Goal: Task Accomplishment & Management: Use online tool/utility

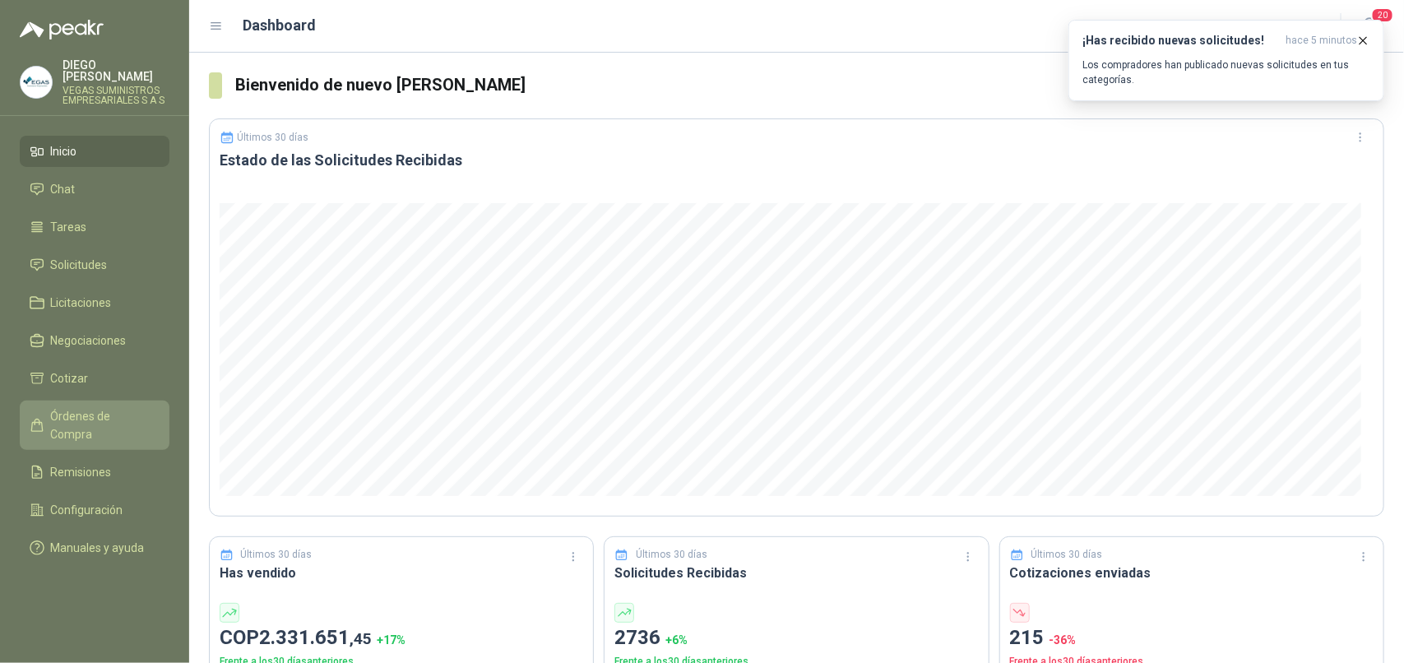
click at [116, 411] on span "Órdenes de Compra" at bounding box center [102, 425] width 103 height 36
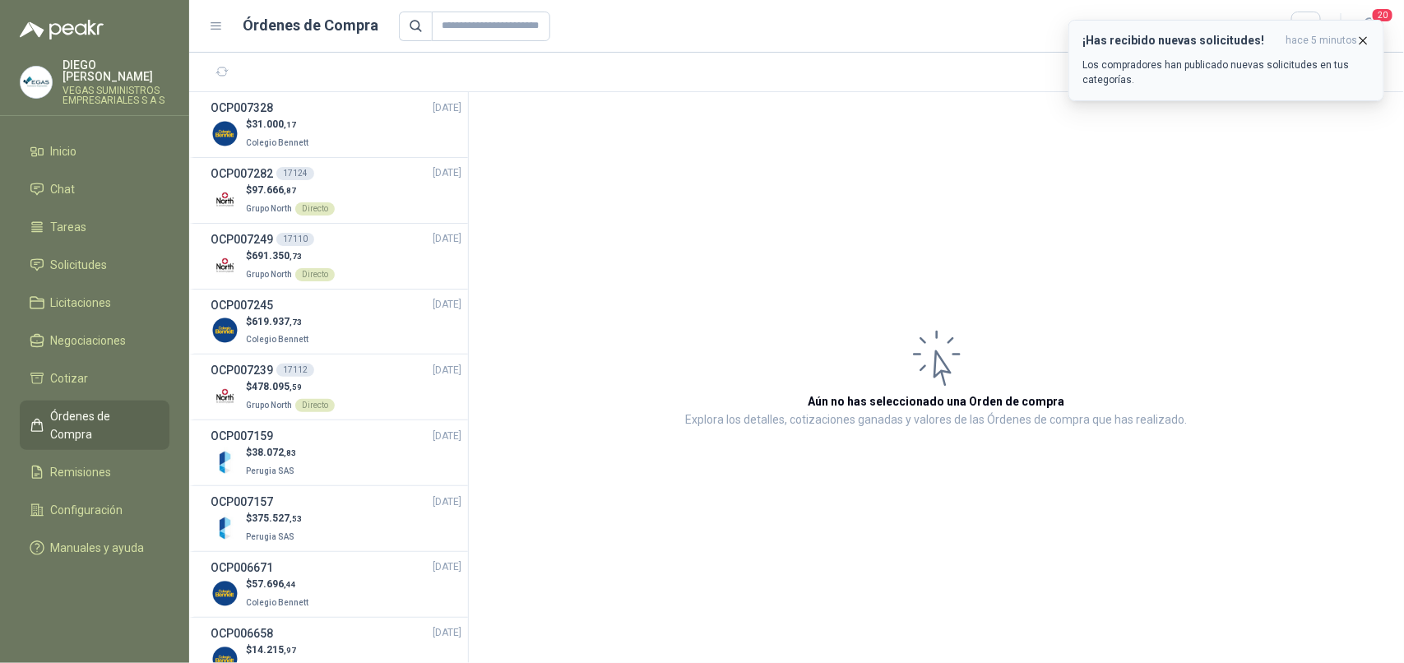
click at [1358, 38] on icon "button" at bounding box center [1363, 41] width 14 height 14
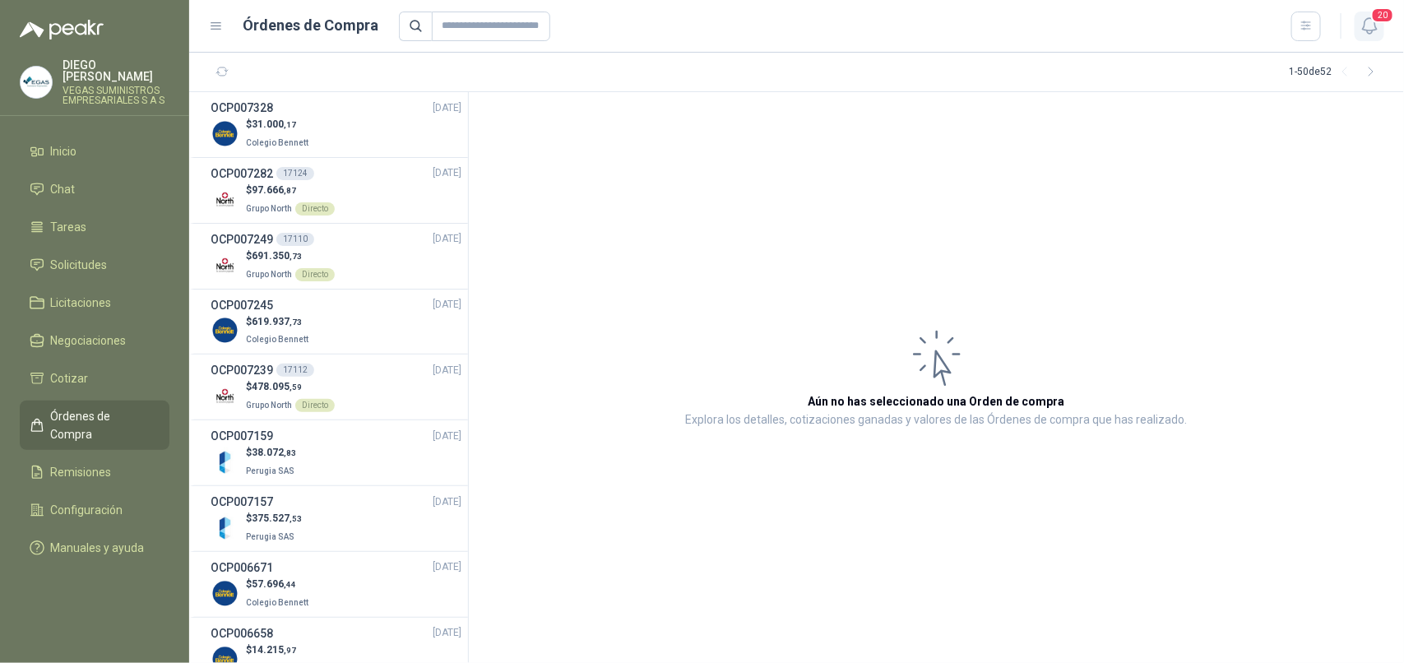
click at [1377, 25] on icon "button" at bounding box center [1369, 26] width 21 height 21
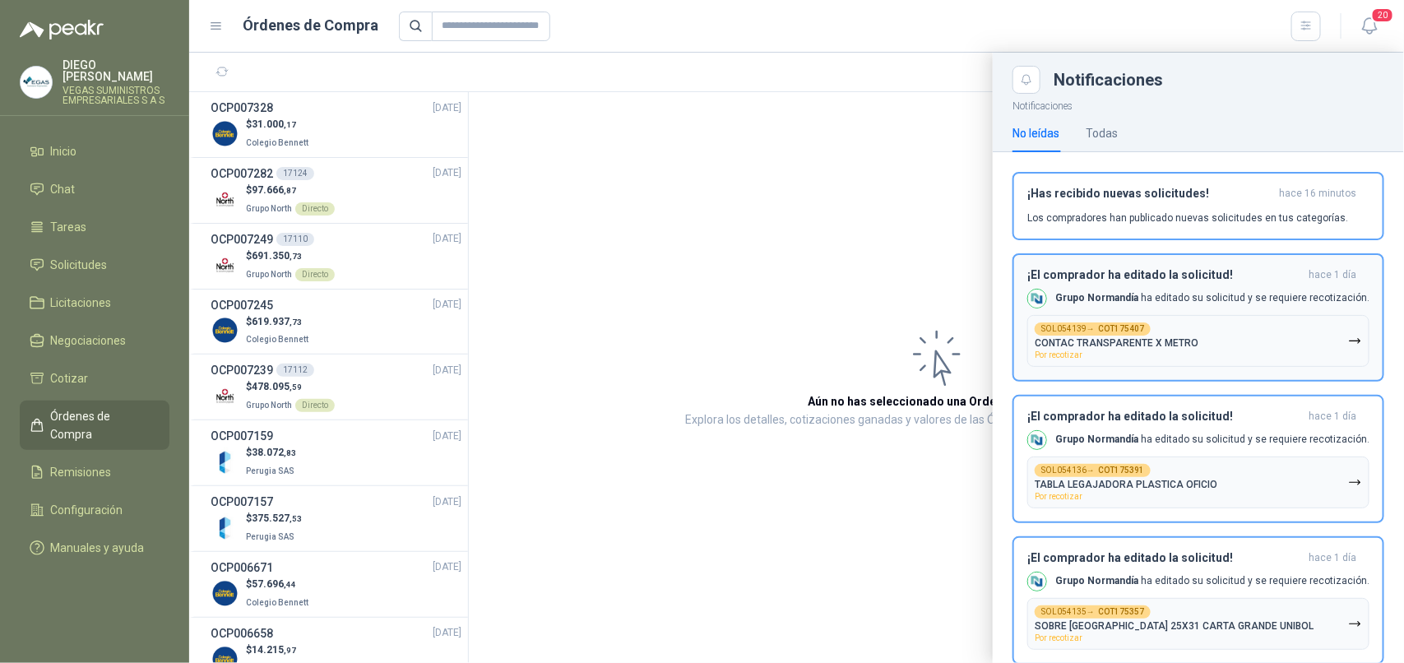
click at [1295, 331] on button "SOL054139 → COT175407 CONTAC TRANSPARENTE X METRO Por recotizar" at bounding box center [1198, 341] width 342 height 52
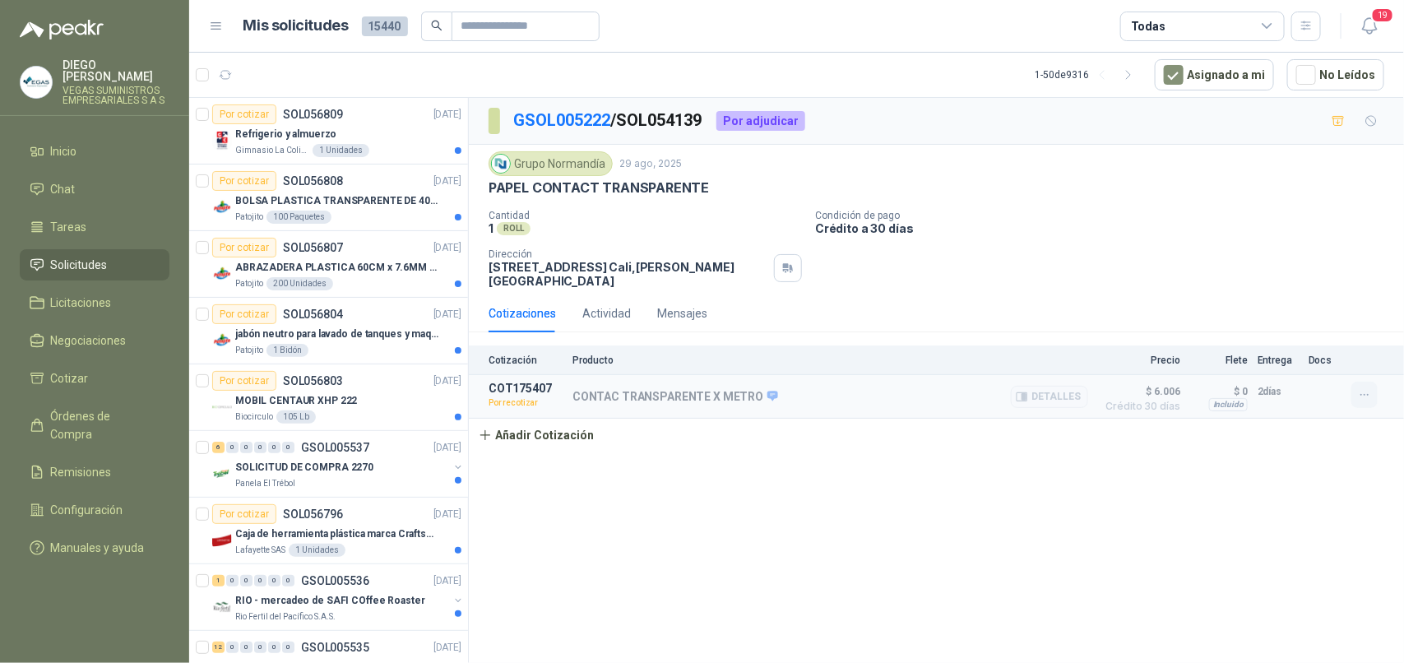
click at [1365, 401] on icon "button" at bounding box center [1365, 395] width 14 height 14
click at [1314, 350] on button "Re-cotizar" at bounding box center [1331, 360] width 132 height 26
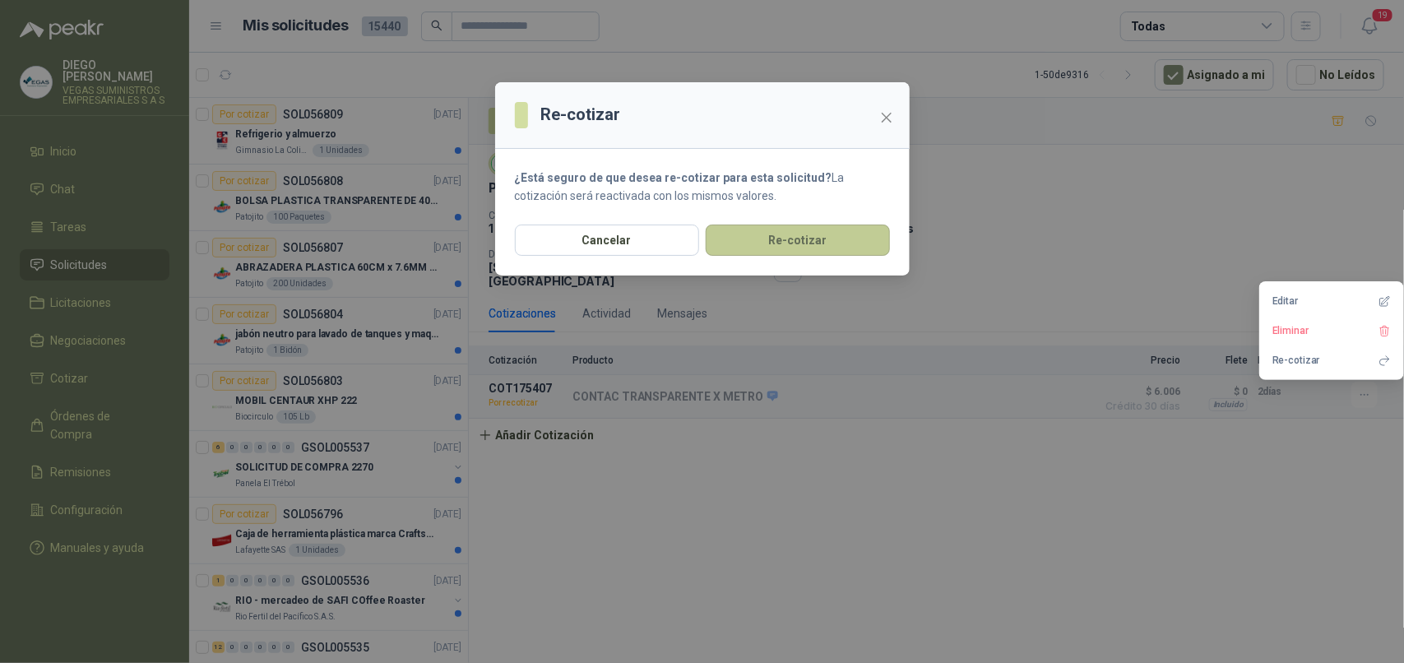
click at [878, 248] on button "Re-cotizar" at bounding box center [797, 239] width 184 height 31
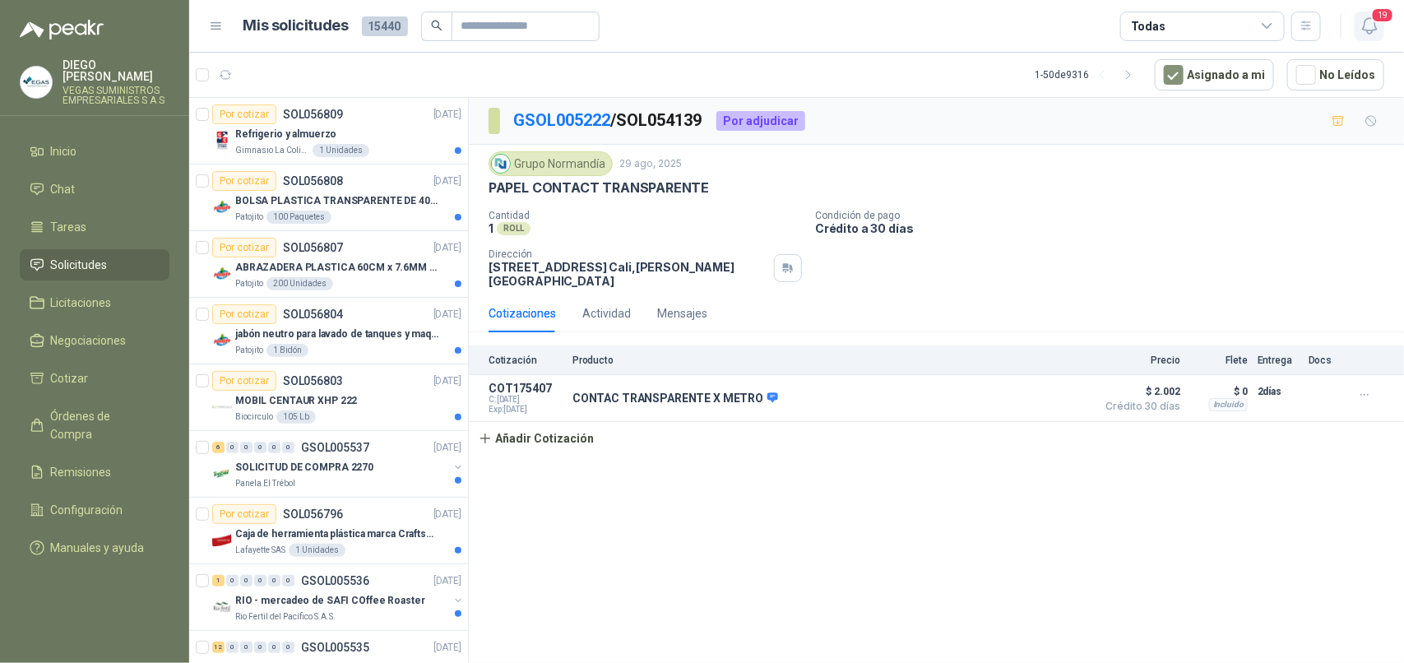
click at [1359, 29] on icon "button" at bounding box center [1369, 26] width 21 height 21
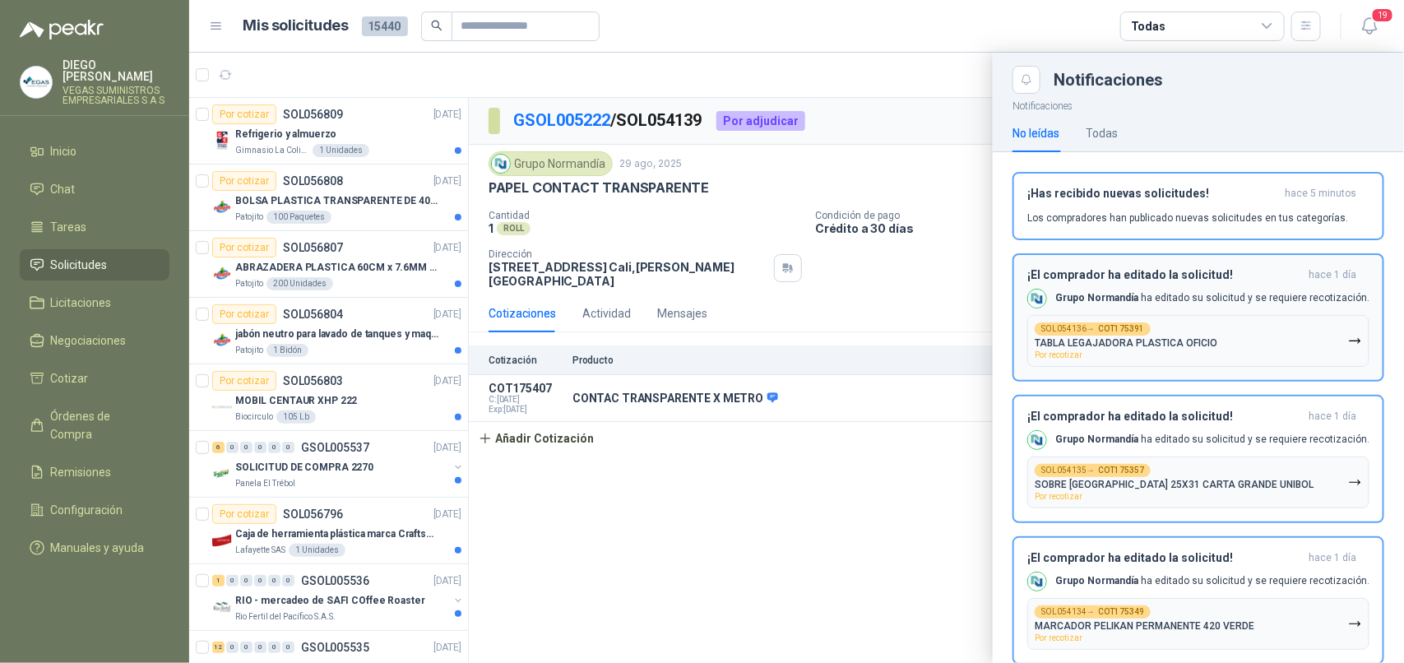
click at [1307, 347] on button "SOL054136 → COT175391 TABLA LEGAJADORA PLASTICA OFICIO Por recotizar" at bounding box center [1198, 341] width 342 height 52
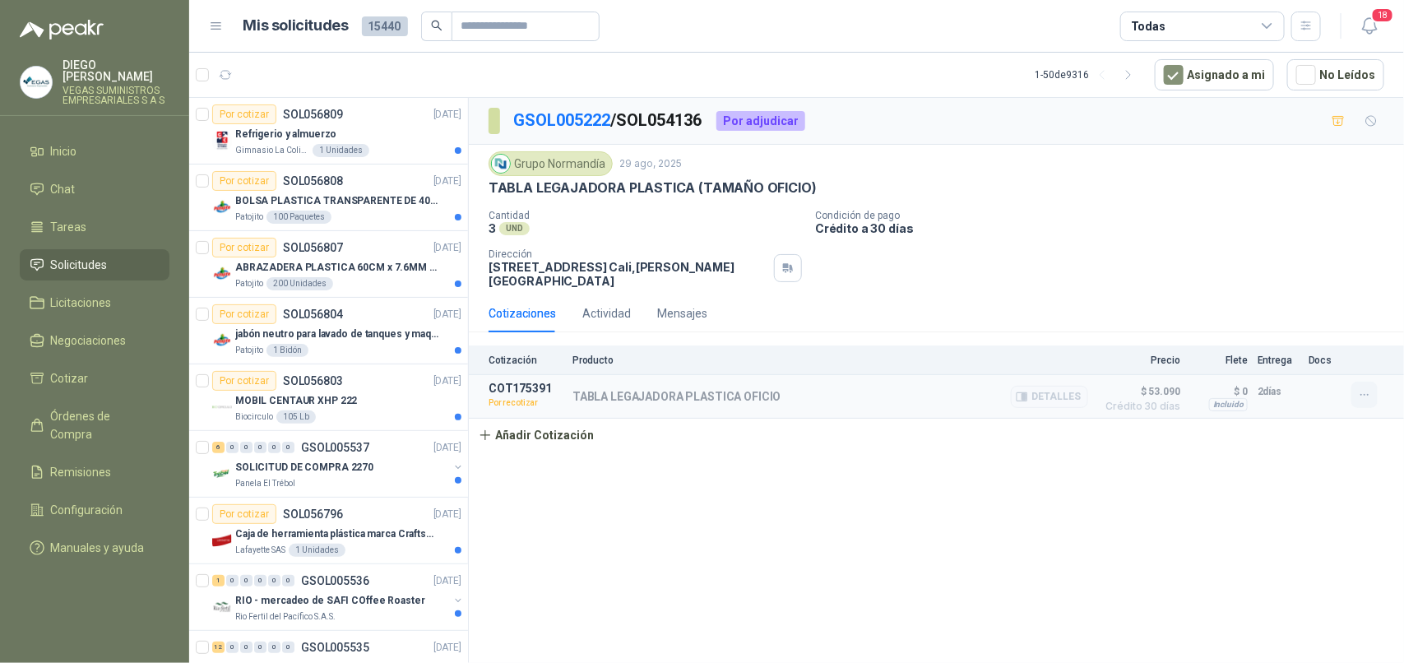
click at [1363, 392] on icon "button" at bounding box center [1365, 395] width 14 height 14
click at [1309, 354] on button "Re-cotizar" at bounding box center [1331, 360] width 132 height 26
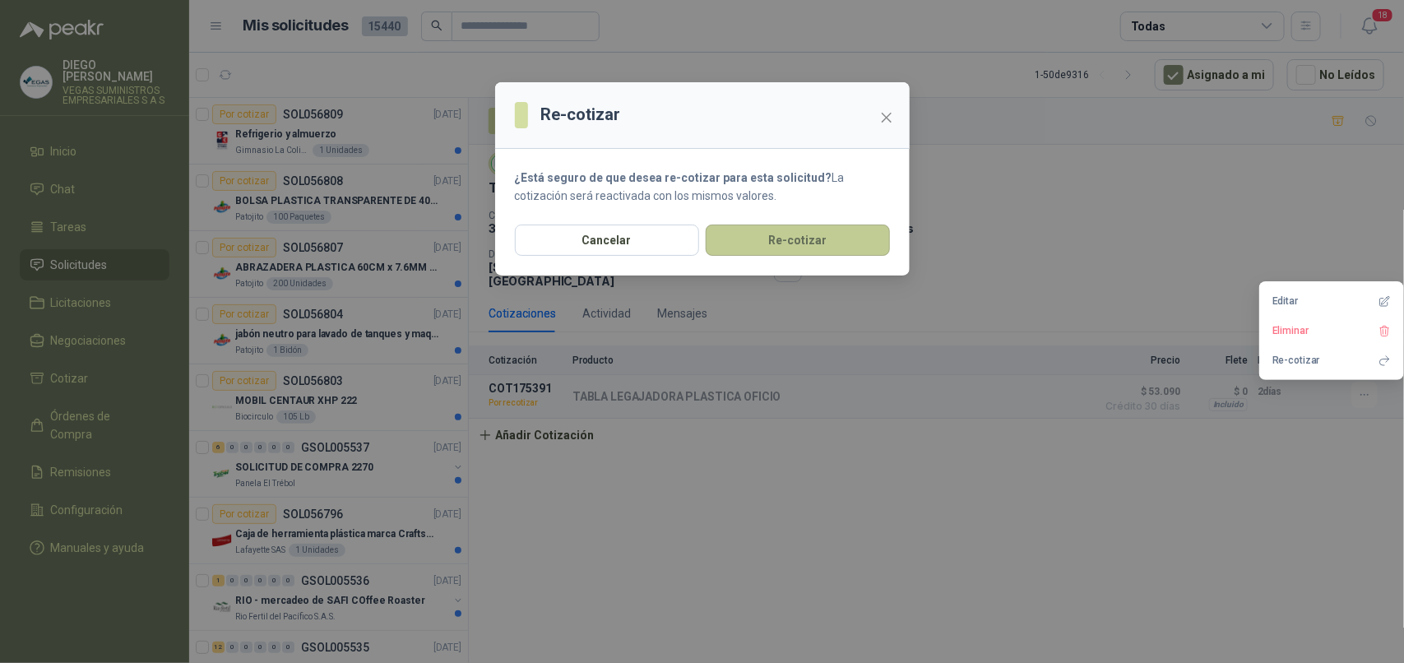
click at [864, 247] on button "Re-cotizar" at bounding box center [797, 239] width 184 height 31
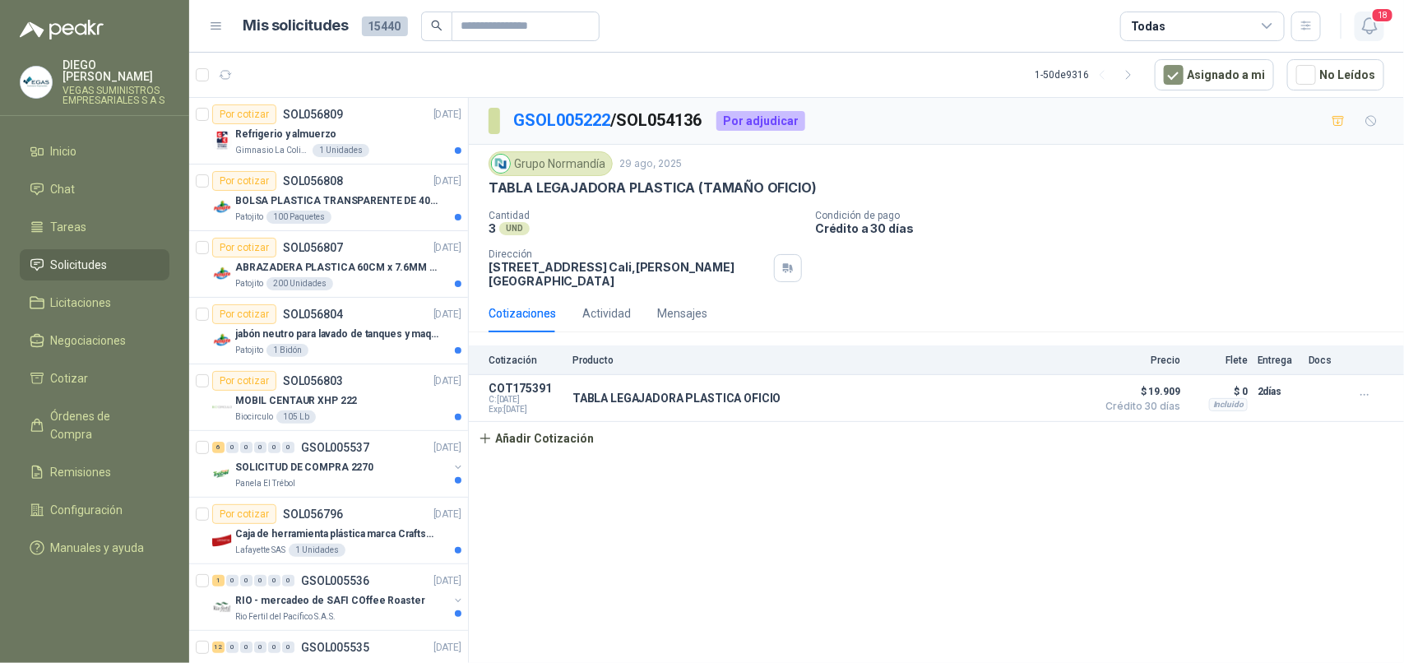
click at [1358, 31] on button "18" at bounding box center [1369, 27] width 30 height 30
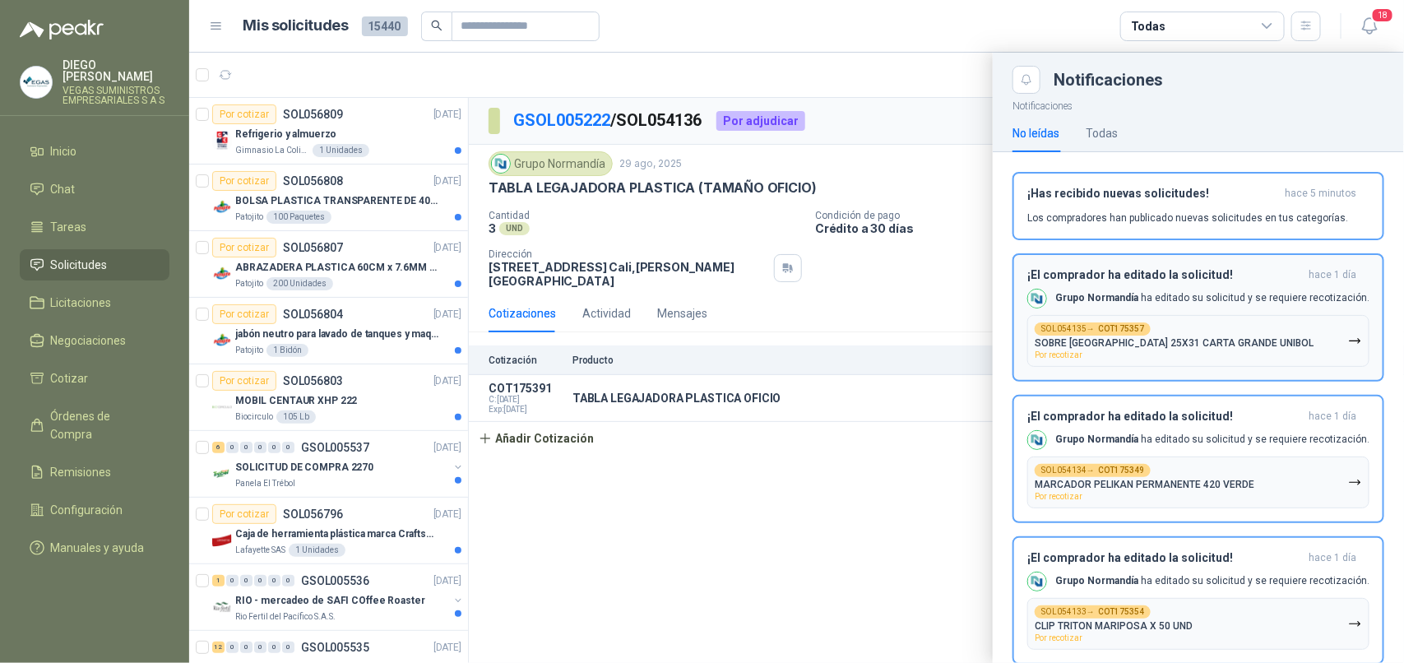
click at [1348, 345] on icon "button" at bounding box center [1355, 341] width 14 height 14
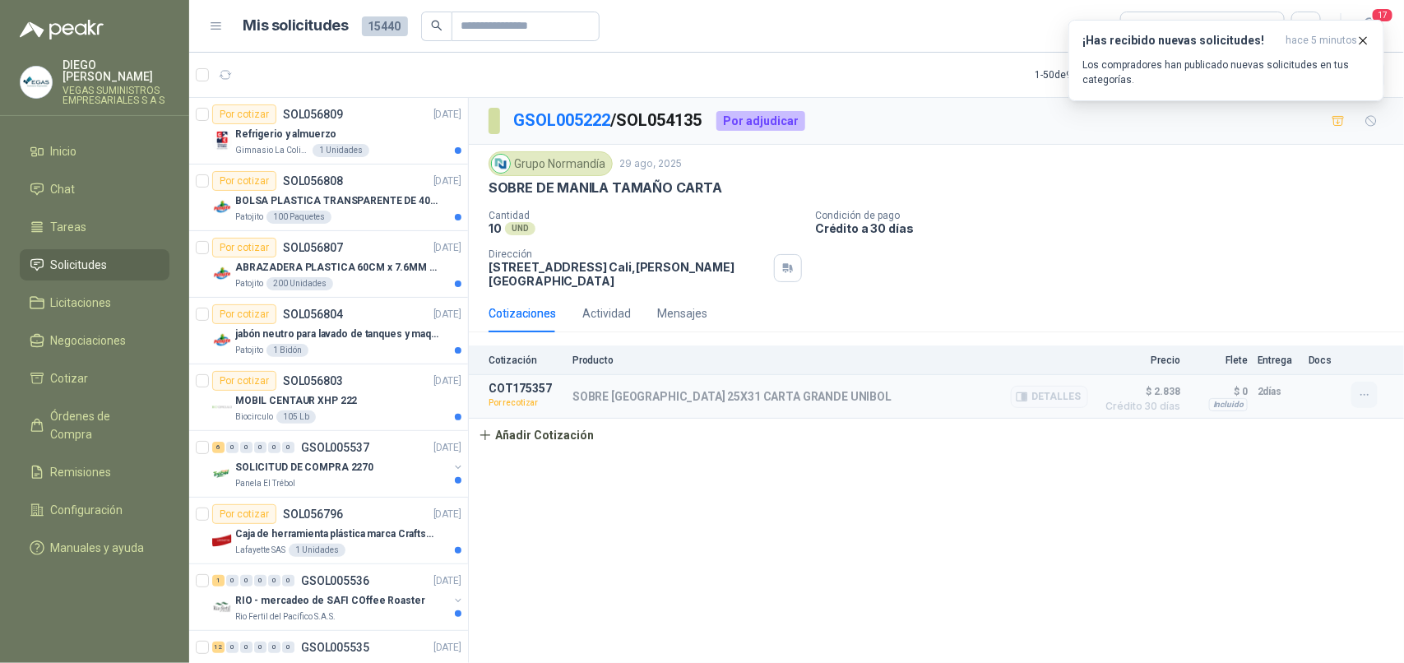
click at [1365, 392] on icon "button" at bounding box center [1365, 395] width 14 height 14
click at [1345, 354] on button "Re-cotizar" at bounding box center [1331, 360] width 132 height 26
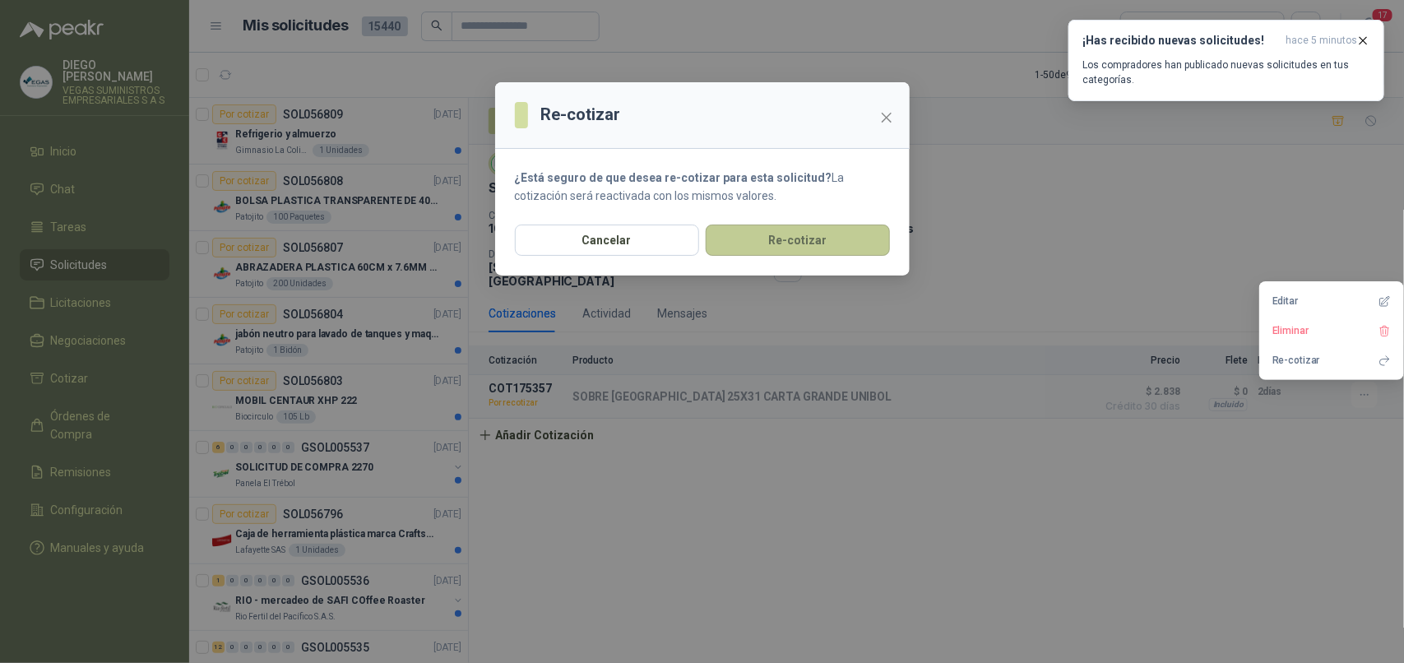
click at [779, 235] on button "Re-cotizar" at bounding box center [797, 239] width 184 height 31
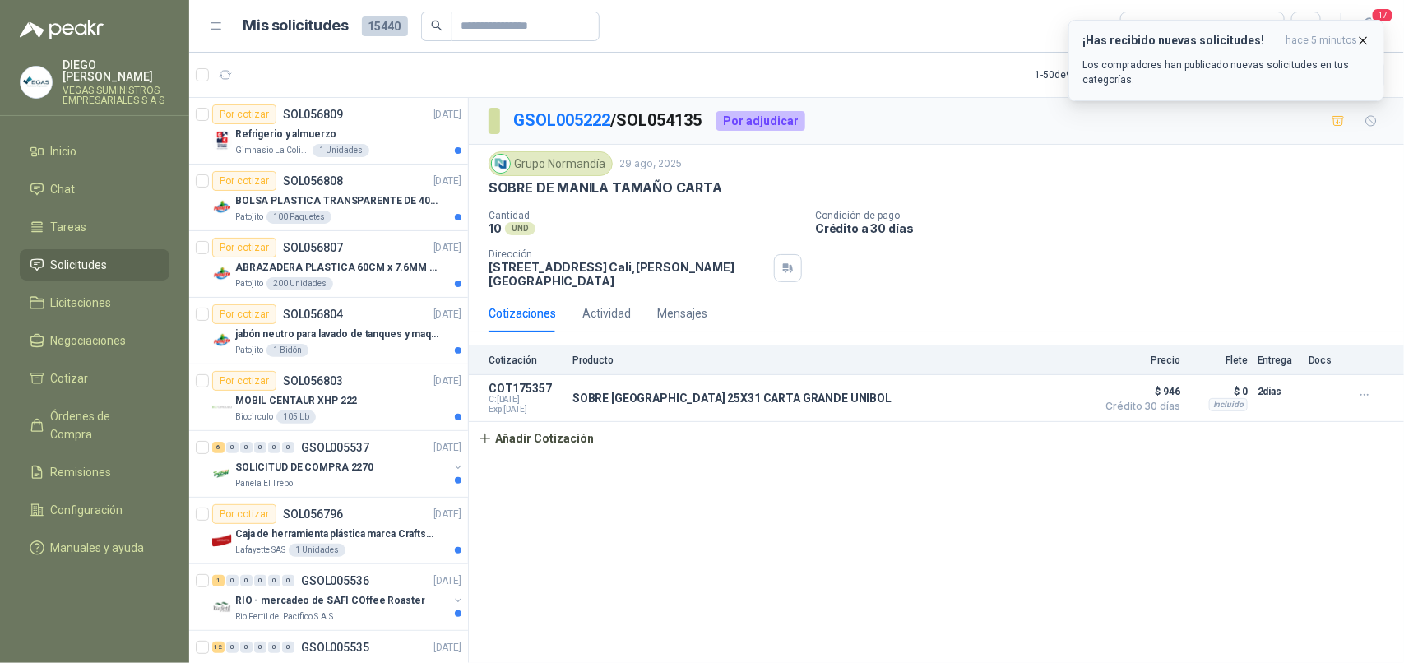
click at [1367, 34] on icon "button" at bounding box center [1363, 41] width 14 height 14
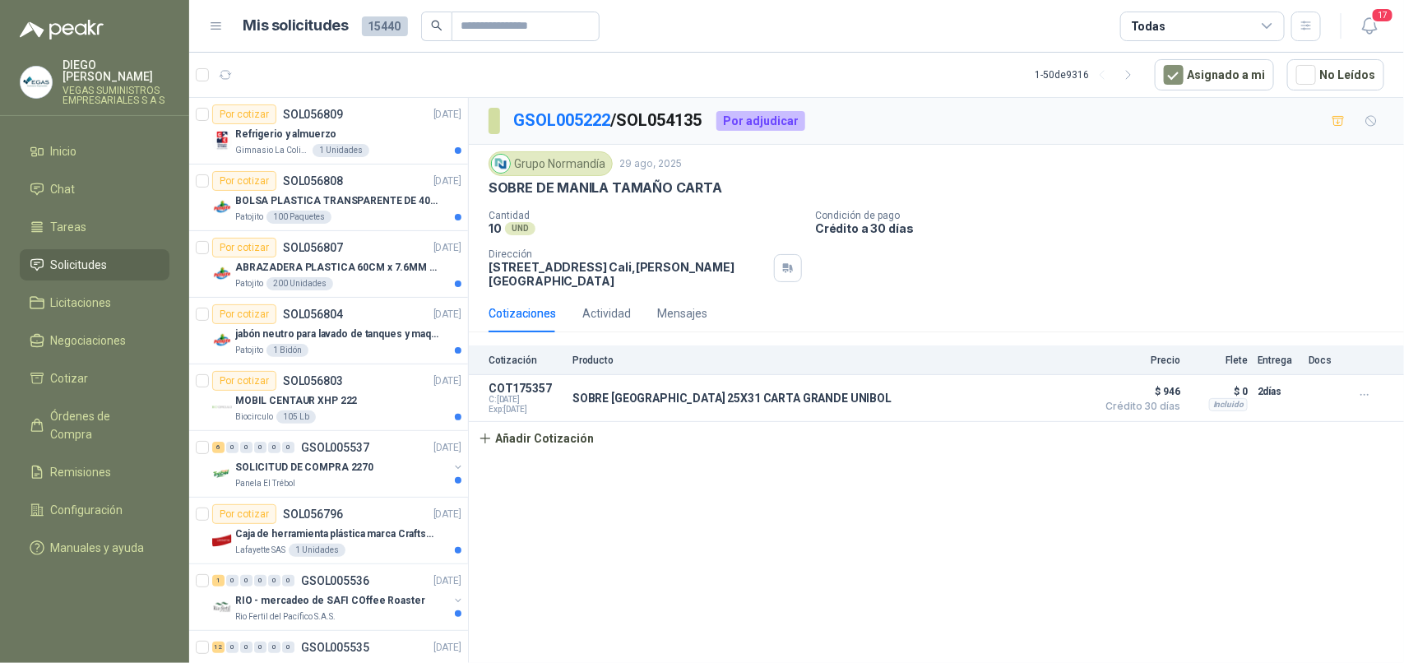
click at [1367, 34] on icon "button" at bounding box center [1369, 26] width 21 height 21
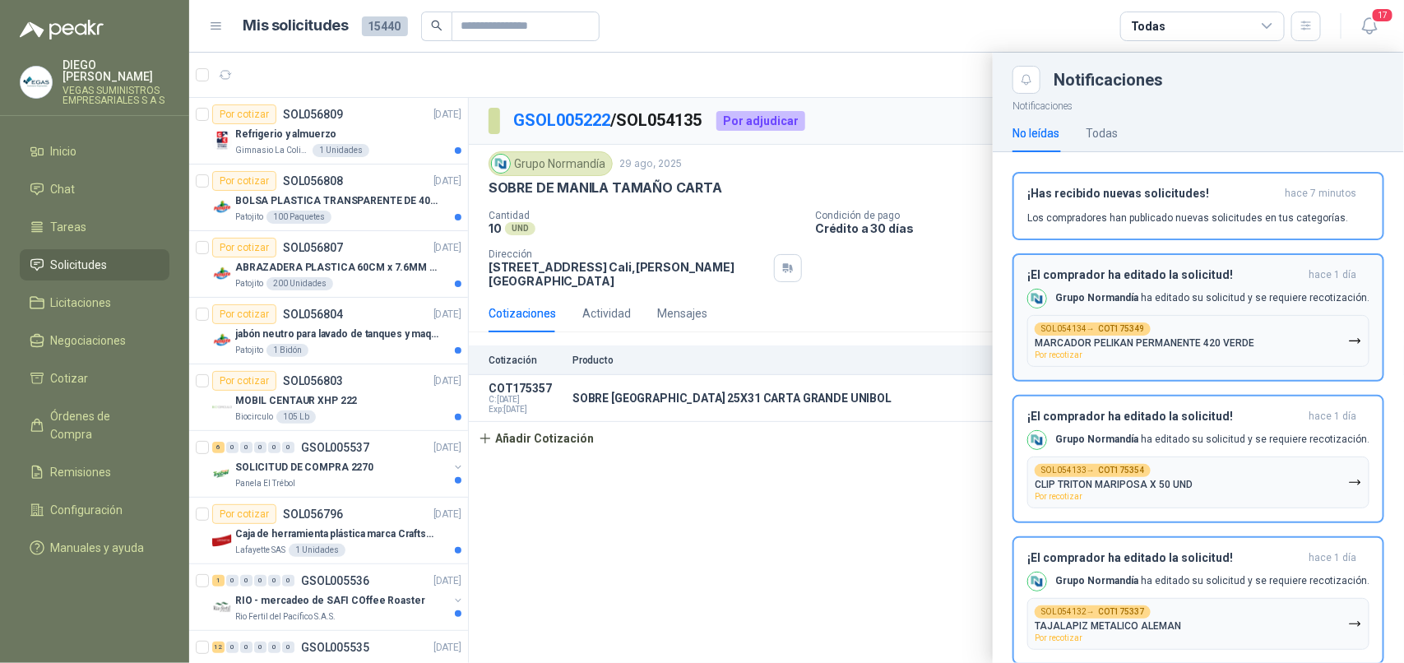
click at [1348, 335] on icon "button" at bounding box center [1355, 341] width 14 height 14
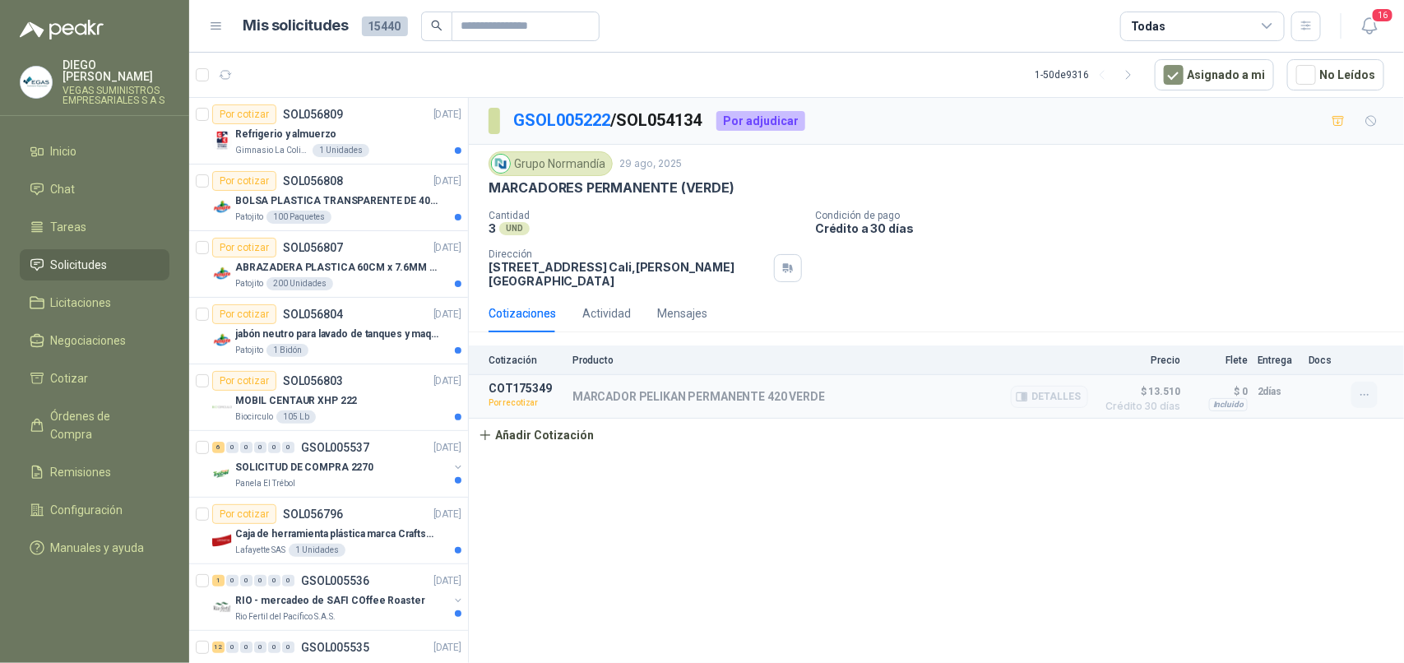
click at [1363, 396] on icon "button" at bounding box center [1363, 395] width 7 height 1
click at [1281, 363] on button "Re-cotizar" at bounding box center [1331, 360] width 132 height 26
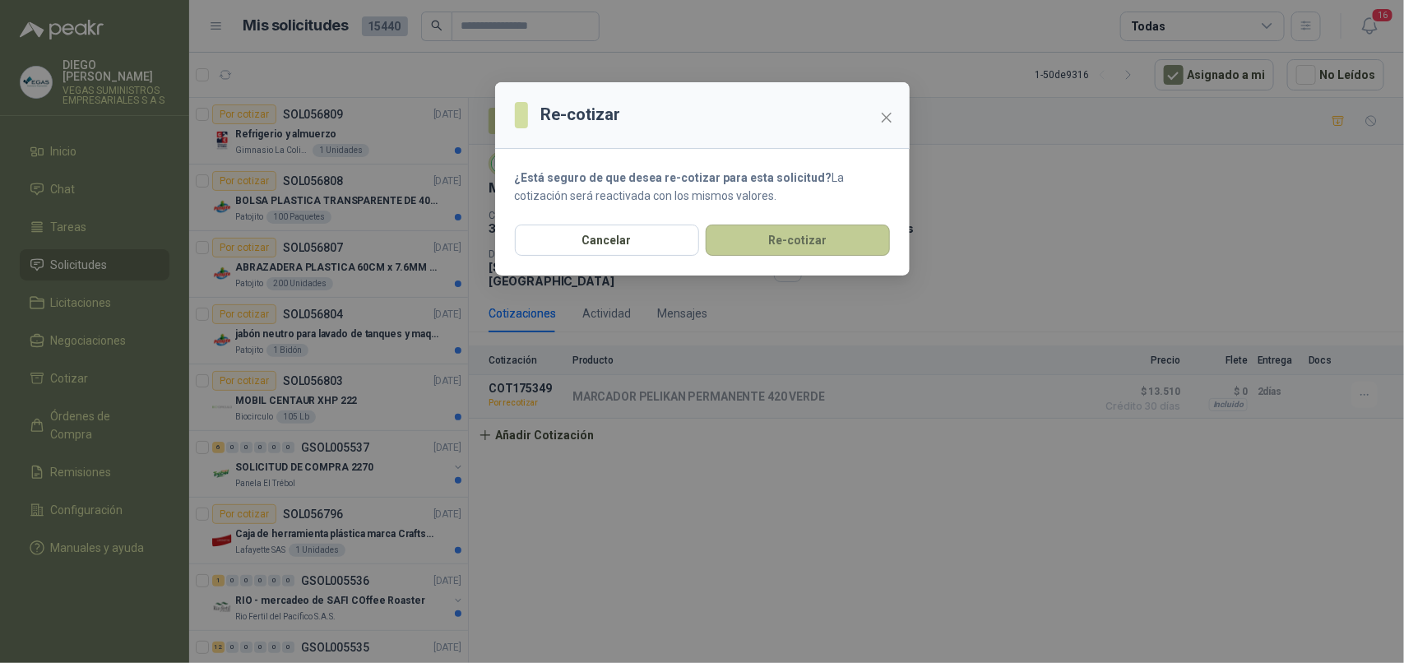
click at [873, 248] on button "Re-cotizar" at bounding box center [797, 239] width 184 height 31
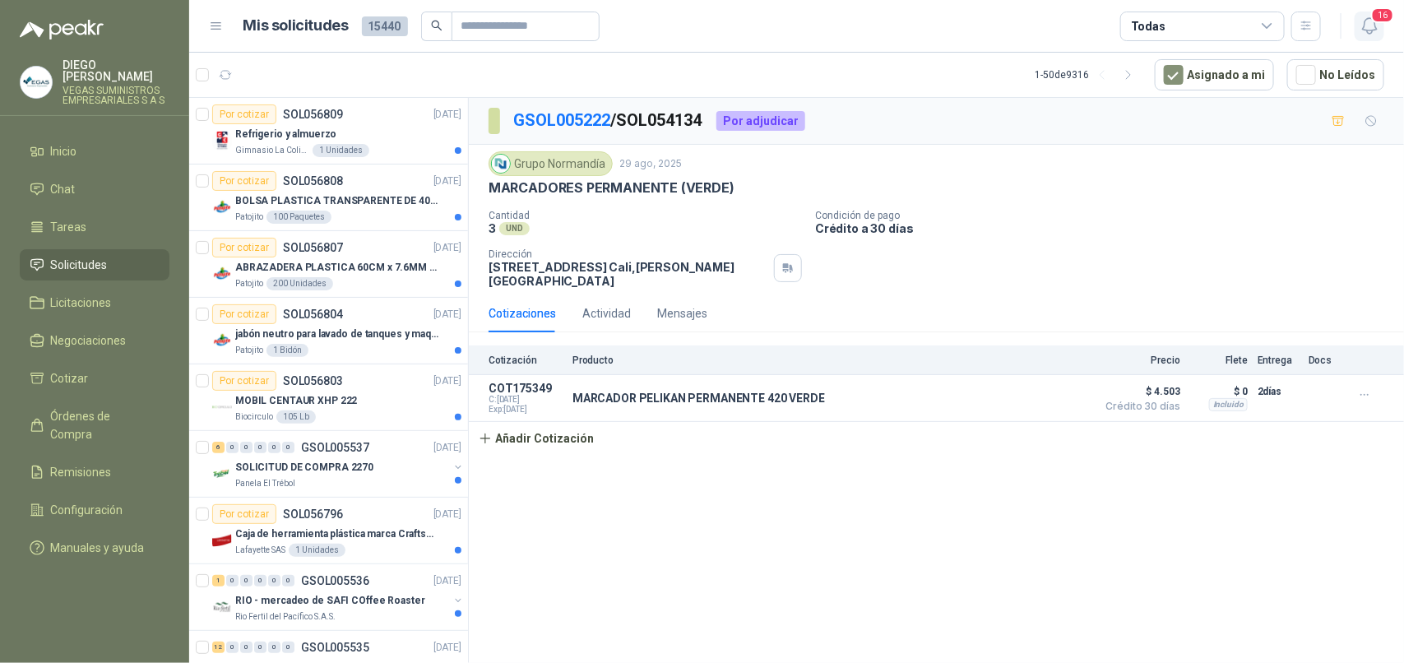
click at [1371, 37] on button "16" at bounding box center [1369, 27] width 30 height 30
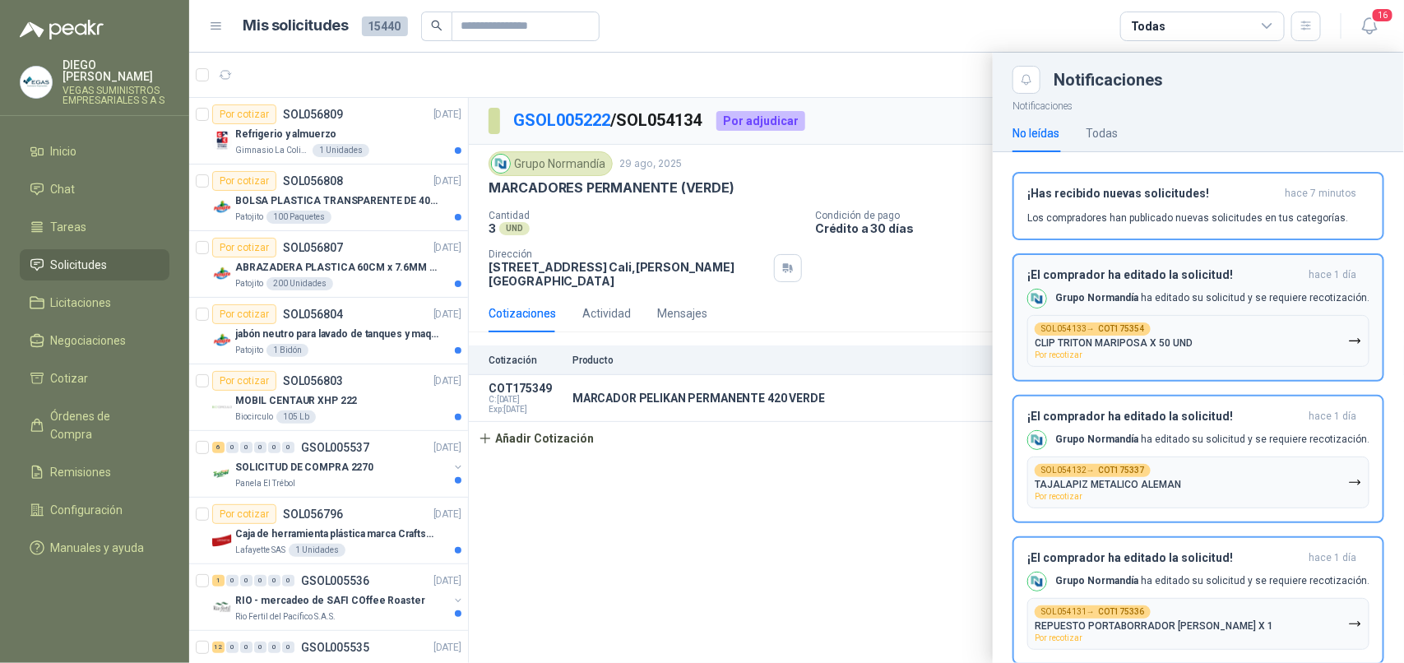
click at [1304, 339] on button "SOL054133 → COT175354 CLIP TRITON MARIPOSA X 50 UND Por recotizar" at bounding box center [1198, 341] width 342 height 52
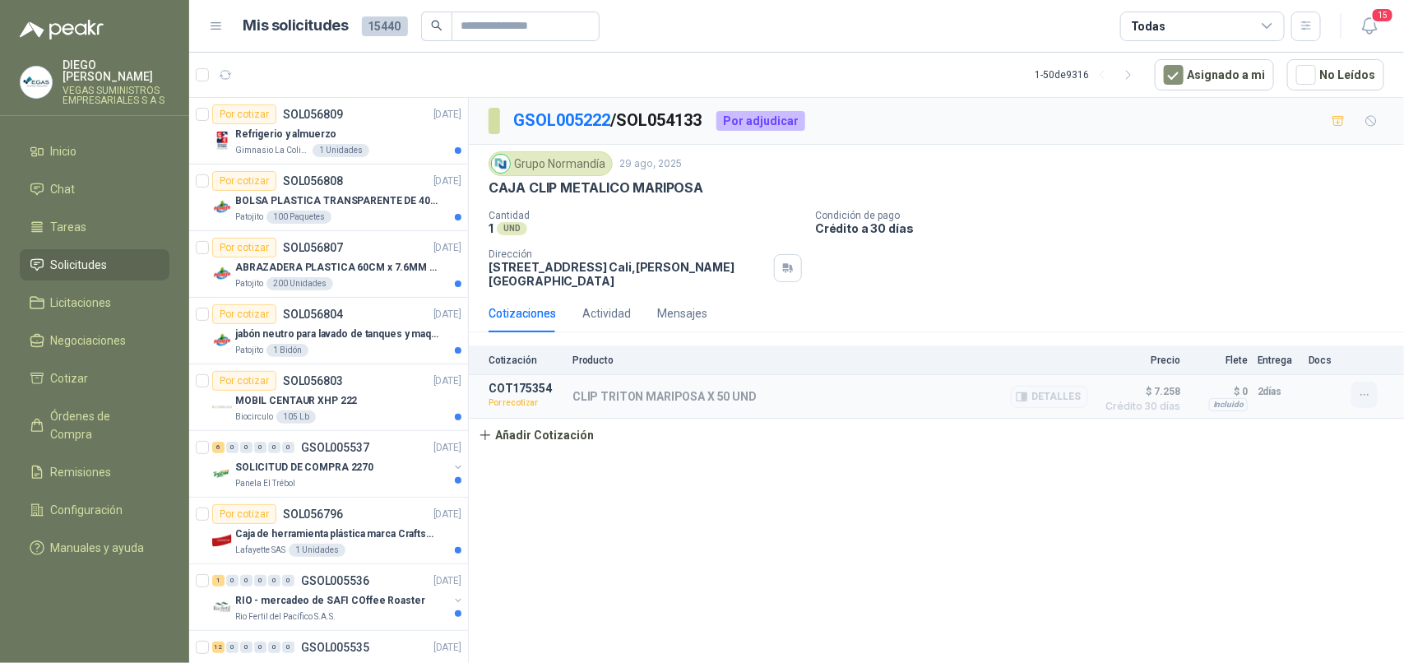
click at [1358, 396] on icon "button" at bounding box center [1365, 395] width 14 height 14
click at [1293, 360] on button "Re-cotizar" at bounding box center [1331, 360] width 132 height 26
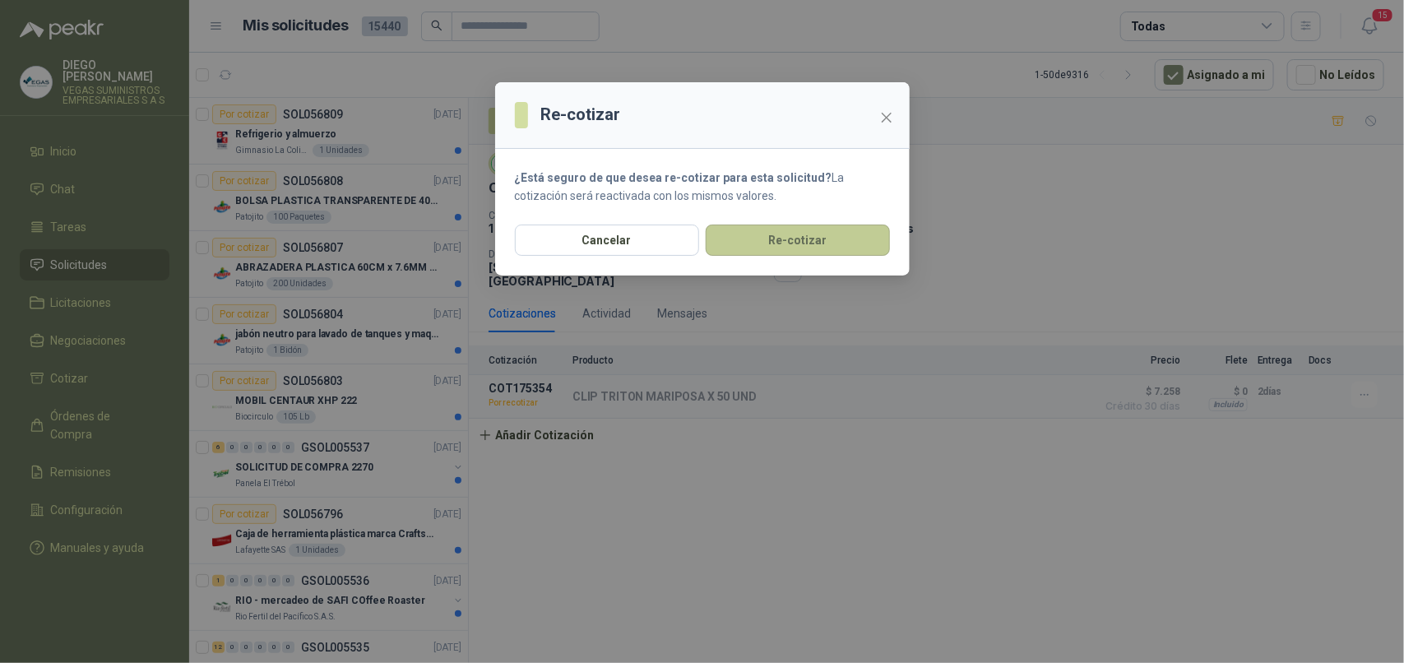
click at [843, 241] on button "Re-cotizar" at bounding box center [797, 239] width 184 height 31
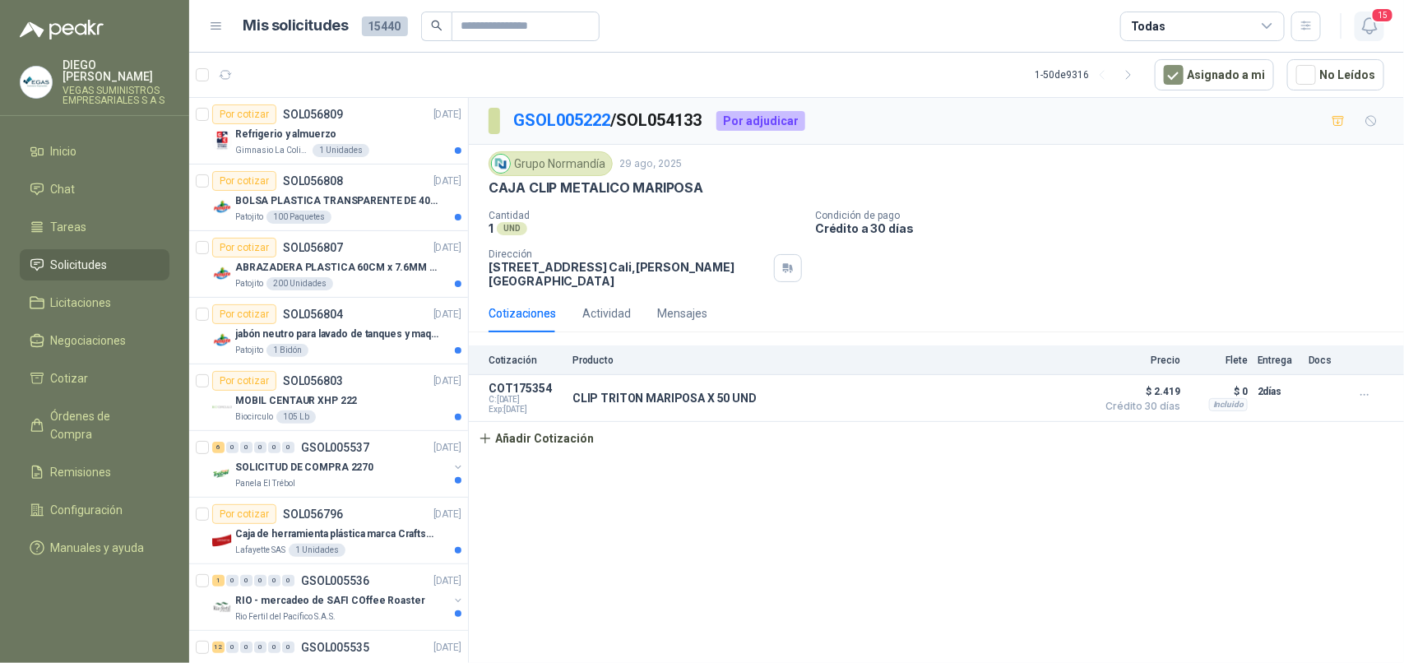
click at [1363, 13] on button "15" at bounding box center [1369, 27] width 30 height 30
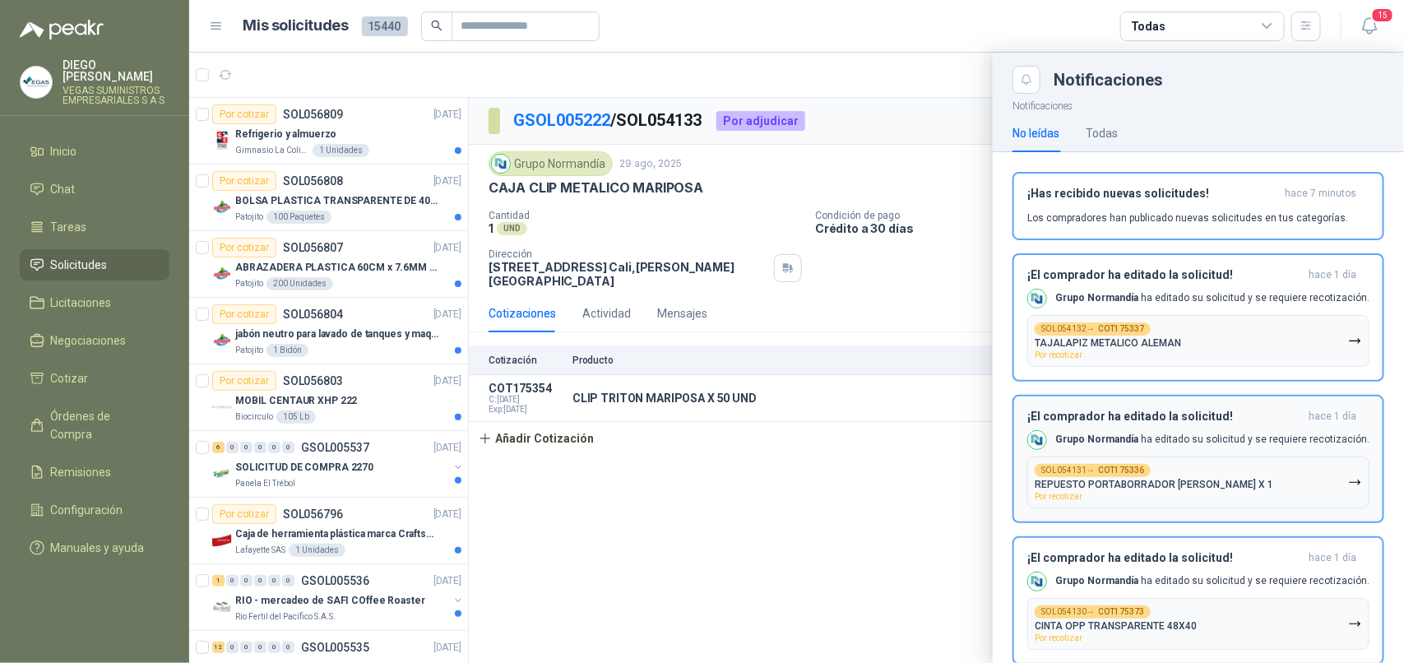
click at [1312, 337] on button "SOL054132 → COT175337 TAJALAPIZ METALICO ALEMAN Por recotizar" at bounding box center [1198, 341] width 342 height 52
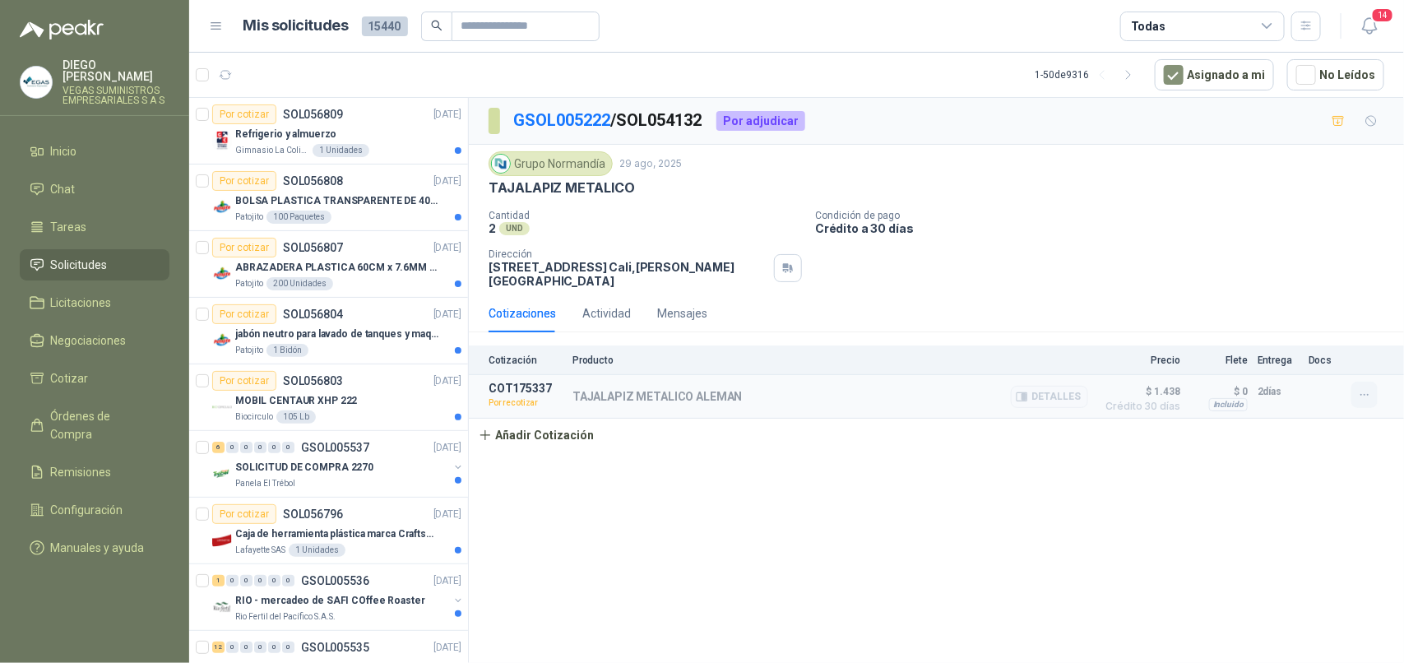
click at [1369, 395] on icon "button" at bounding box center [1365, 395] width 14 height 14
click at [1304, 359] on button "Re-cotizar" at bounding box center [1331, 360] width 132 height 26
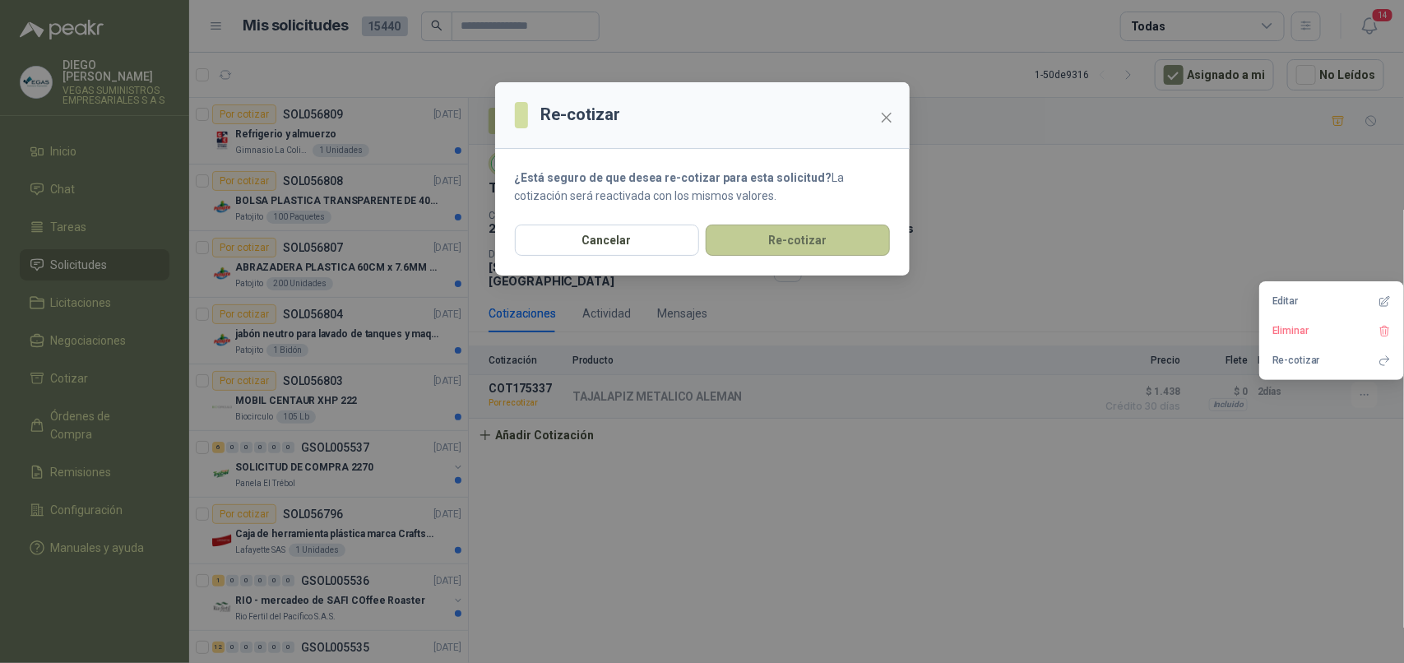
click at [878, 251] on button "Re-cotizar" at bounding box center [797, 239] width 184 height 31
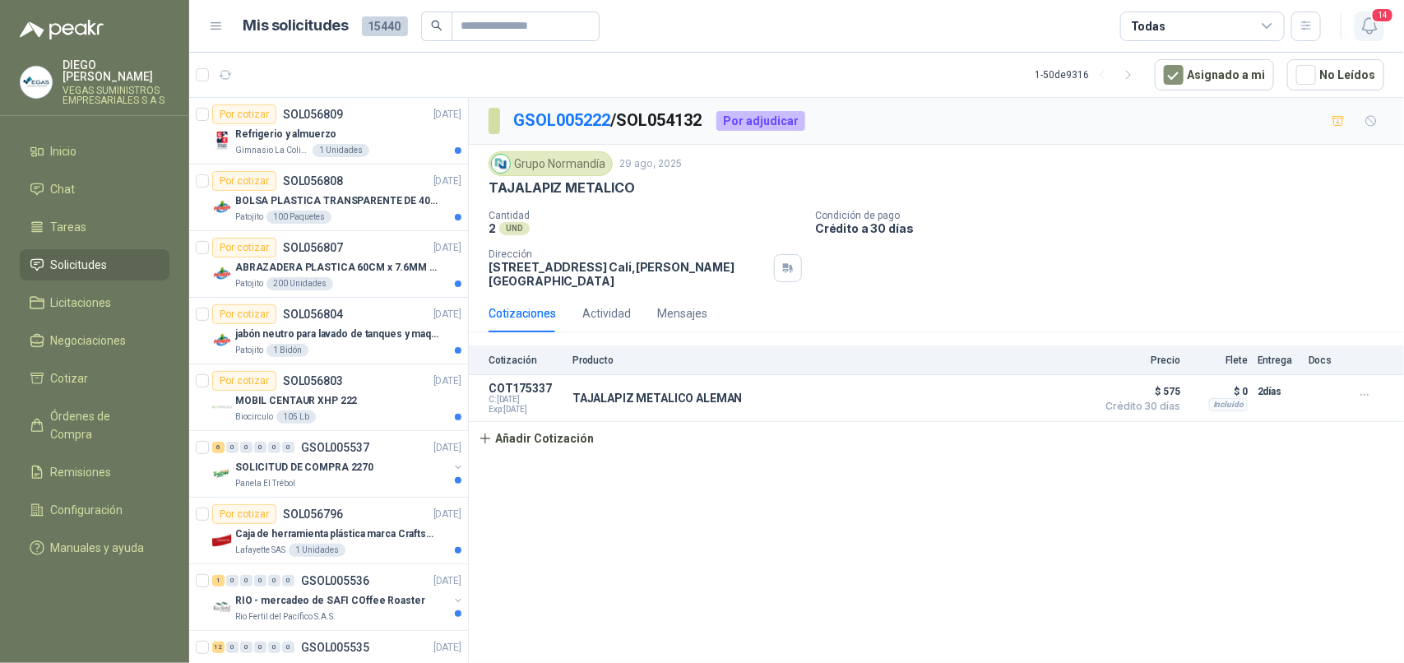
click at [1367, 33] on icon "button" at bounding box center [1369, 26] width 14 height 16
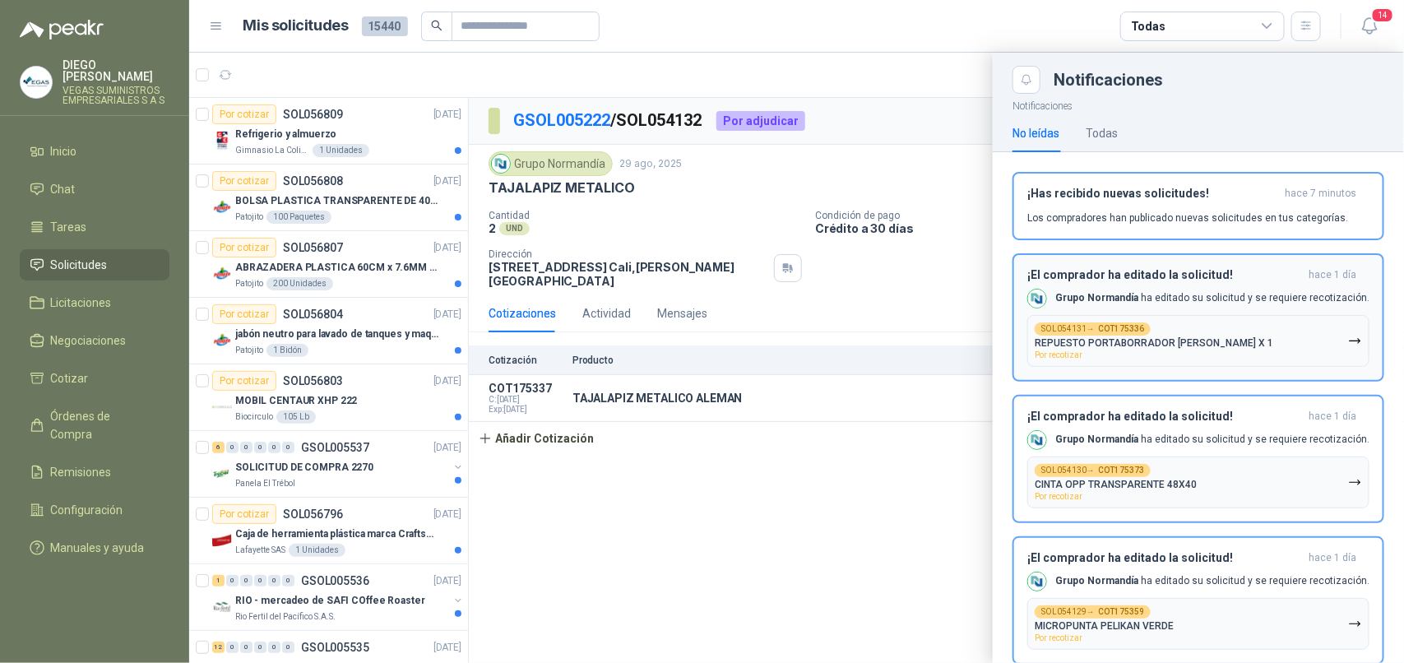
click at [1269, 331] on button "SOL054131 → COT175336 REPUESTO PORTABORRADOR [PERSON_NAME] X 1 Por recotizar" at bounding box center [1198, 341] width 342 height 52
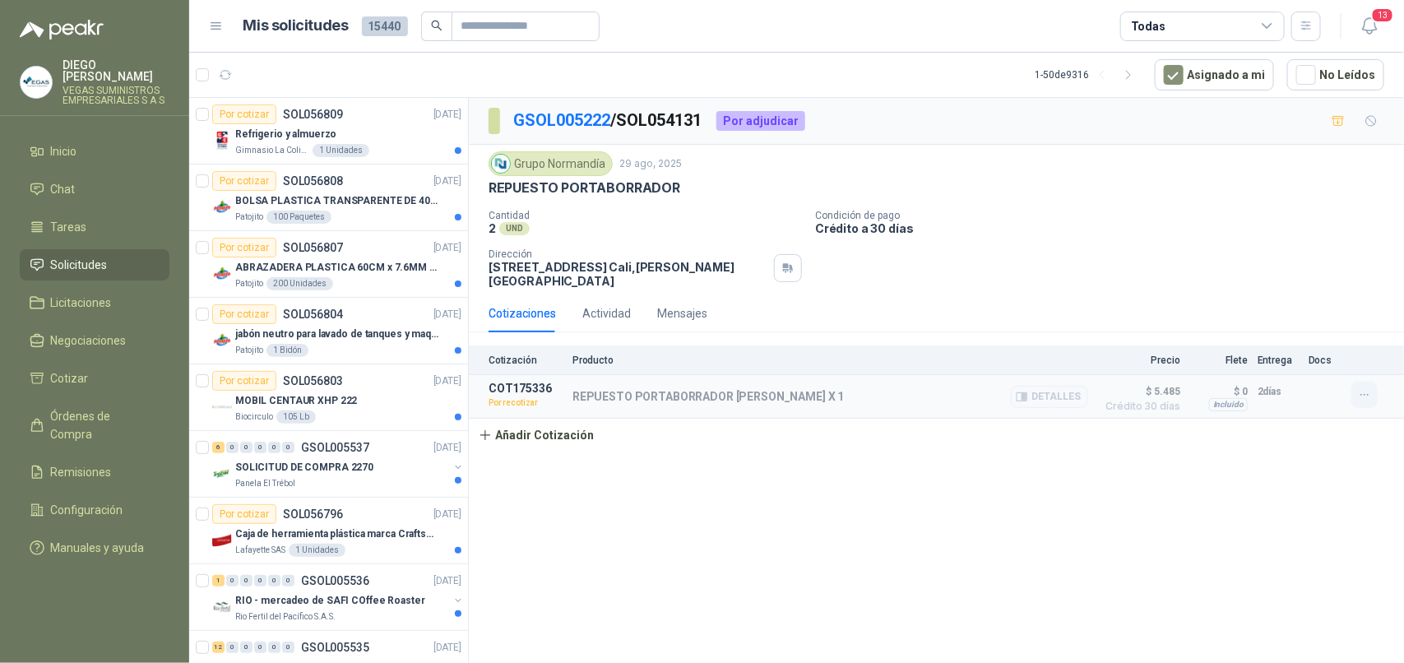
click at [1365, 393] on icon "button" at bounding box center [1365, 395] width 14 height 14
click at [1328, 368] on button "Re-cotizar" at bounding box center [1331, 360] width 132 height 26
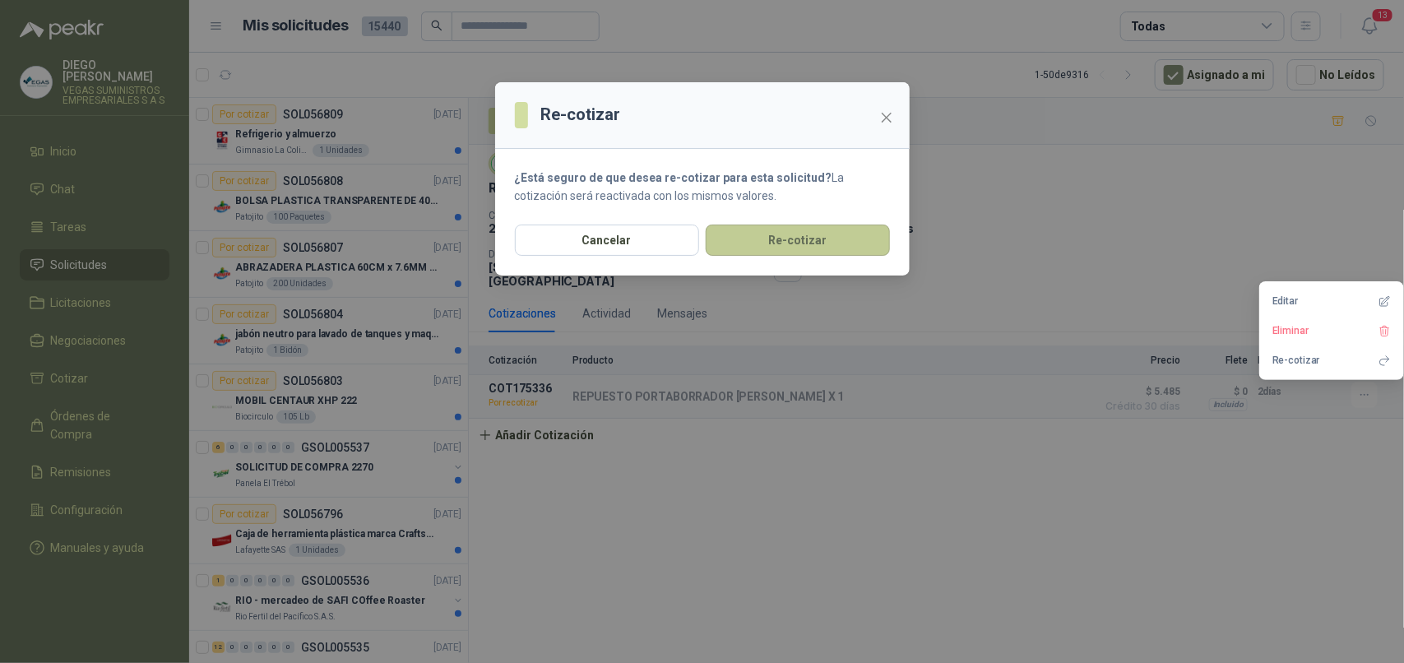
click at [859, 243] on button "Re-cotizar" at bounding box center [797, 239] width 184 height 31
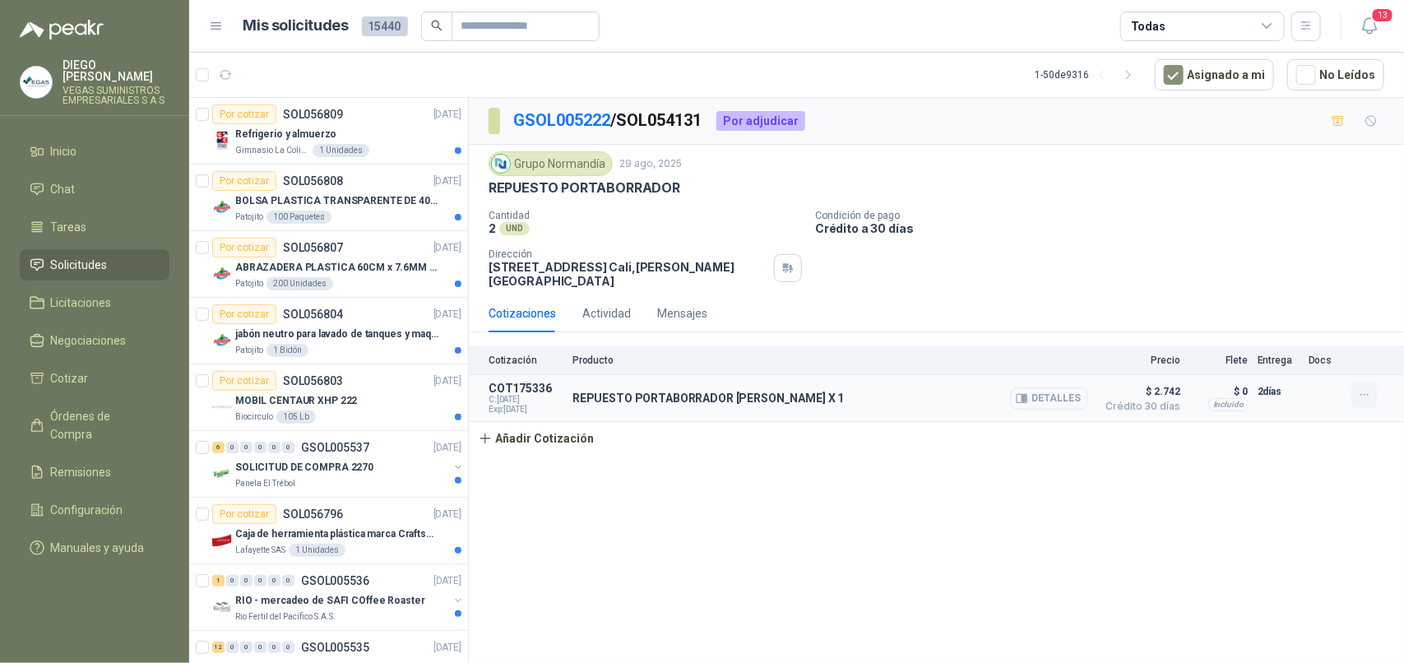
click at [1369, 385] on button "button" at bounding box center [1364, 395] width 26 height 26
click at [1372, 33] on icon "button" at bounding box center [1369, 26] width 21 height 21
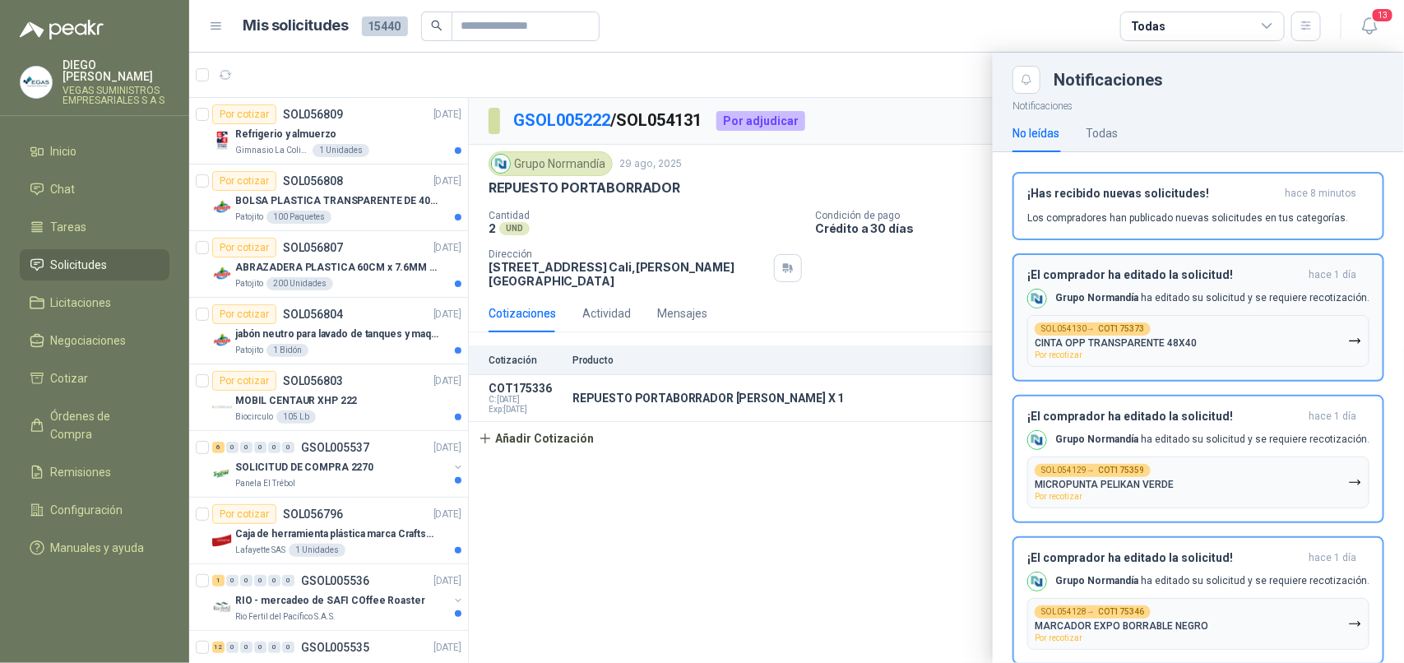
click at [1348, 340] on icon "button" at bounding box center [1355, 341] width 14 height 14
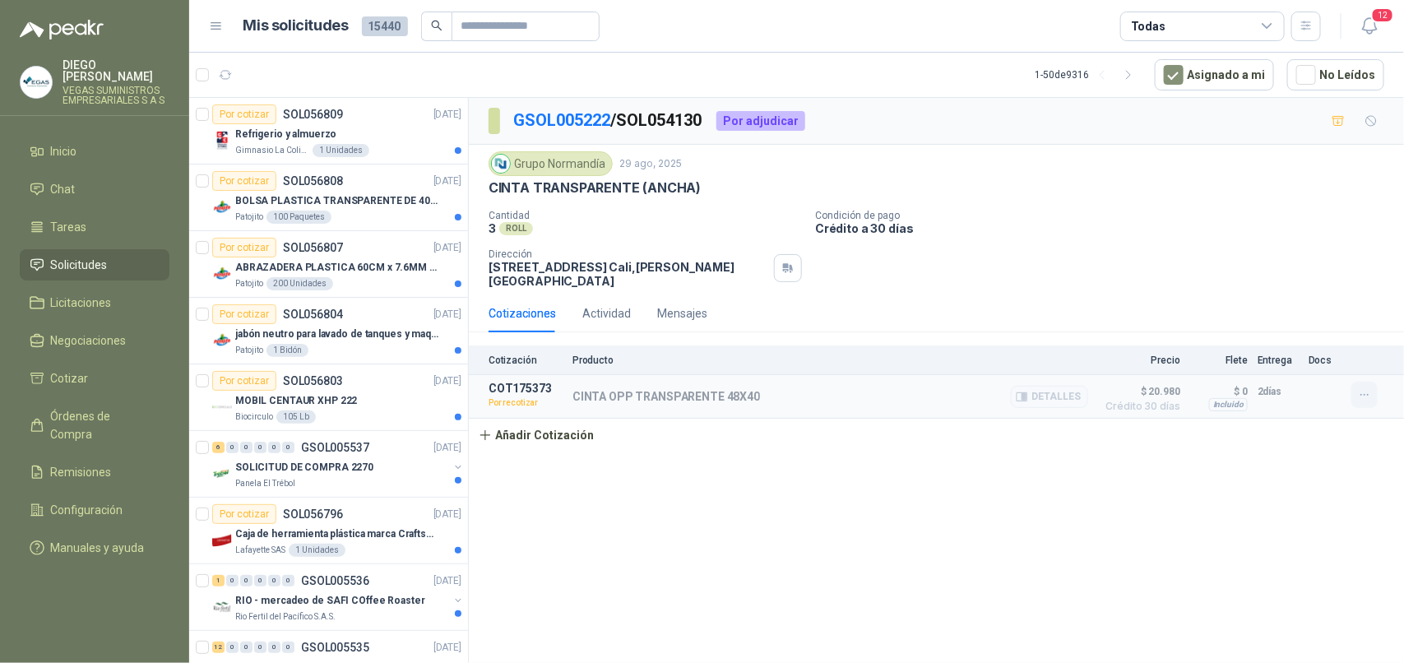
click at [1363, 396] on icon "button" at bounding box center [1363, 395] width 7 height 1
click at [1316, 359] on button "Re-cotizar" at bounding box center [1331, 360] width 132 height 26
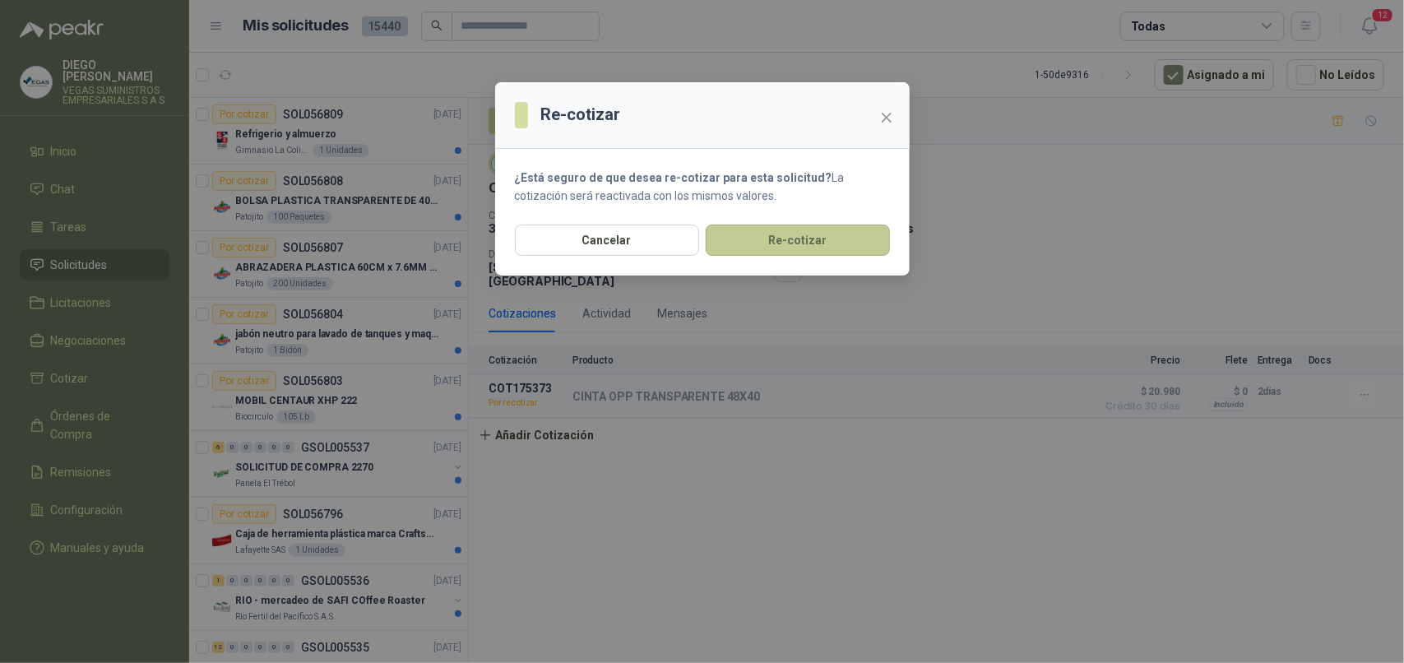
click at [827, 241] on button "Re-cotizar" at bounding box center [797, 239] width 184 height 31
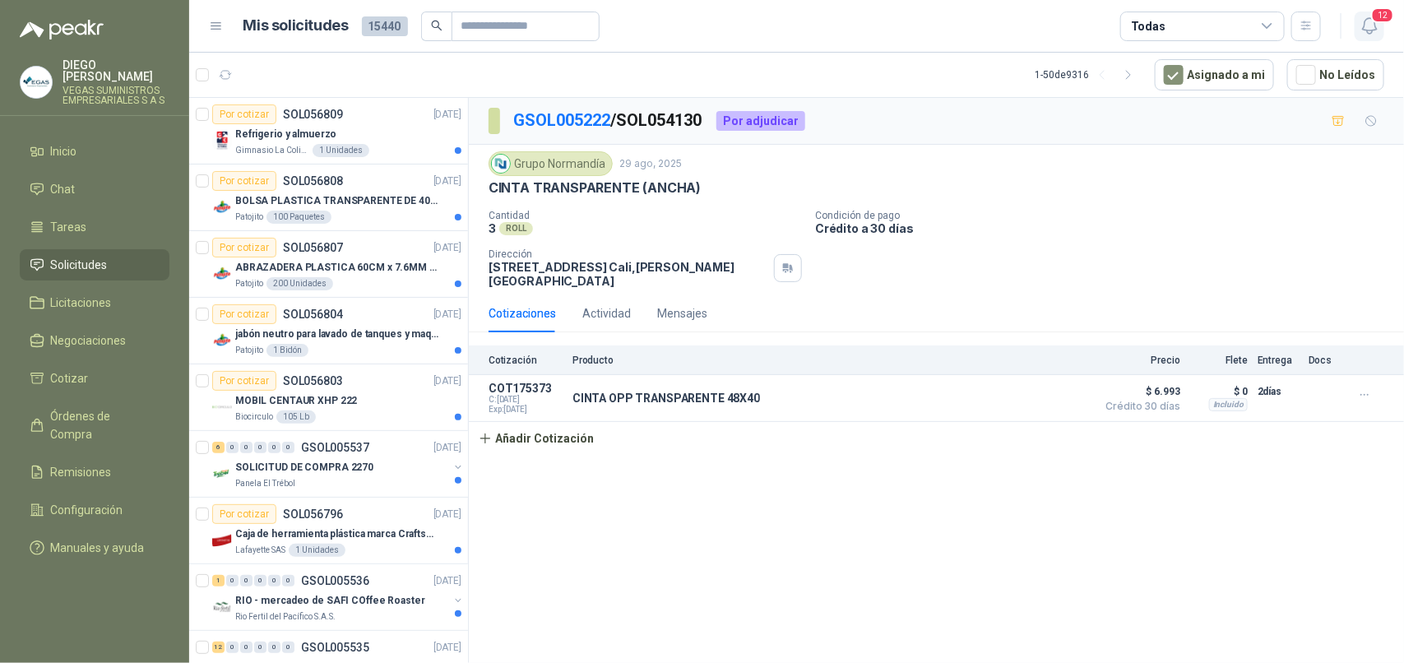
click at [1373, 18] on span "12" at bounding box center [1382, 15] width 23 height 16
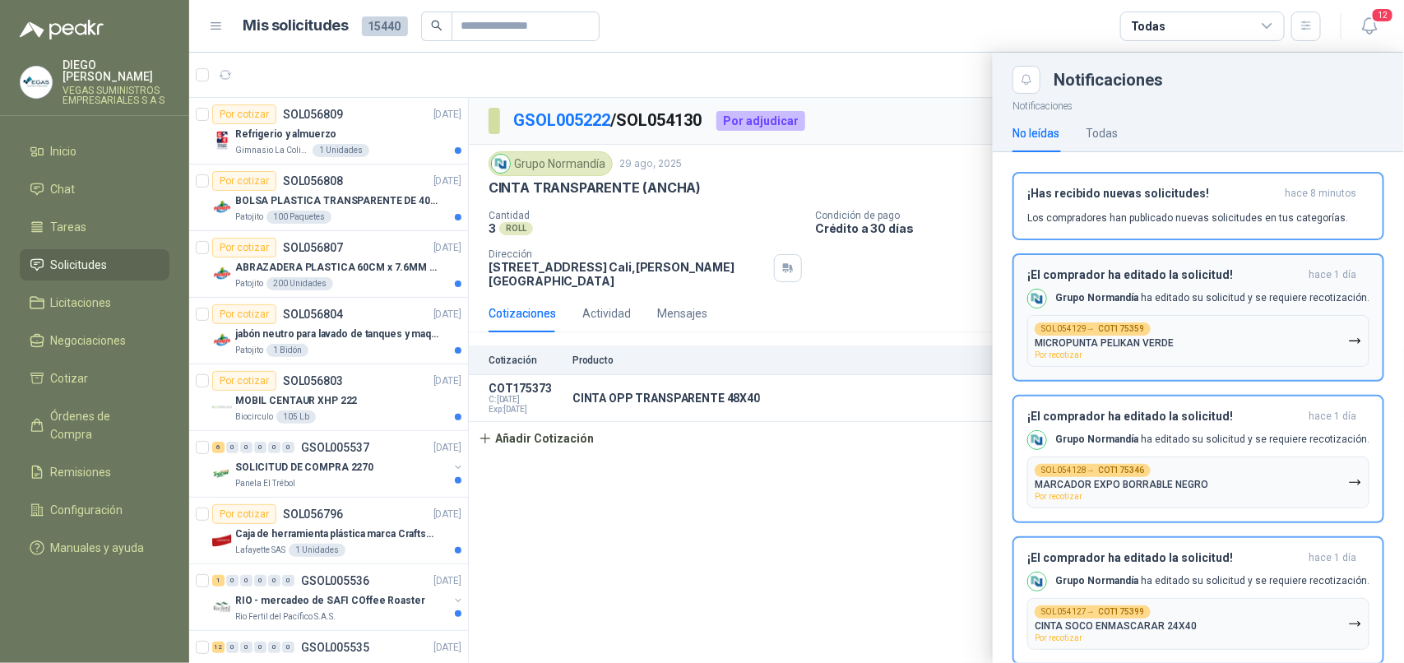
click at [1306, 339] on button "SOL054129 → COT175359 MICROPUNTA PELIKAN VERDE Por recotizar" at bounding box center [1198, 341] width 342 height 52
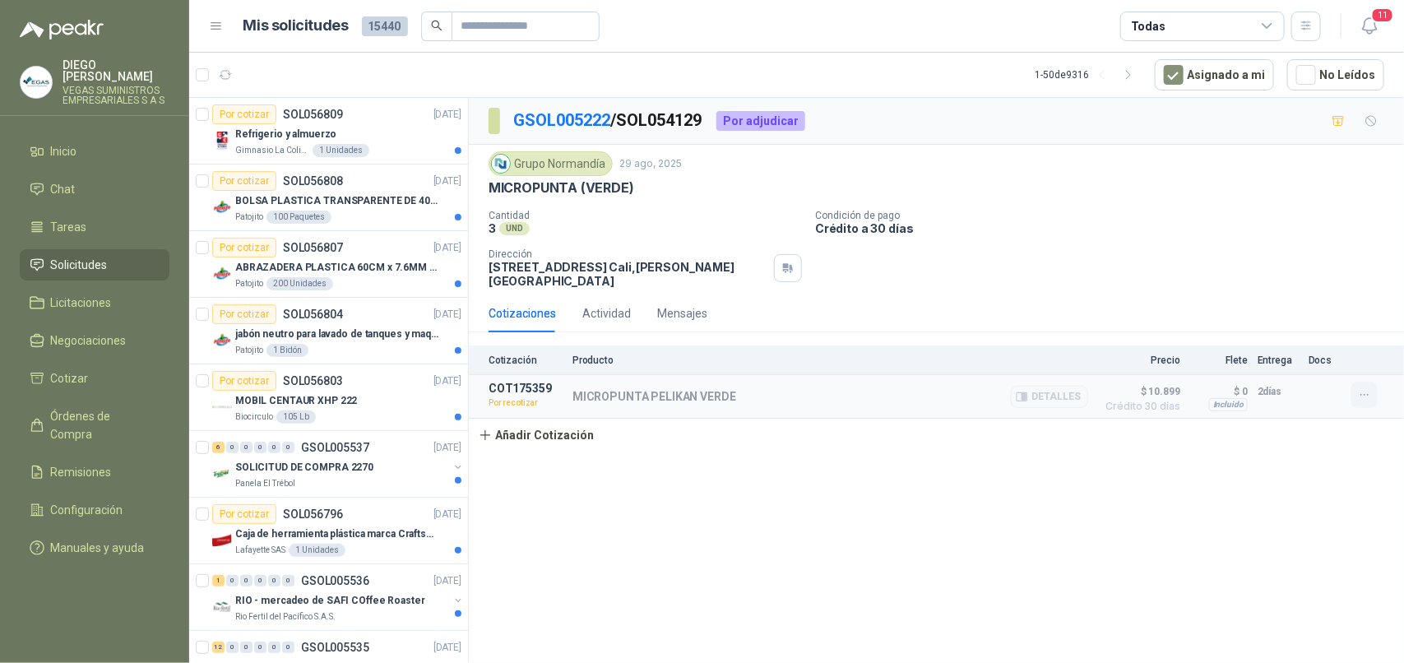
click at [1371, 400] on button "button" at bounding box center [1364, 395] width 26 height 26
click at [1329, 351] on button "Re-cotizar" at bounding box center [1331, 360] width 132 height 26
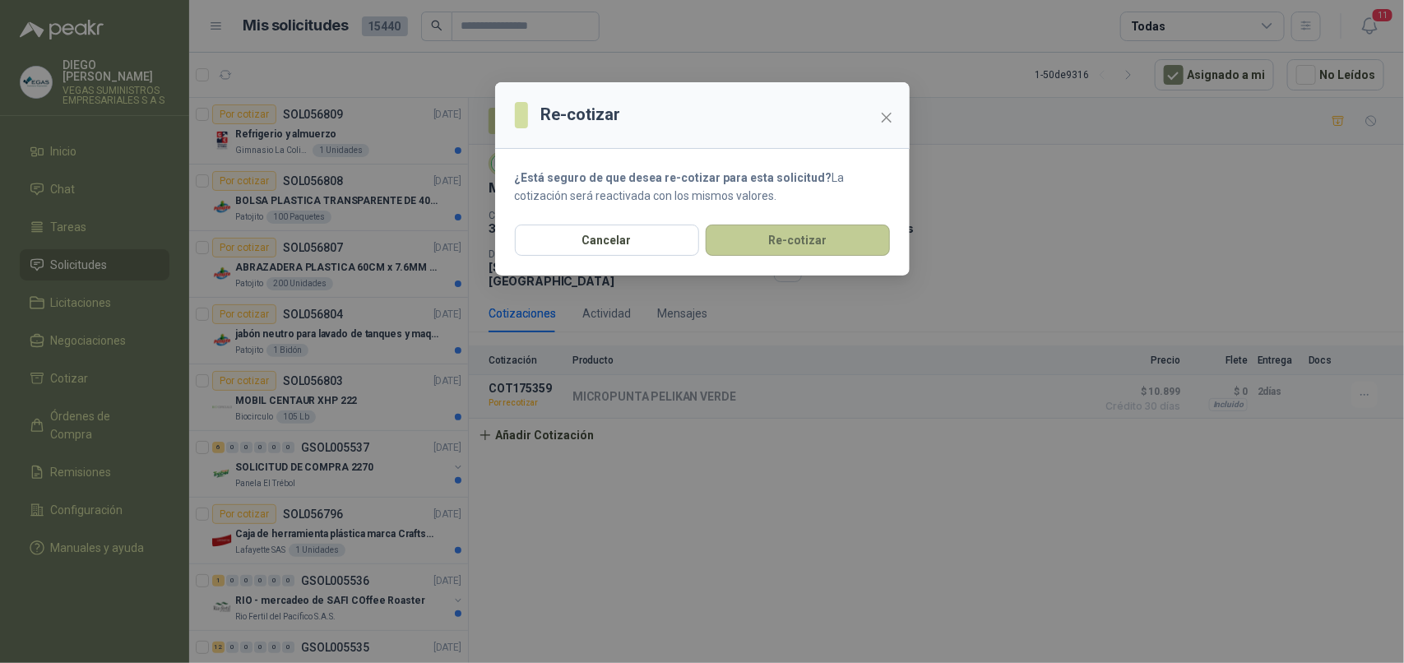
click at [841, 245] on button "Re-cotizar" at bounding box center [797, 239] width 184 height 31
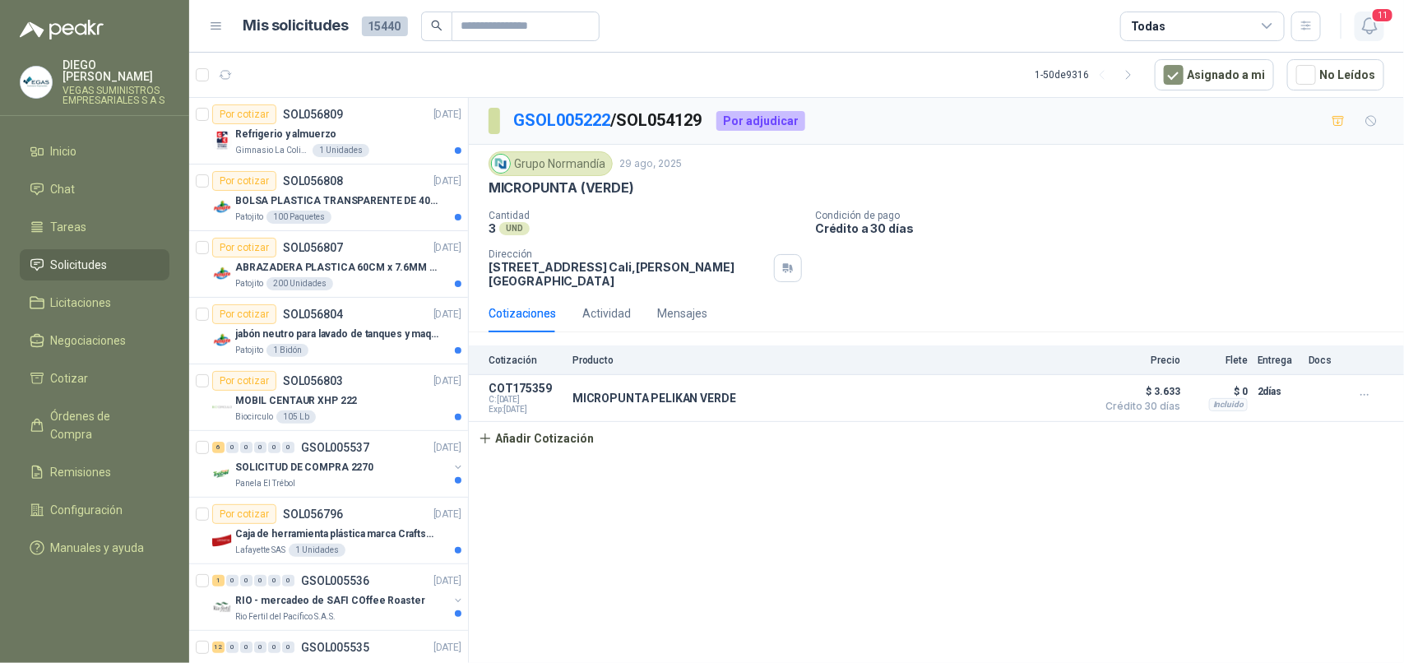
click at [1378, 29] on icon "button" at bounding box center [1369, 26] width 21 height 21
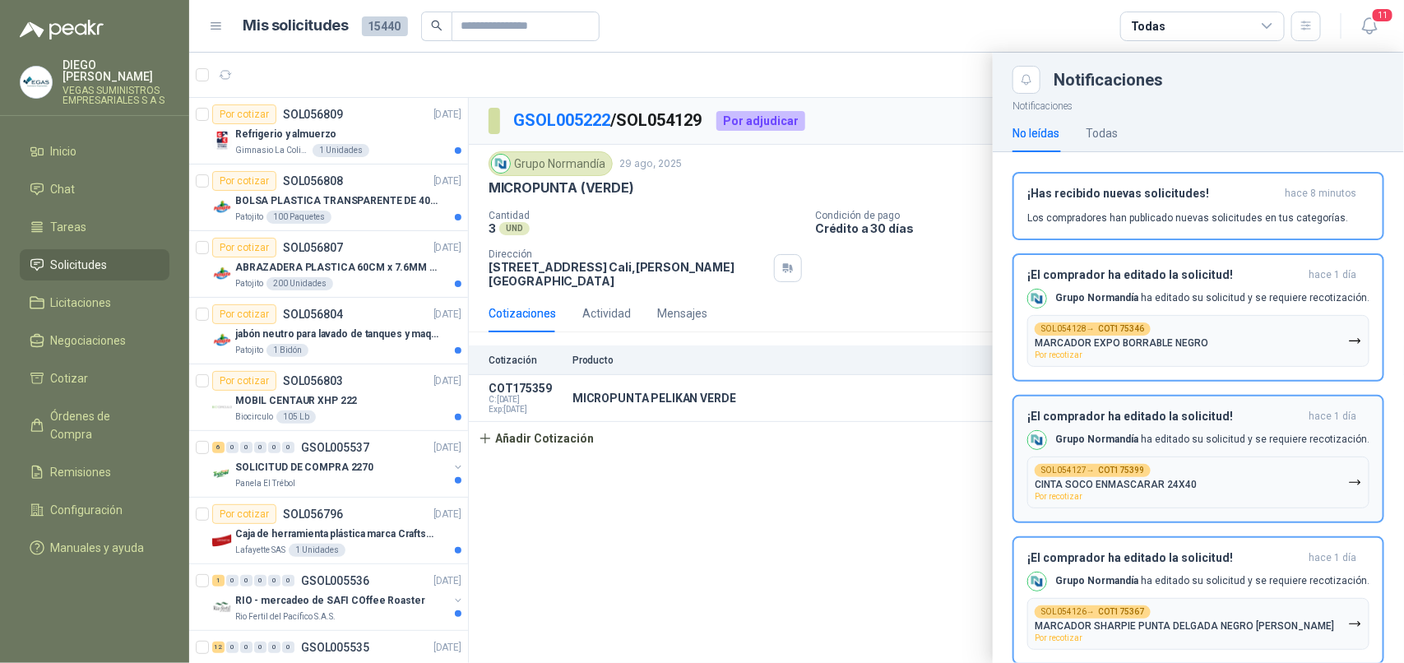
click at [1316, 343] on button "SOL054128 → COT175346 MARCADOR EXPO BORRABLE NEGRO Por recotizar" at bounding box center [1198, 341] width 342 height 52
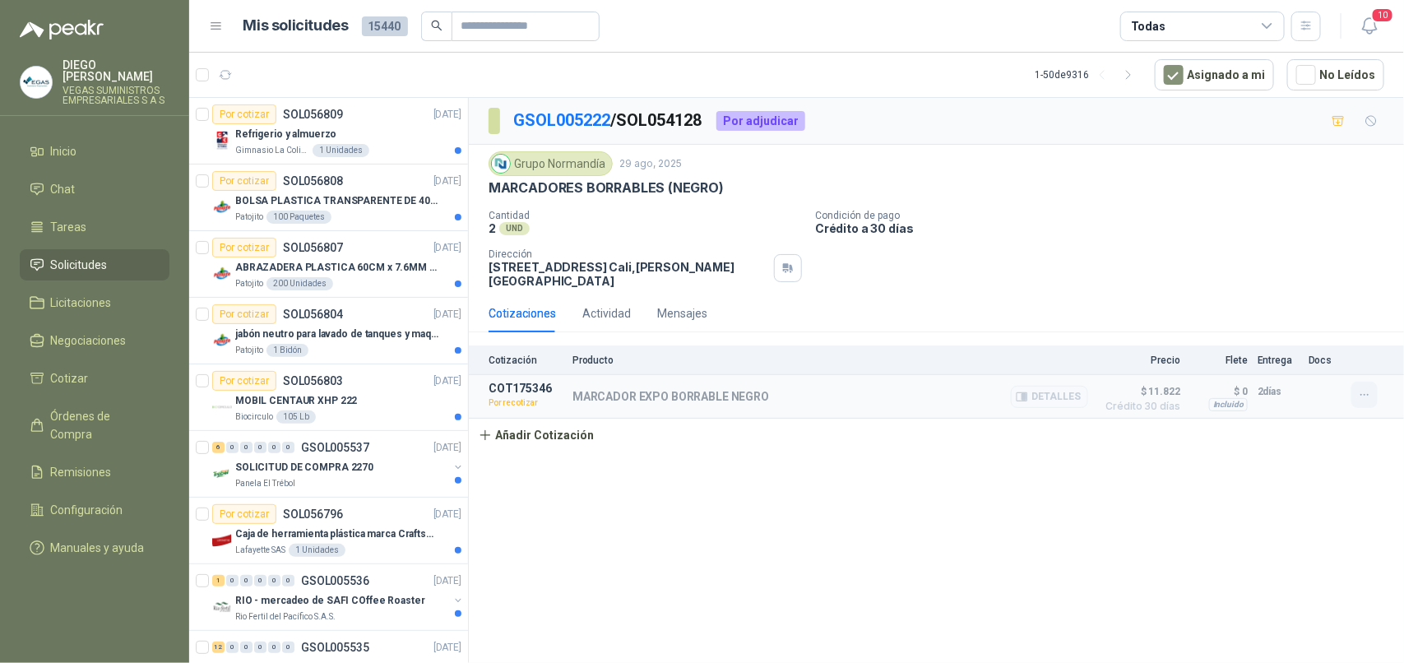
click at [1362, 405] on button "button" at bounding box center [1364, 395] width 26 height 26
click at [1307, 370] on button "Re-cotizar" at bounding box center [1331, 360] width 132 height 26
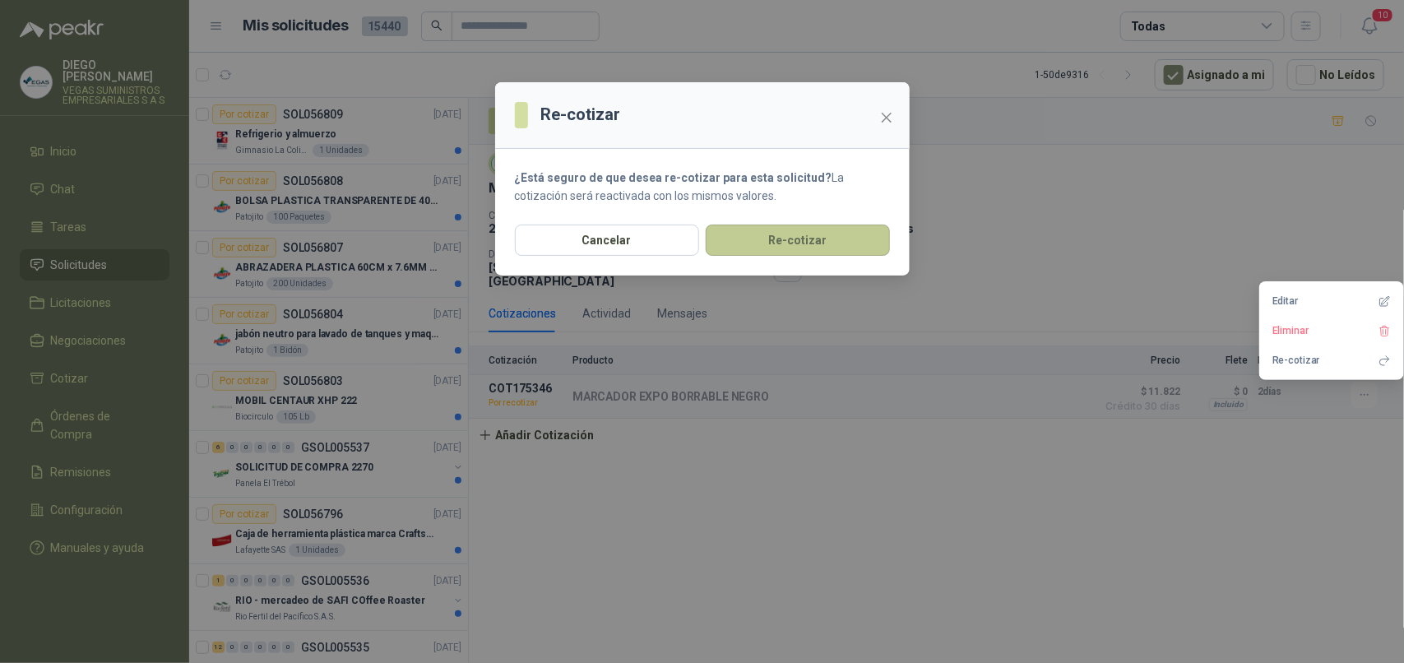
click at [843, 243] on button "Re-cotizar" at bounding box center [797, 239] width 184 height 31
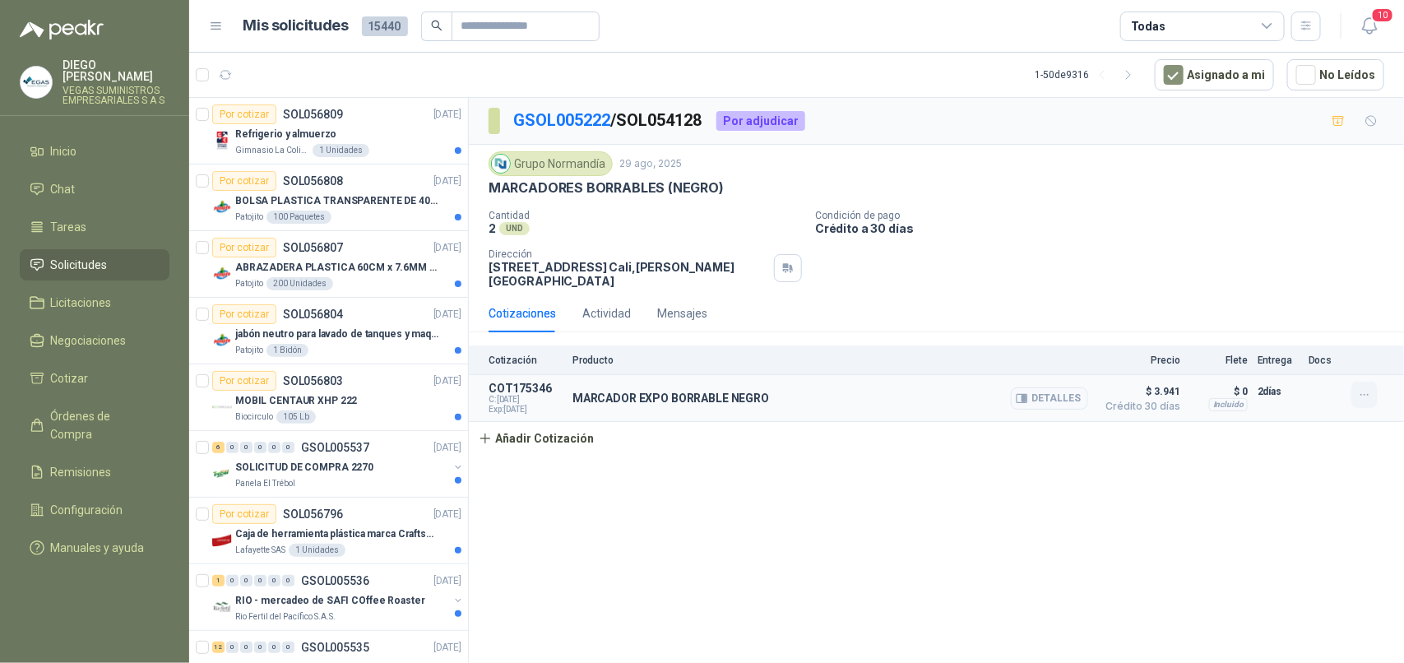
click at [1370, 396] on icon "button" at bounding box center [1365, 395] width 14 height 14
click at [1357, 27] on button "10" at bounding box center [1369, 27] width 30 height 30
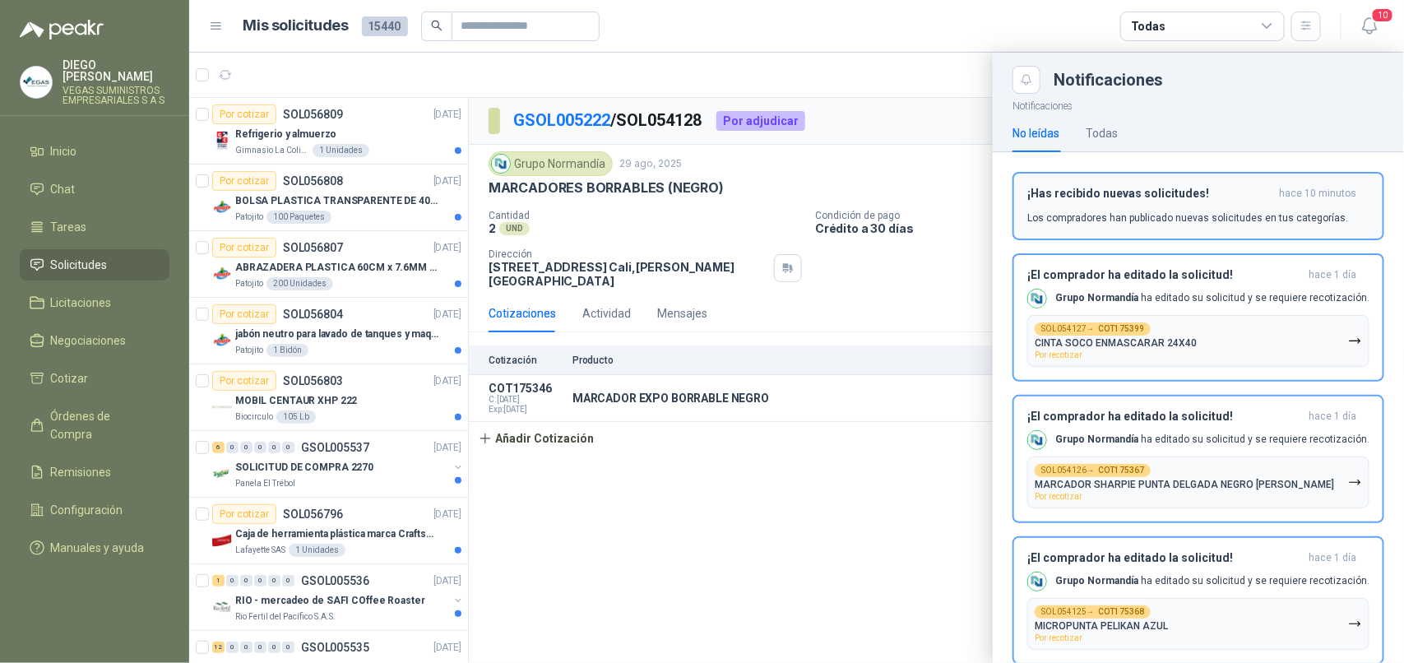
click at [1272, 207] on div "¡Has recibido nuevas solicitudes! hace 10 minutos Los compradores han publicado…" at bounding box center [1198, 206] width 342 height 39
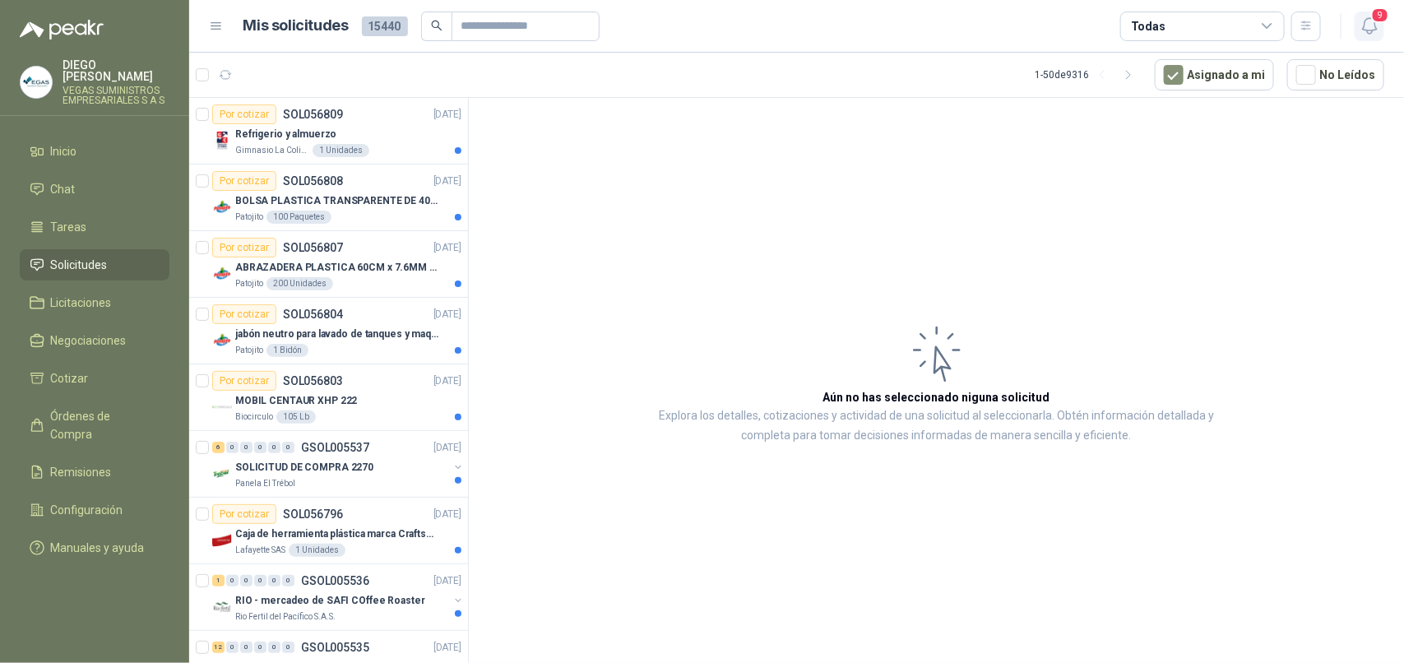
click at [1375, 26] on icon "button" at bounding box center [1369, 26] width 14 height 16
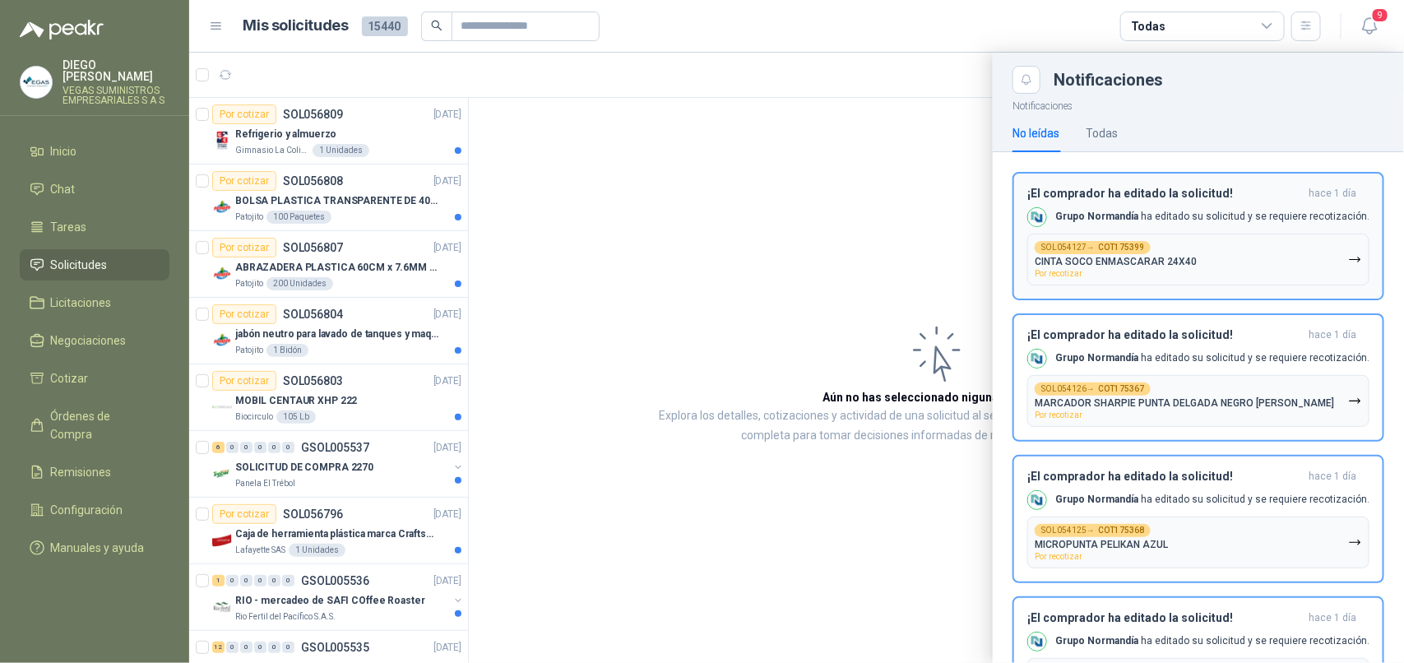
click at [1256, 272] on button "SOL054127 → COT175399 CINTA SOCO ENMASCARAR 24X40 Por recotizar" at bounding box center [1198, 260] width 342 height 52
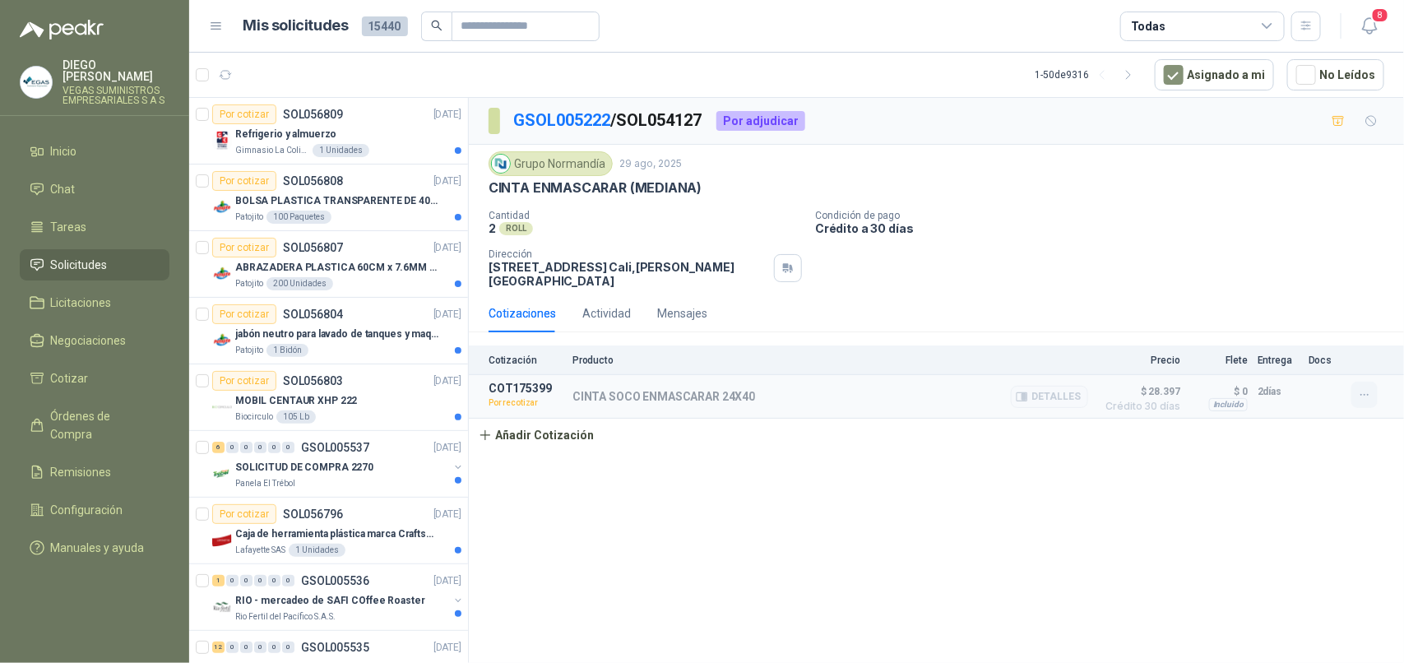
click at [1363, 396] on icon "button" at bounding box center [1363, 395] width 7 height 1
click at [1312, 362] on button "Re-cotizar" at bounding box center [1331, 360] width 132 height 26
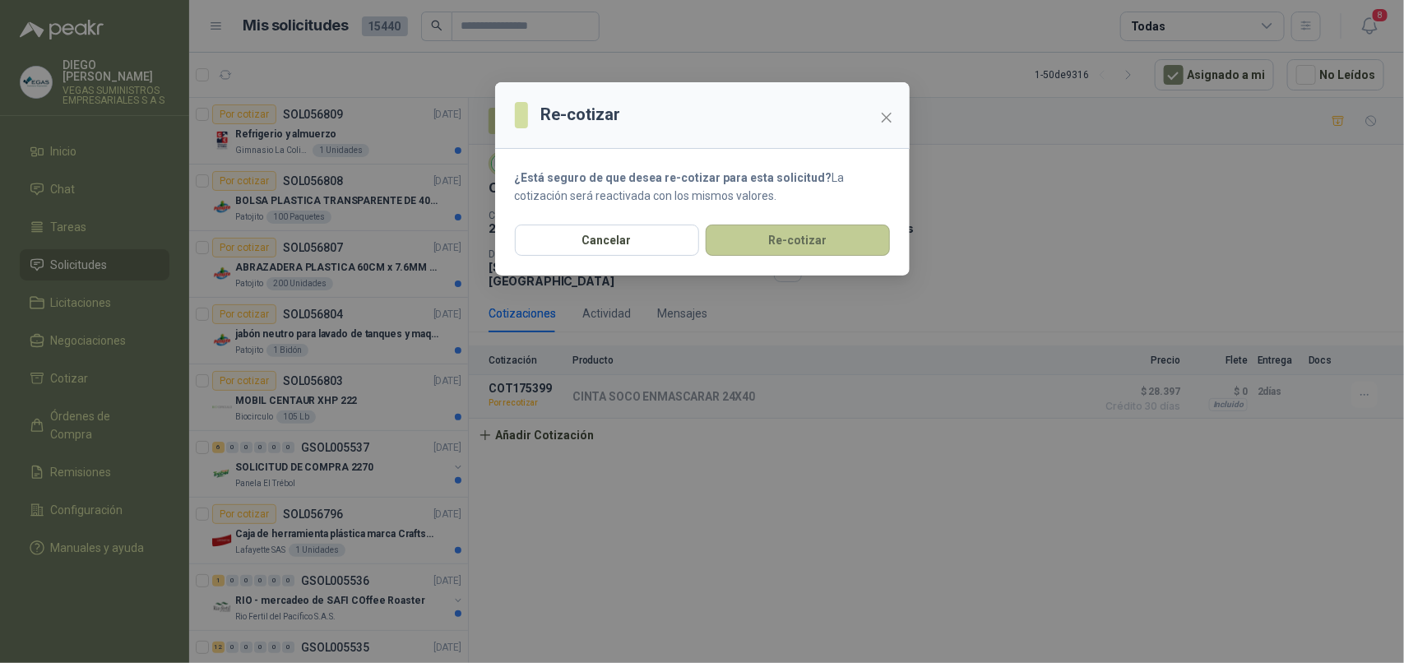
click at [815, 241] on button "Re-cotizar" at bounding box center [797, 239] width 184 height 31
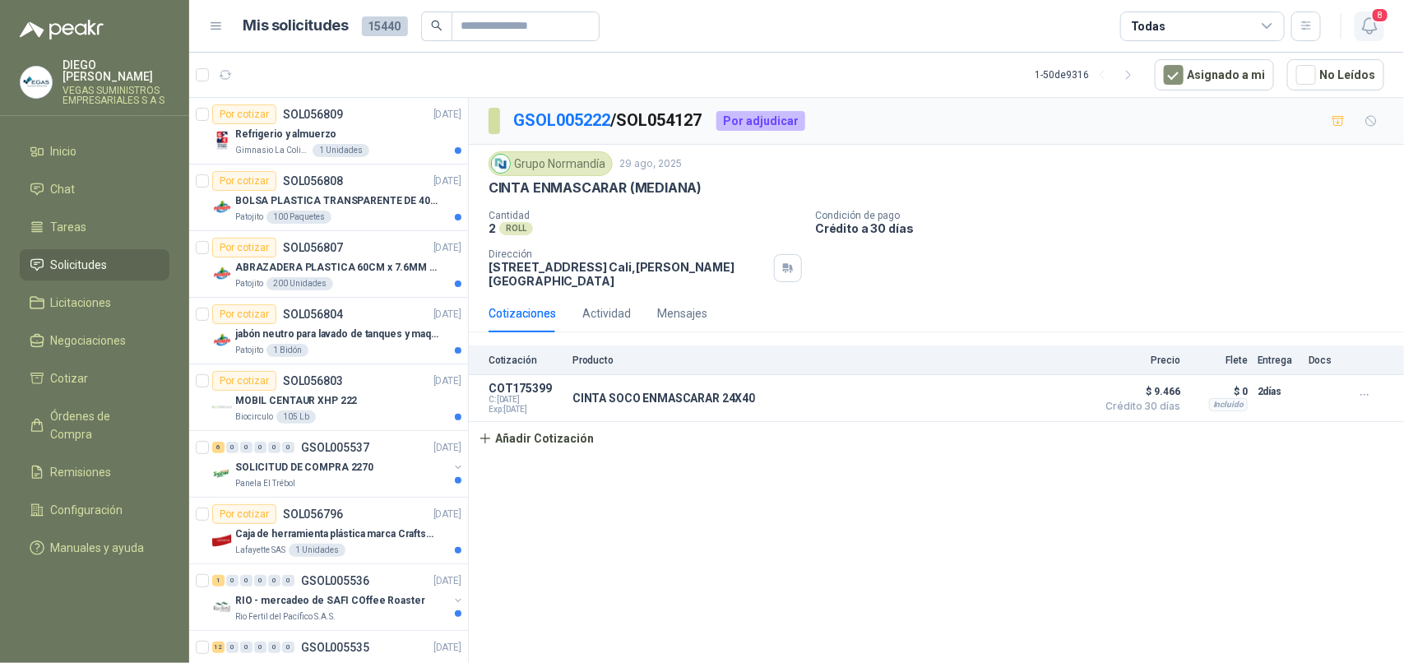
click at [1377, 31] on icon "button" at bounding box center [1369, 26] width 21 height 21
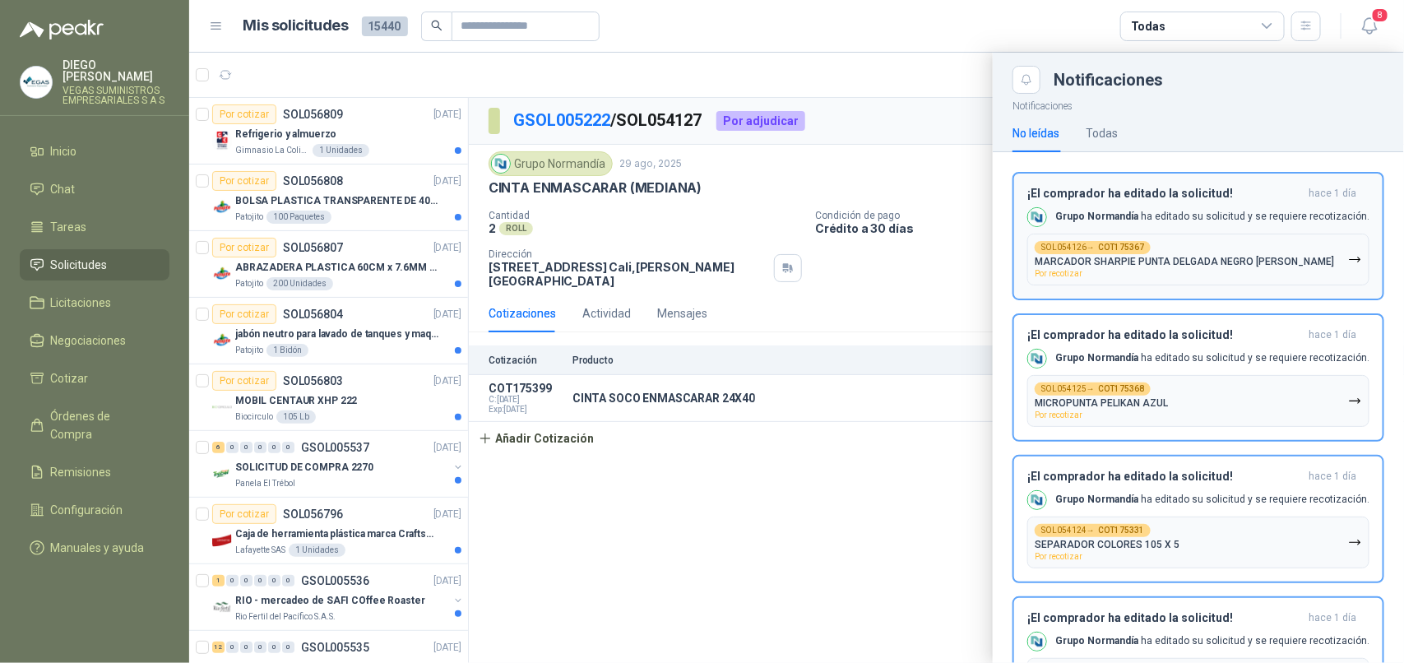
click at [1313, 259] on button "SOL054126 → COT175367 MARCADOR SHARPIE PUNTA DELGADA NEGRO [PERSON_NAME] Por re…" at bounding box center [1198, 260] width 342 height 52
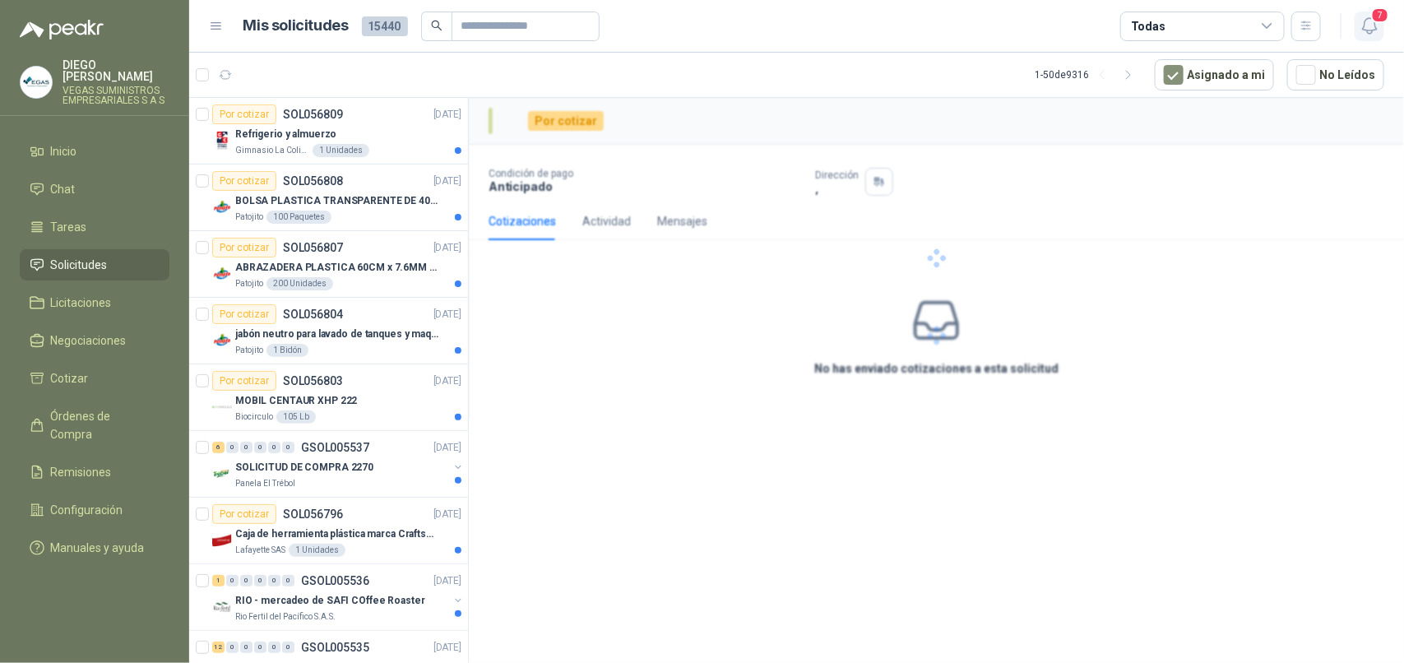
click at [1372, 26] on icon "button" at bounding box center [1369, 26] width 21 height 21
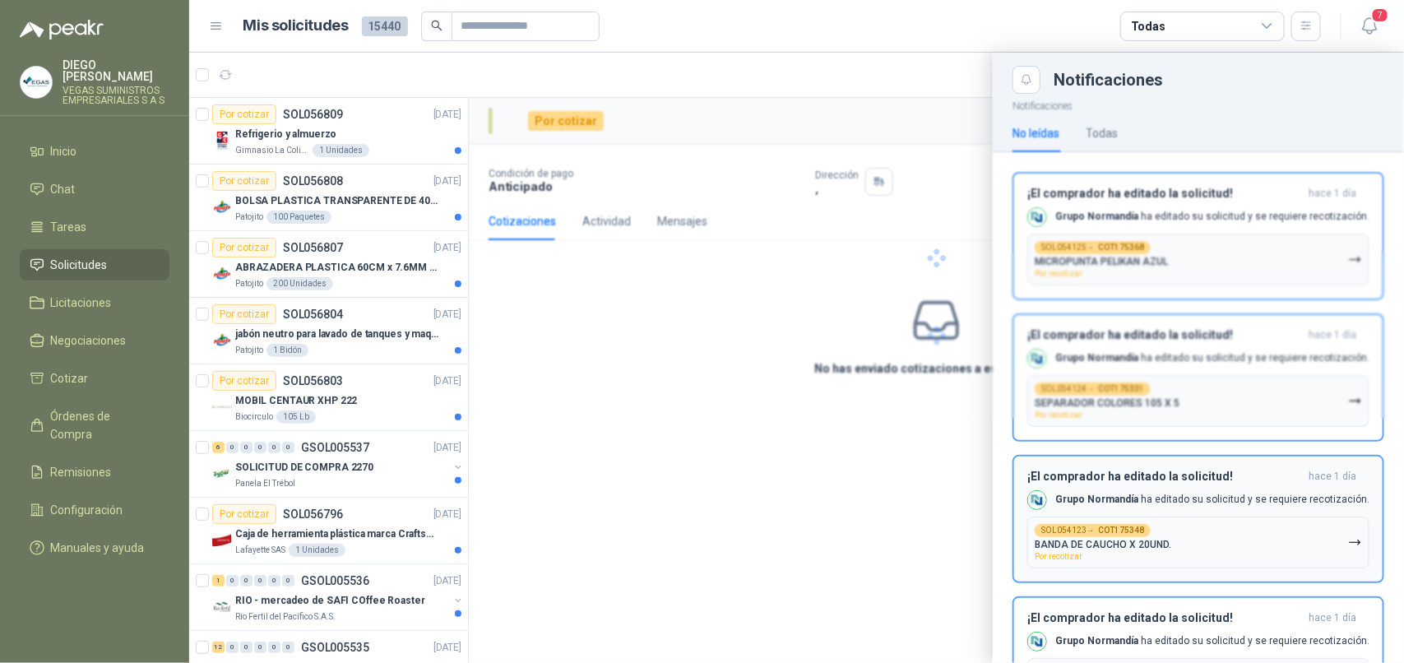
click at [1275, 547] on button "SOL054123 → COT175348 BANDA DE CAUCHO X 20UND. Por recotizar" at bounding box center [1198, 542] width 342 height 52
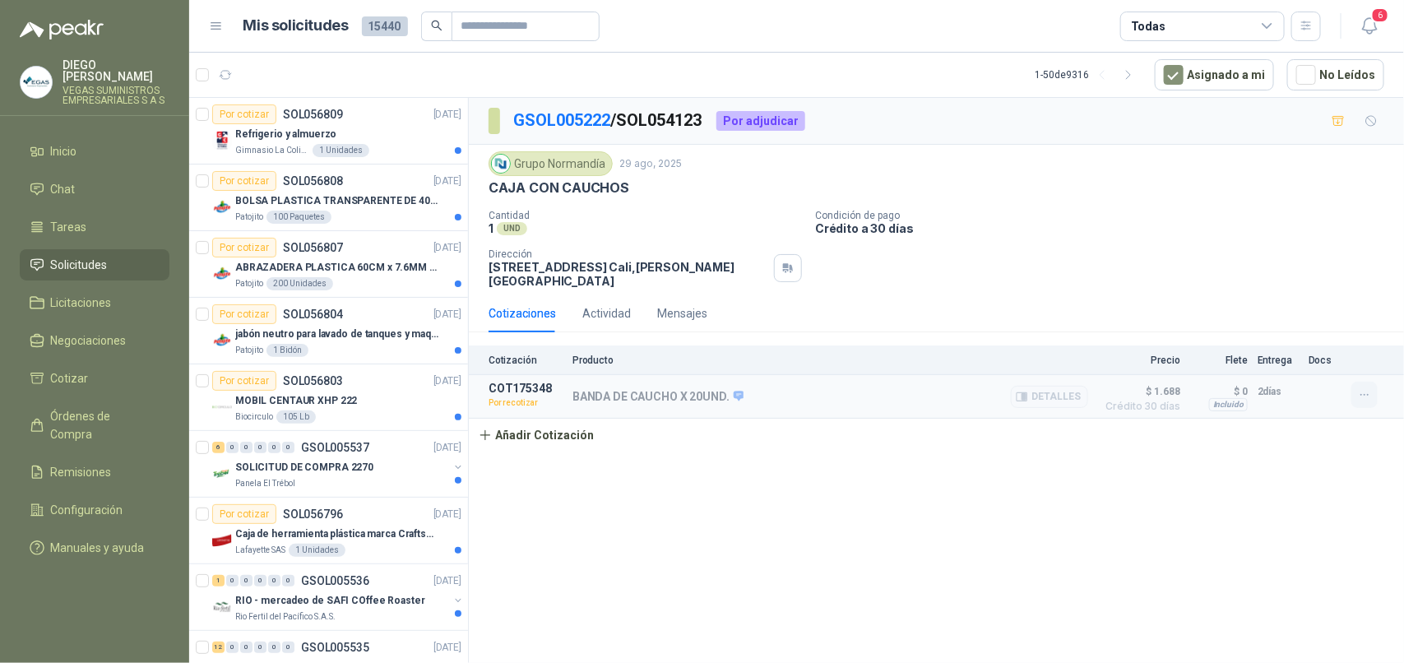
click at [1362, 396] on icon "button" at bounding box center [1365, 395] width 14 height 14
click at [1322, 362] on button "Re-cotizar" at bounding box center [1331, 360] width 132 height 26
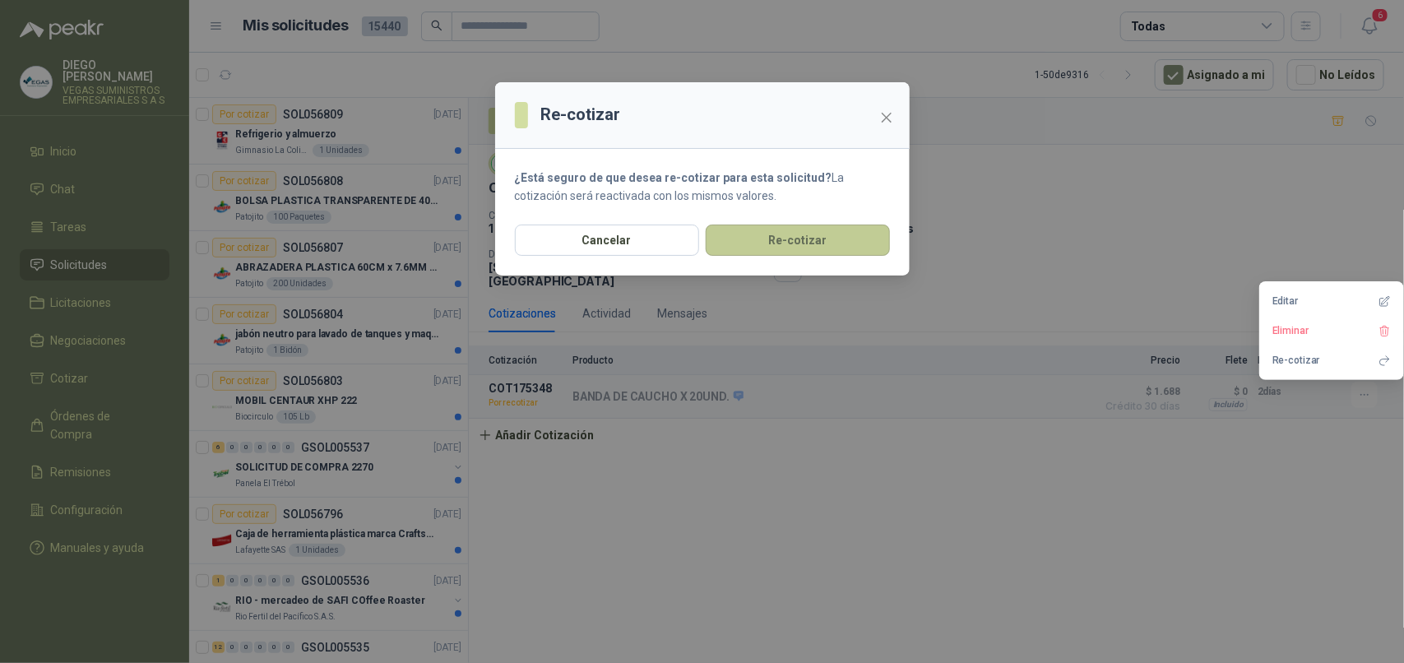
click at [853, 237] on button "Re-cotizar" at bounding box center [797, 239] width 184 height 31
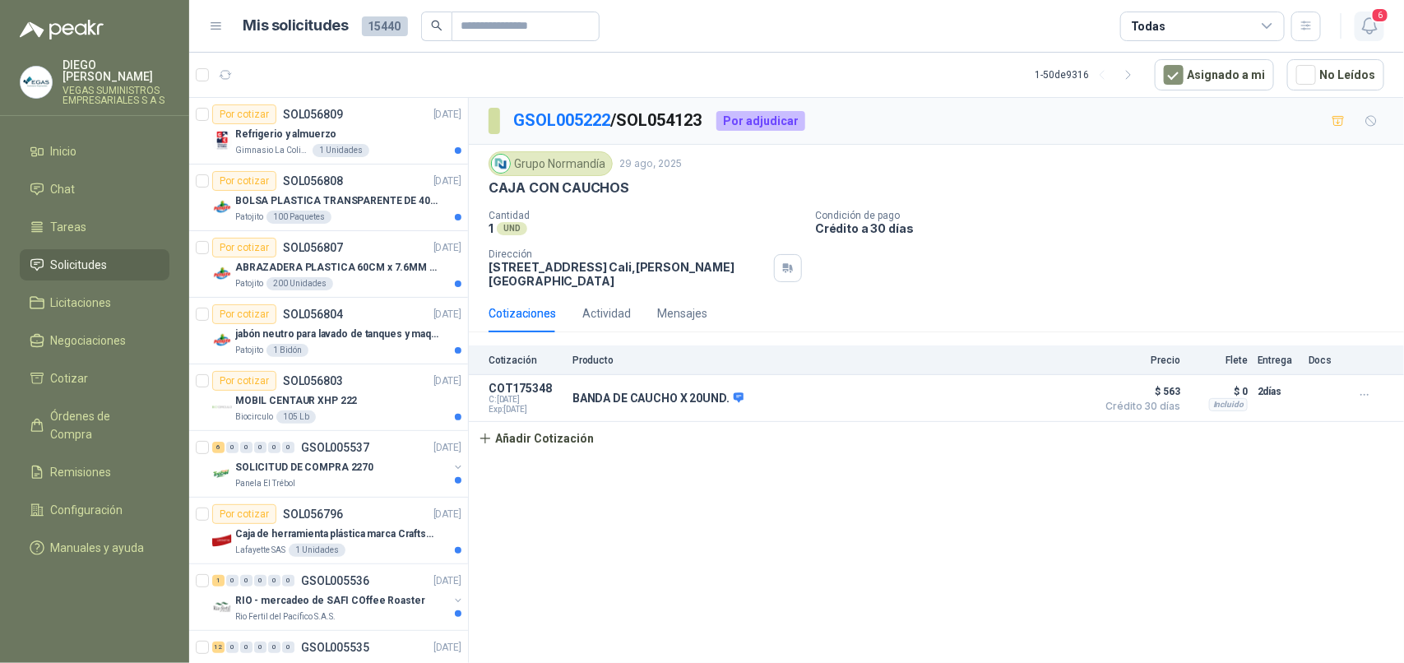
click at [1359, 19] on icon "button" at bounding box center [1369, 26] width 21 height 21
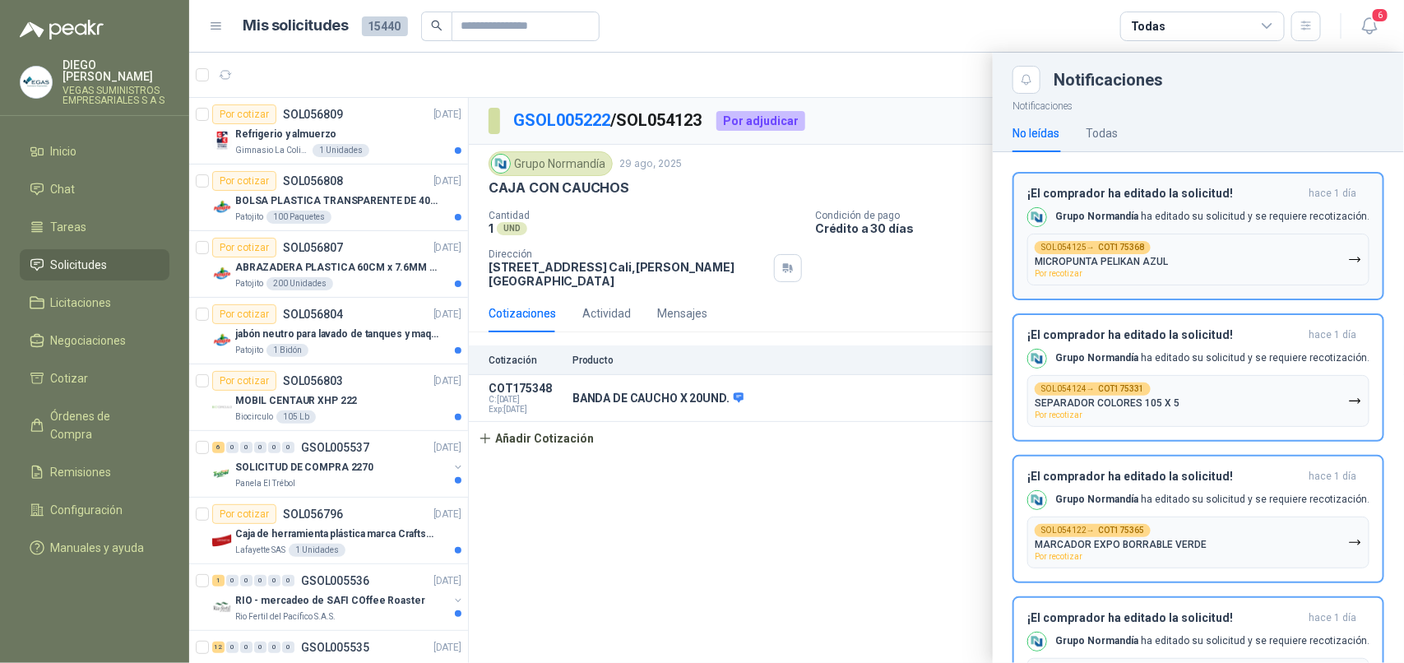
click at [1256, 257] on button "SOL054125 → COT175368 MICROPUNTA PELIKAN AZUL Por recotizar" at bounding box center [1198, 260] width 342 height 52
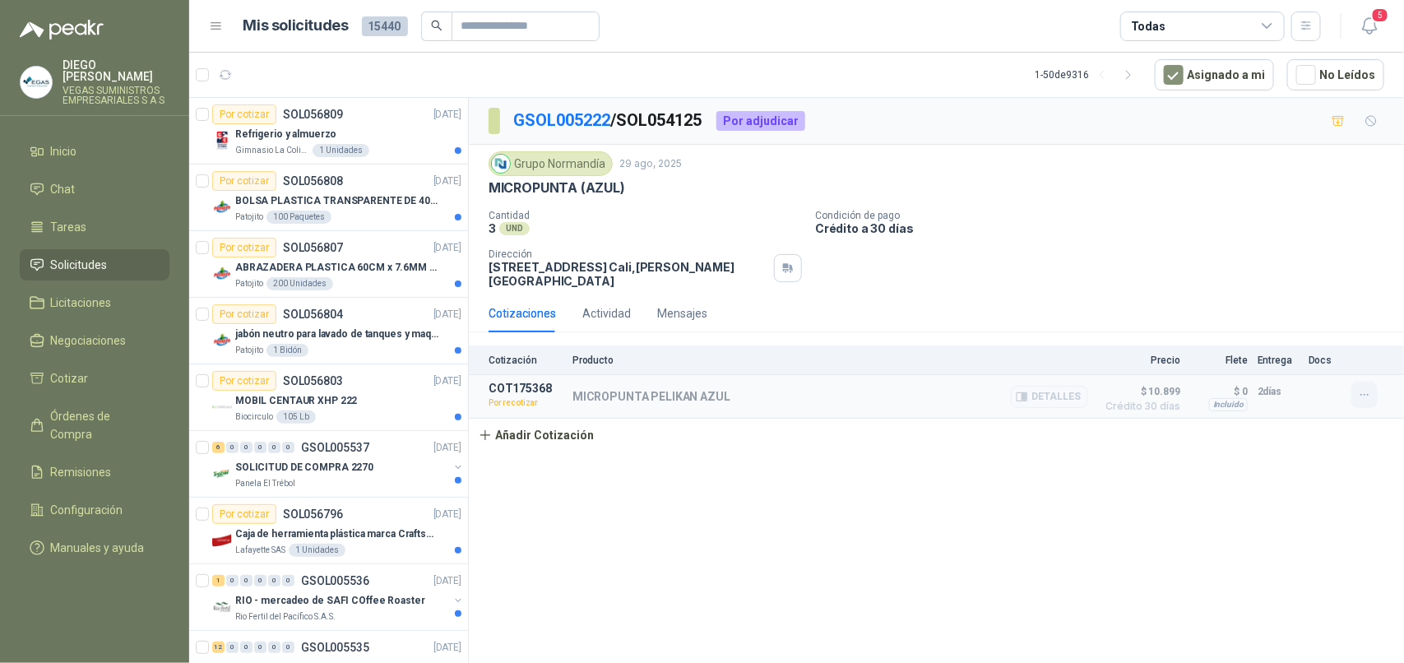
click at [1362, 391] on icon "button" at bounding box center [1365, 395] width 14 height 14
click at [1317, 366] on button "Re-cotizar" at bounding box center [1331, 360] width 132 height 26
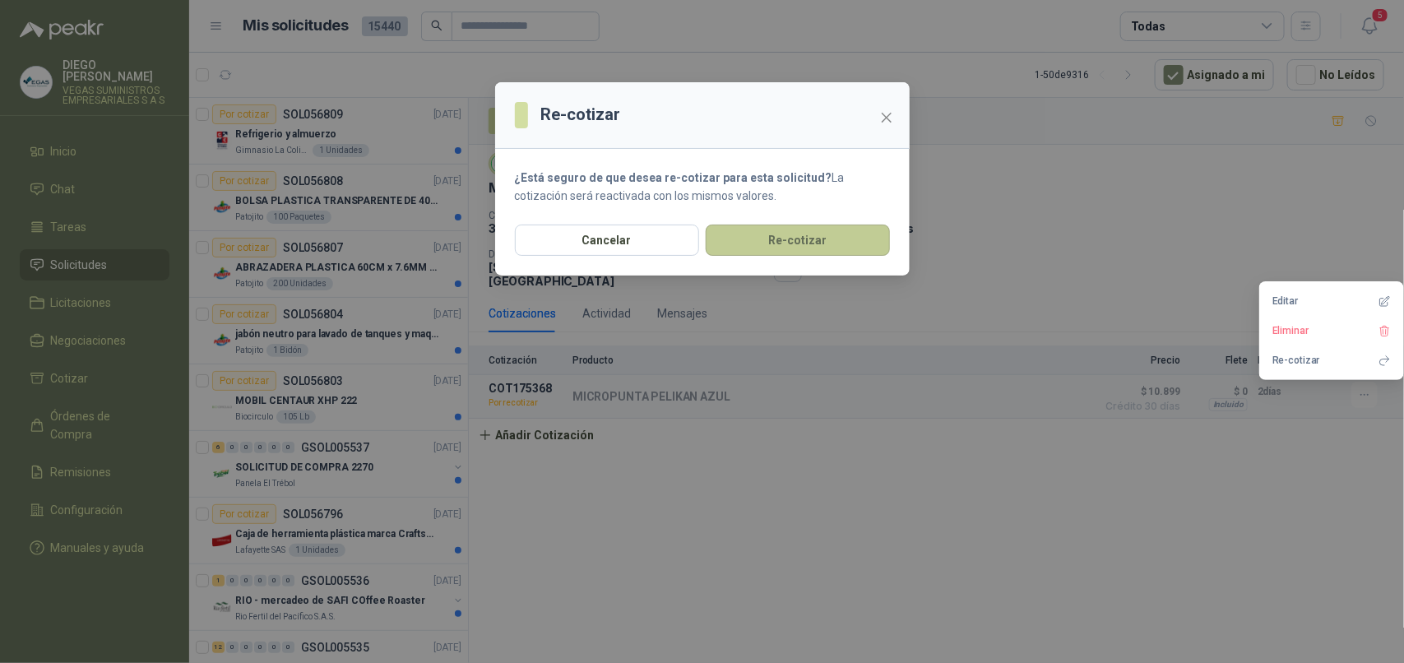
click at [880, 238] on button "Re-cotizar" at bounding box center [797, 239] width 184 height 31
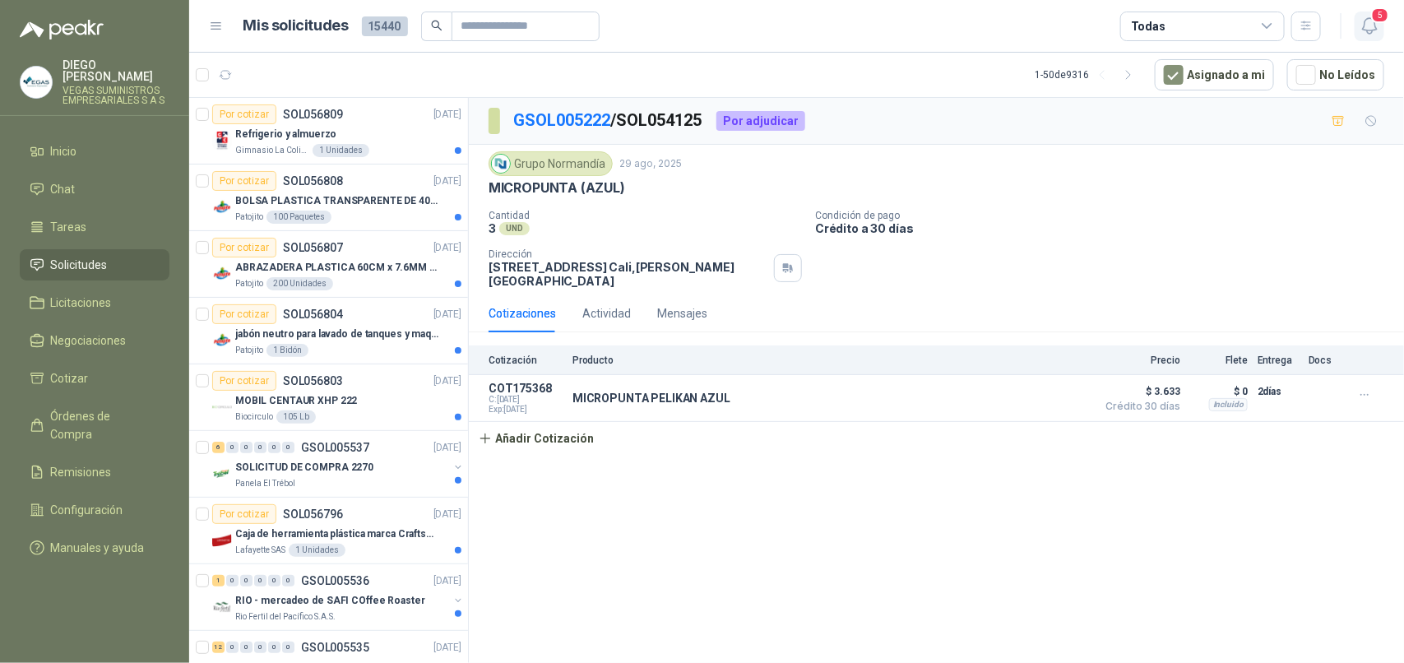
click at [1363, 30] on icon "button" at bounding box center [1369, 26] width 21 height 21
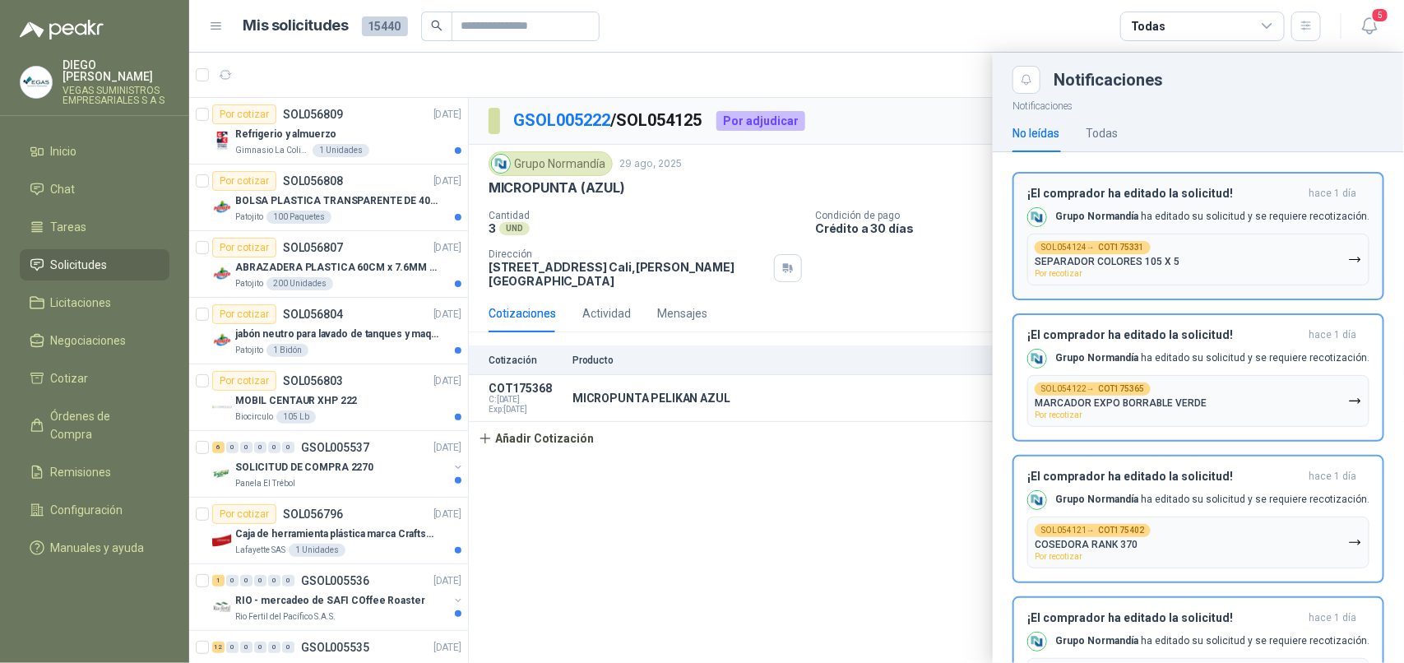
click at [1295, 264] on button "SOL054124 → COT175331 SEPARADOR COLORES 105 X 5 Por recotizar" at bounding box center [1198, 260] width 342 height 52
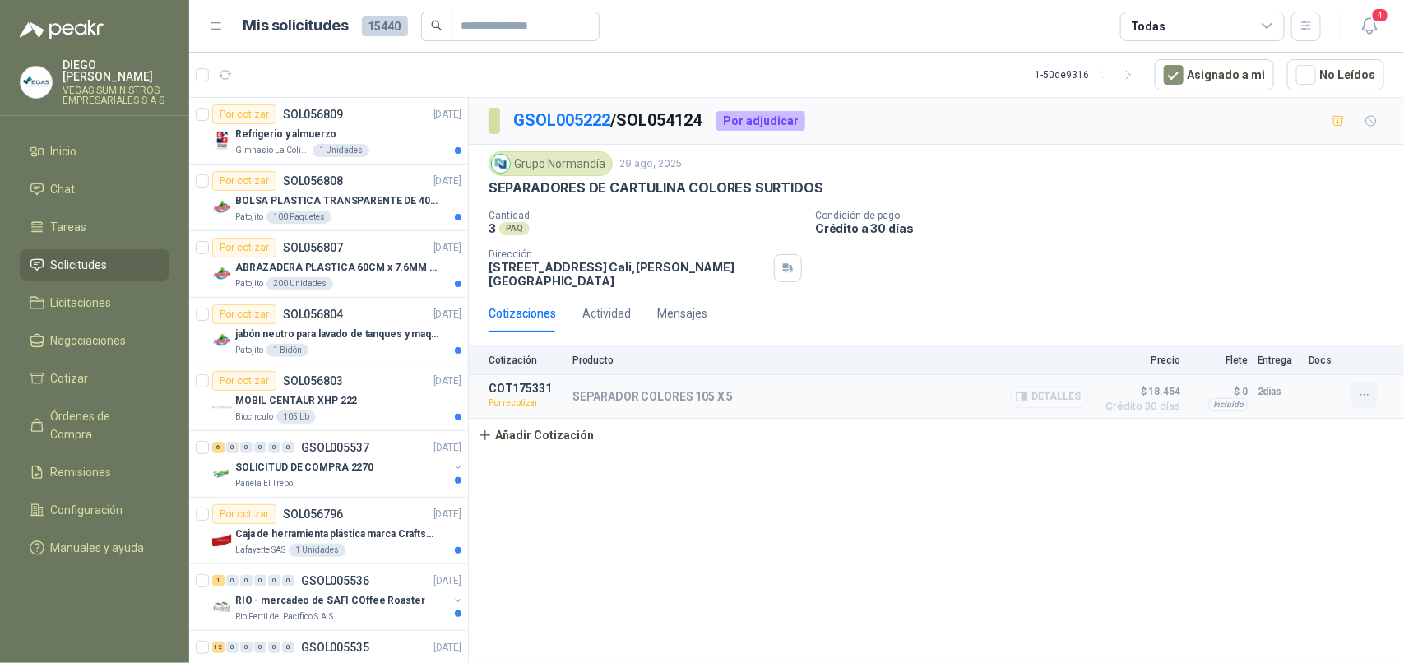
click at [1362, 396] on icon "button" at bounding box center [1365, 395] width 14 height 14
click at [1306, 362] on button "Re-cotizar" at bounding box center [1331, 360] width 132 height 26
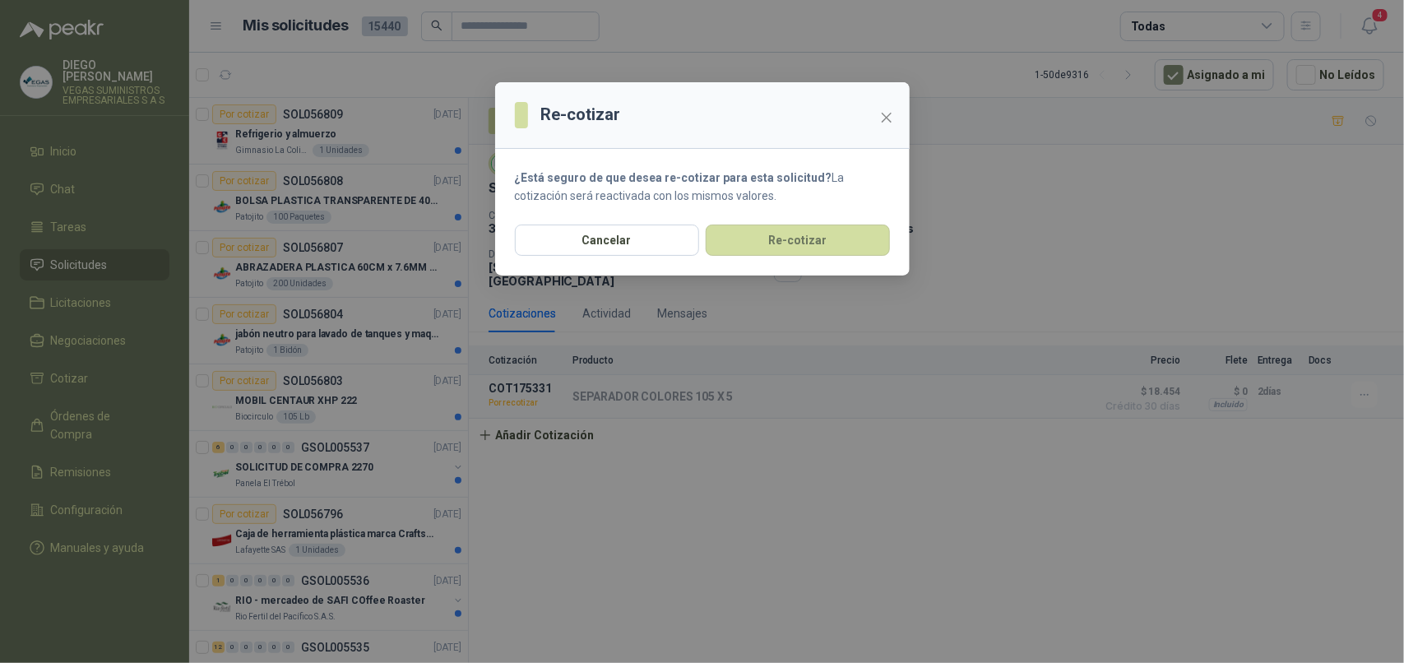
drag, startPoint x: 855, startPoint y: 243, endPoint x: 1126, endPoint y: 146, distance: 288.4
click at [855, 243] on button "Re-cotizar" at bounding box center [797, 239] width 184 height 31
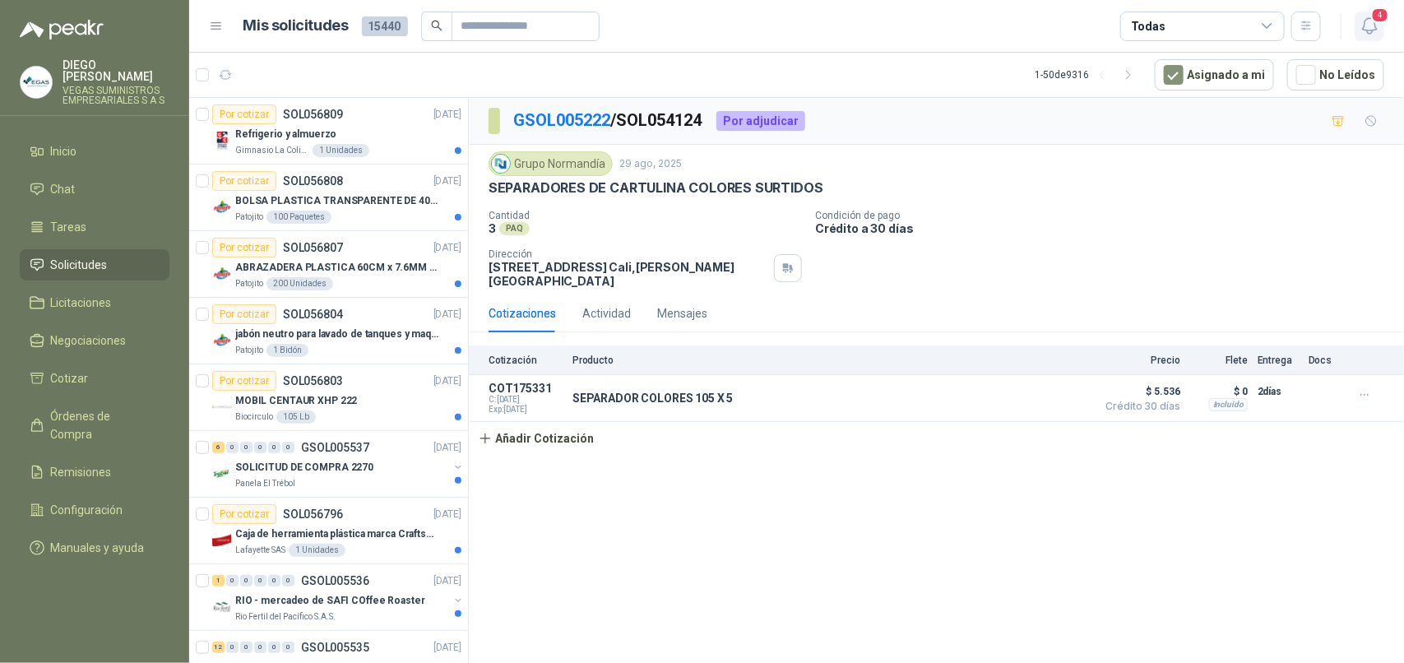
click at [1362, 33] on icon "button" at bounding box center [1369, 26] width 21 height 21
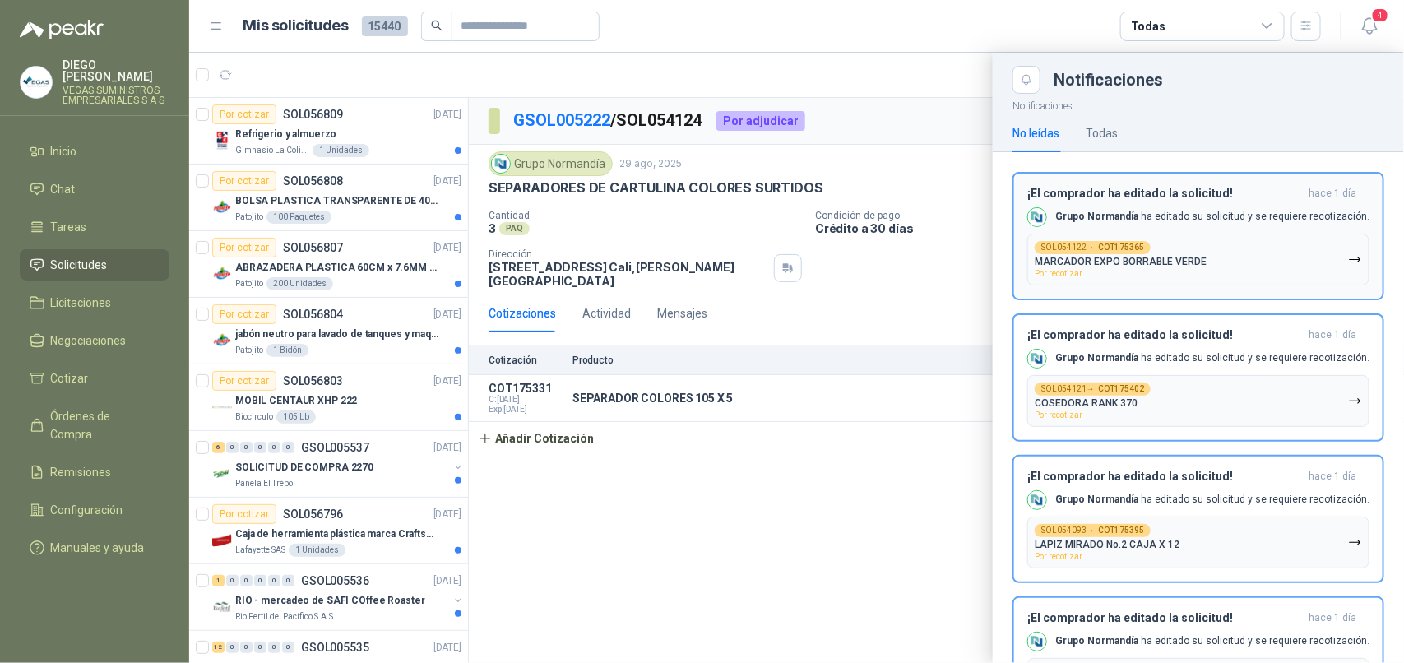
click at [1279, 261] on button "SOL054122 → COT175365 MARCADOR EXPO BORRABLE VERDE Por recotizar" at bounding box center [1198, 260] width 342 height 52
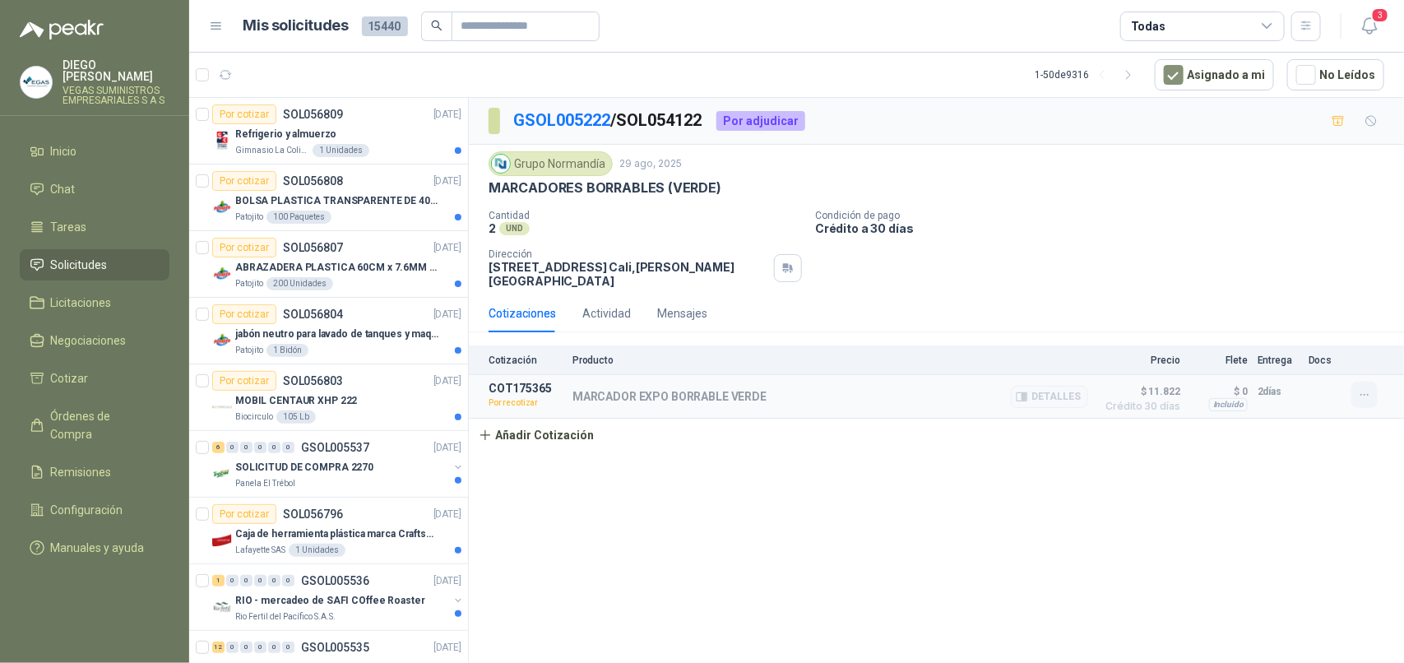
click at [1354, 401] on button "button" at bounding box center [1364, 395] width 26 height 26
click at [1301, 359] on button "Re-cotizar" at bounding box center [1331, 360] width 132 height 26
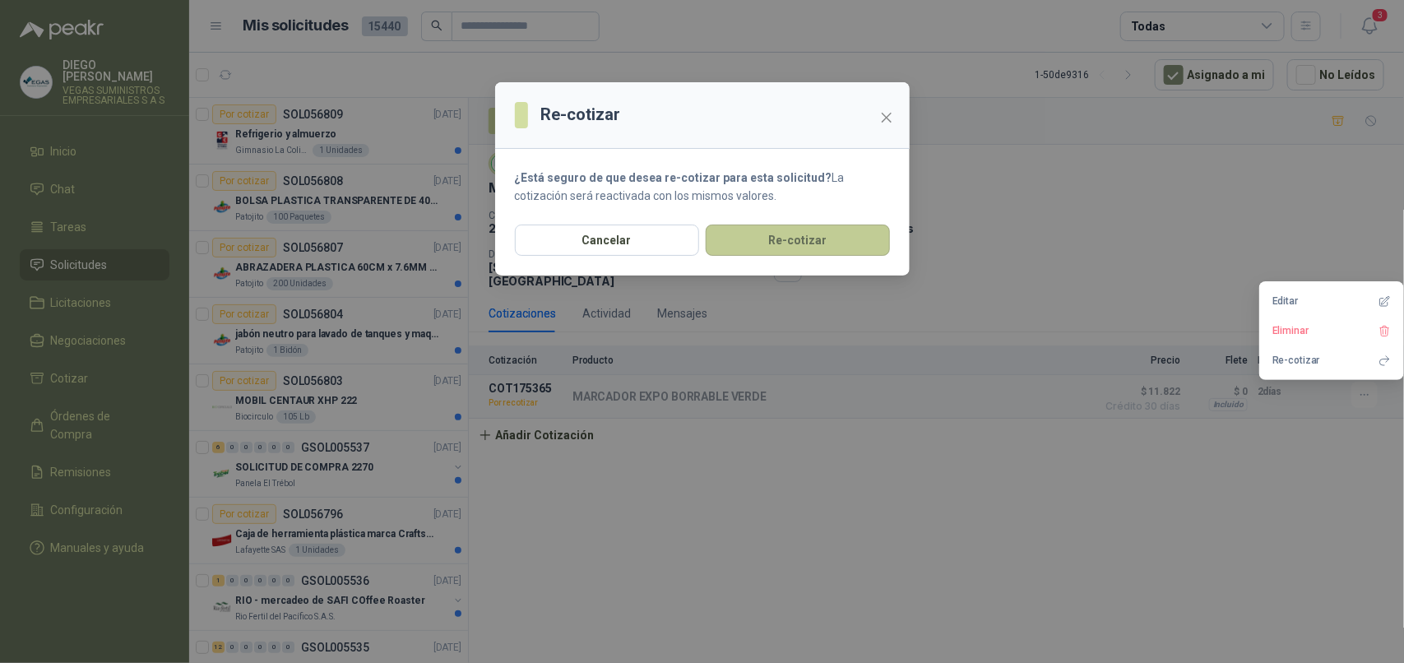
click at [869, 233] on button "Re-cotizar" at bounding box center [797, 239] width 184 height 31
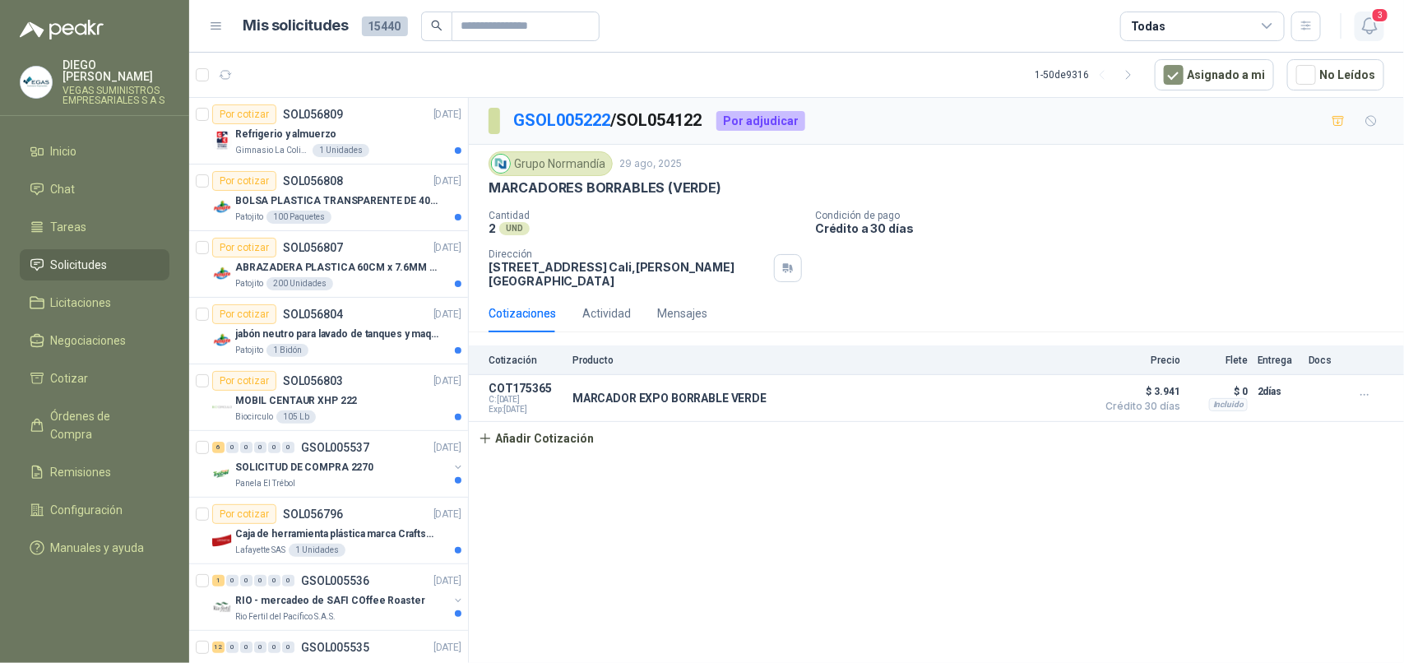
click at [1369, 22] on icon "button" at bounding box center [1369, 26] width 21 height 21
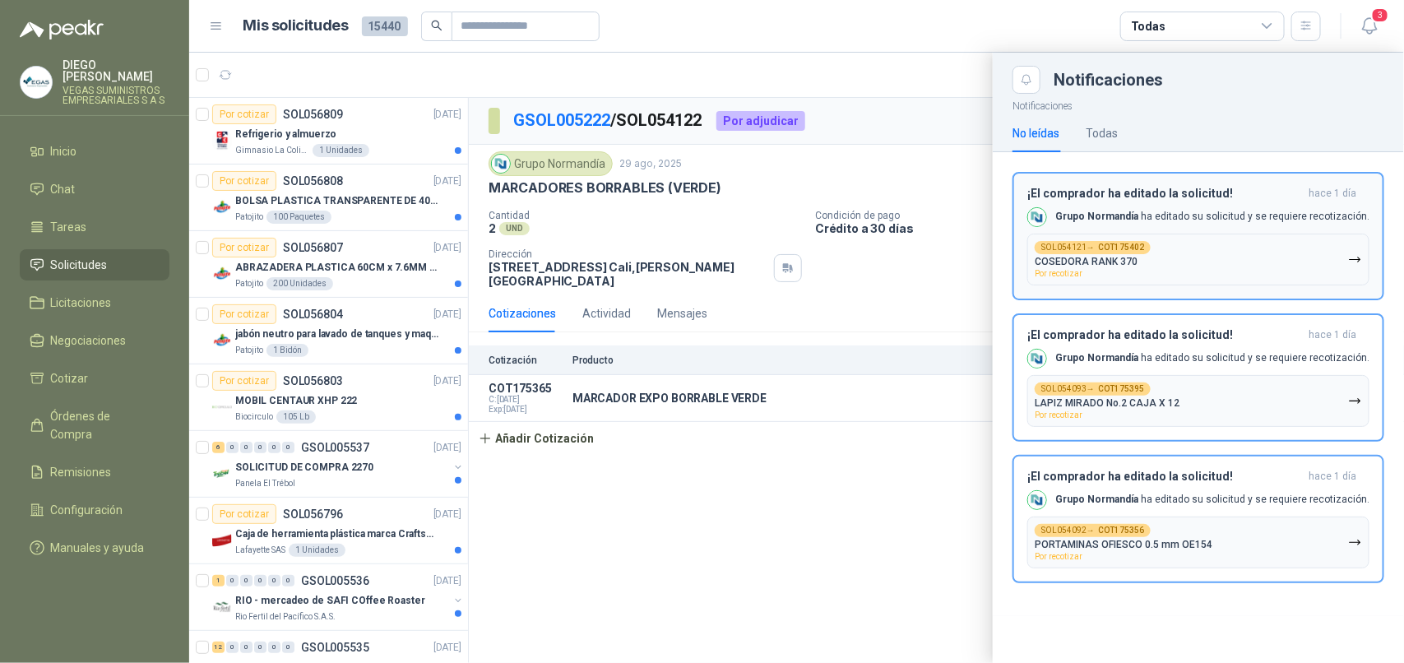
click at [1304, 261] on button "SOL054121 → COT175402 COSEDORA RANK 370 Por recotizar" at bounding box center [1198, 260] width 342 height 52
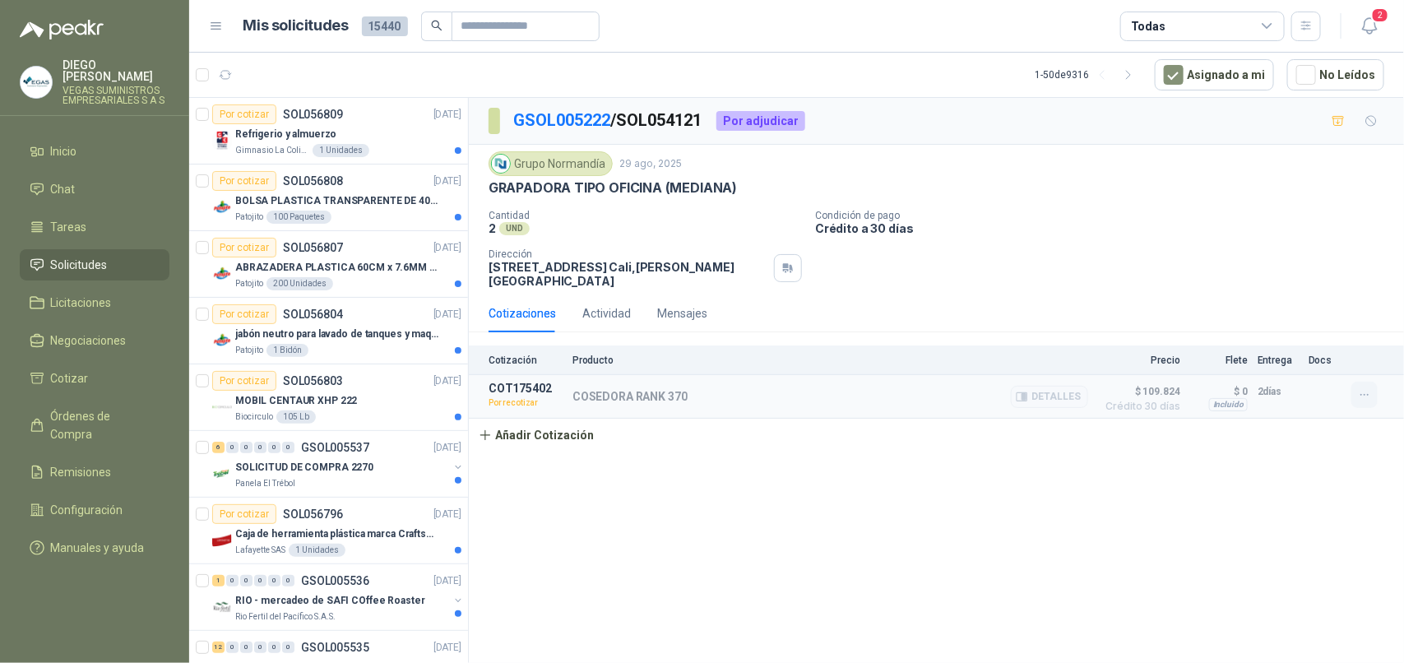
click at [1358, 402] on icon "button" at bounding box center [1365, 395] width 14 height 14
click at [1292, 359] on button "Re-cotizar" at bounding box center [1331, 360] width 132 height 26
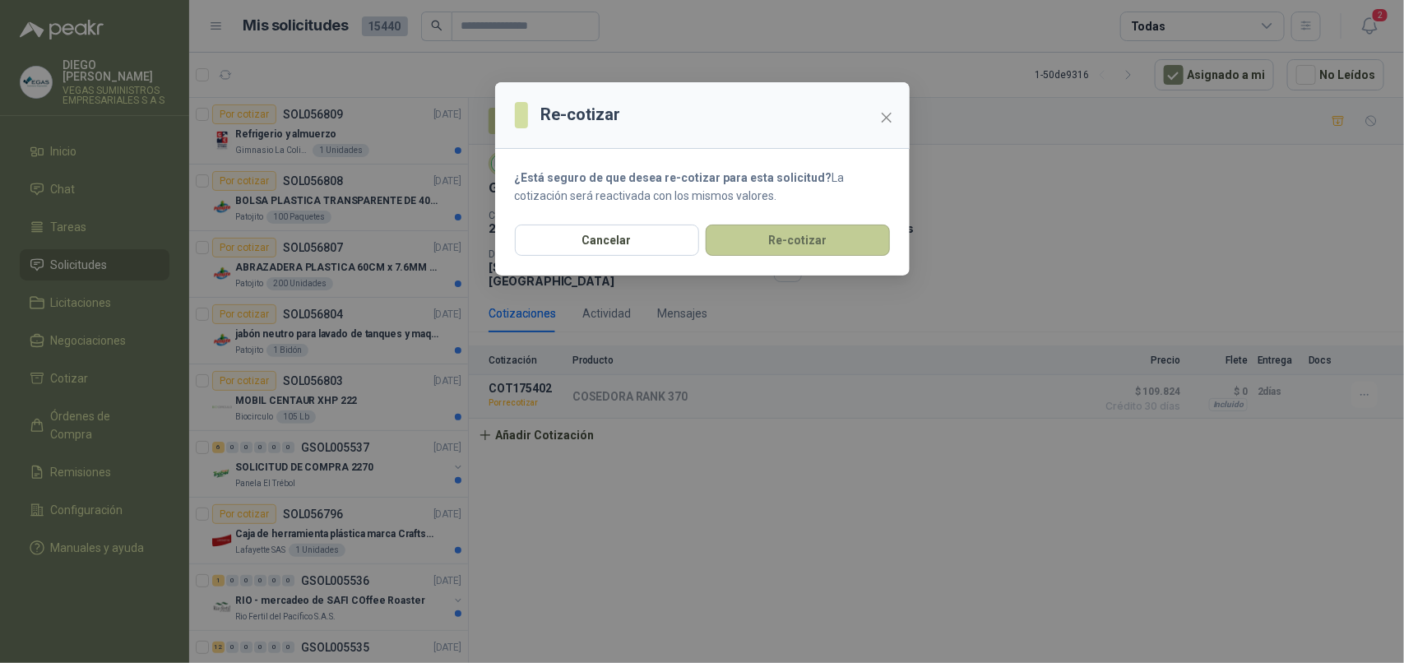
click at [860, 240] on button "Re-cotizar" at bounding box center [797, 239] width 184 height 31
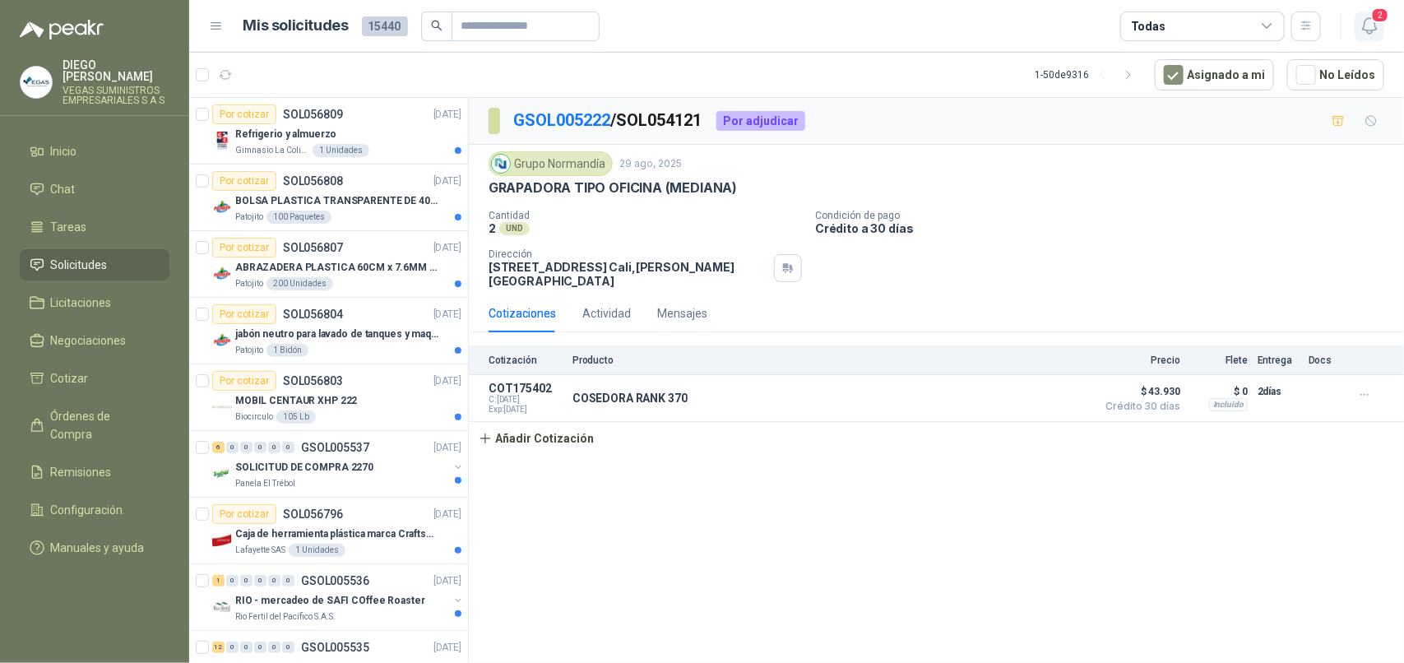
click at [1378, 30] on icon "button" at bounding box center [1369, 26] width 21 height 21
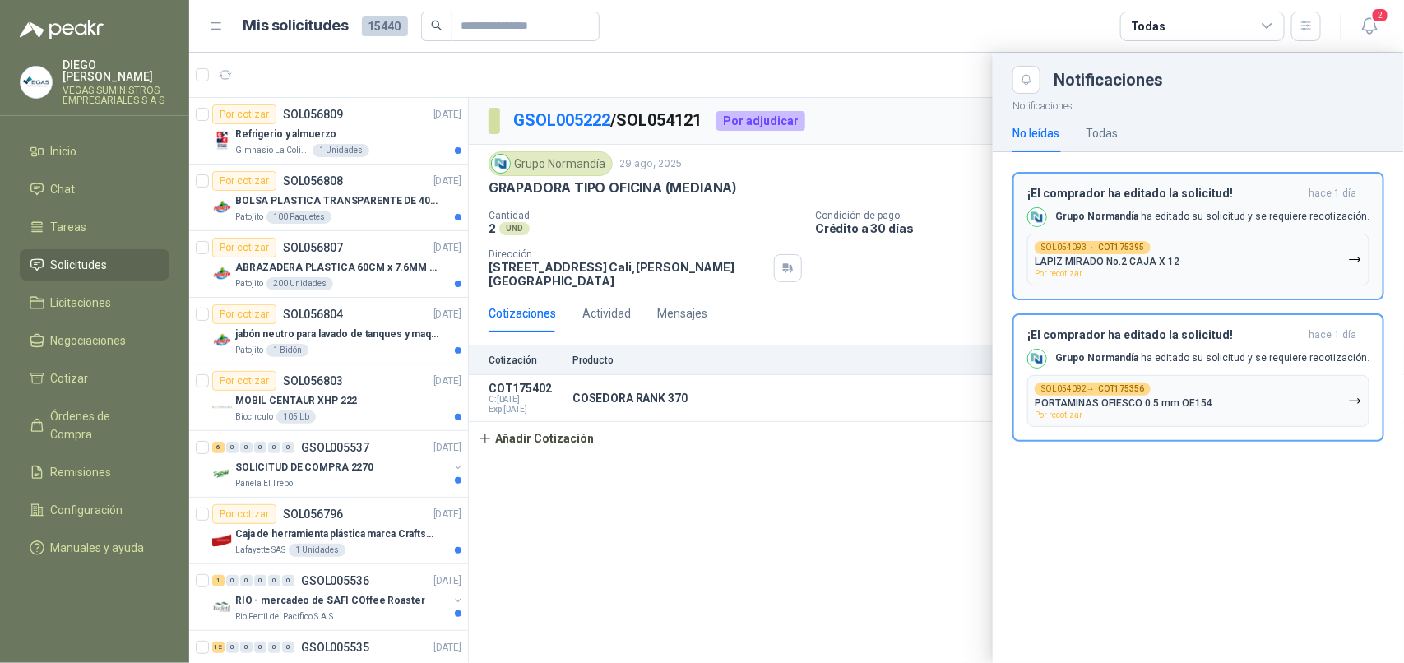
click at [1312, 257] on button "SOL054093 → COT175395 LAPIZ MIRADO No.2 CAJA X 12 Por recotizar" at bounding box center [1198, 260] width 342 height 52
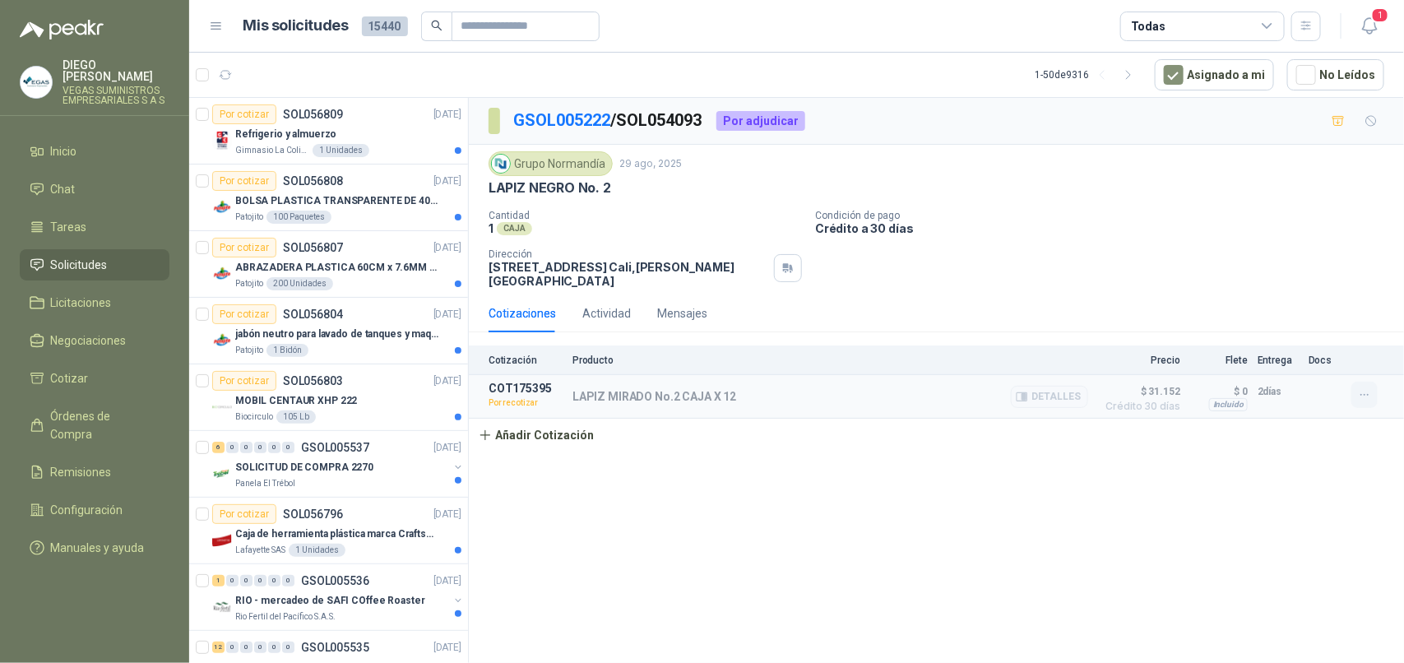
click at [1363, 396] on icon "button" at bounding box center [1363, 395] width 7 height 1
click at [1324, 356] on button "Re-cotizar" at bounding box center [1331, 360] width 132 height 26
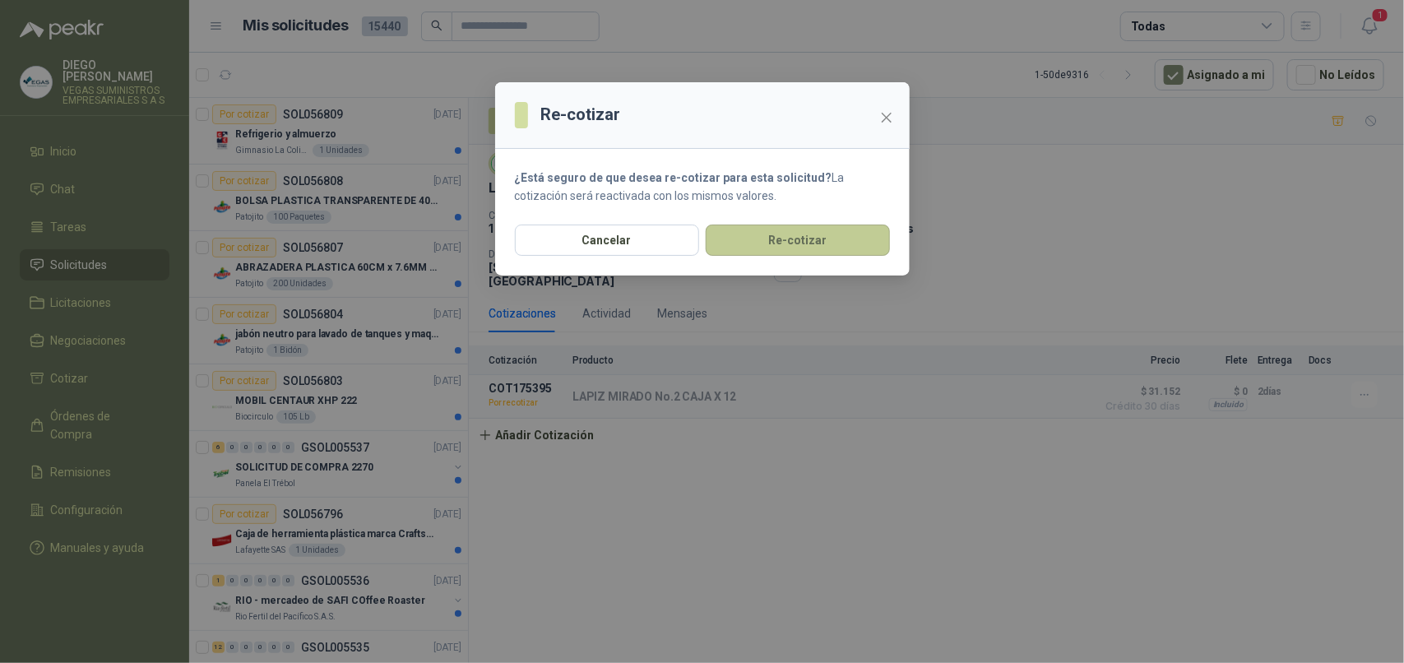
click at [826, 238] on button "Re-cotizar" at bounding box center [797, 239] width 184 height 31
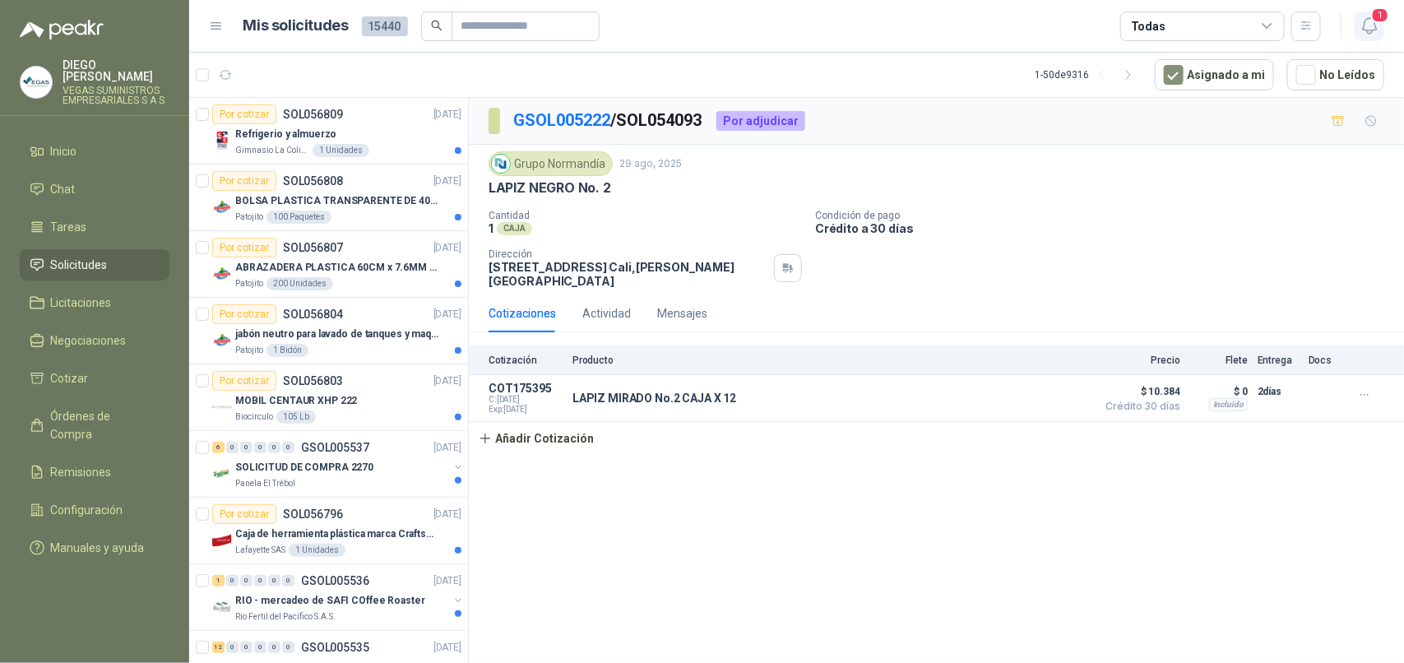
click at [1369, 18] on icon "button" at bounding box center [1369, 26] width 14 height 16
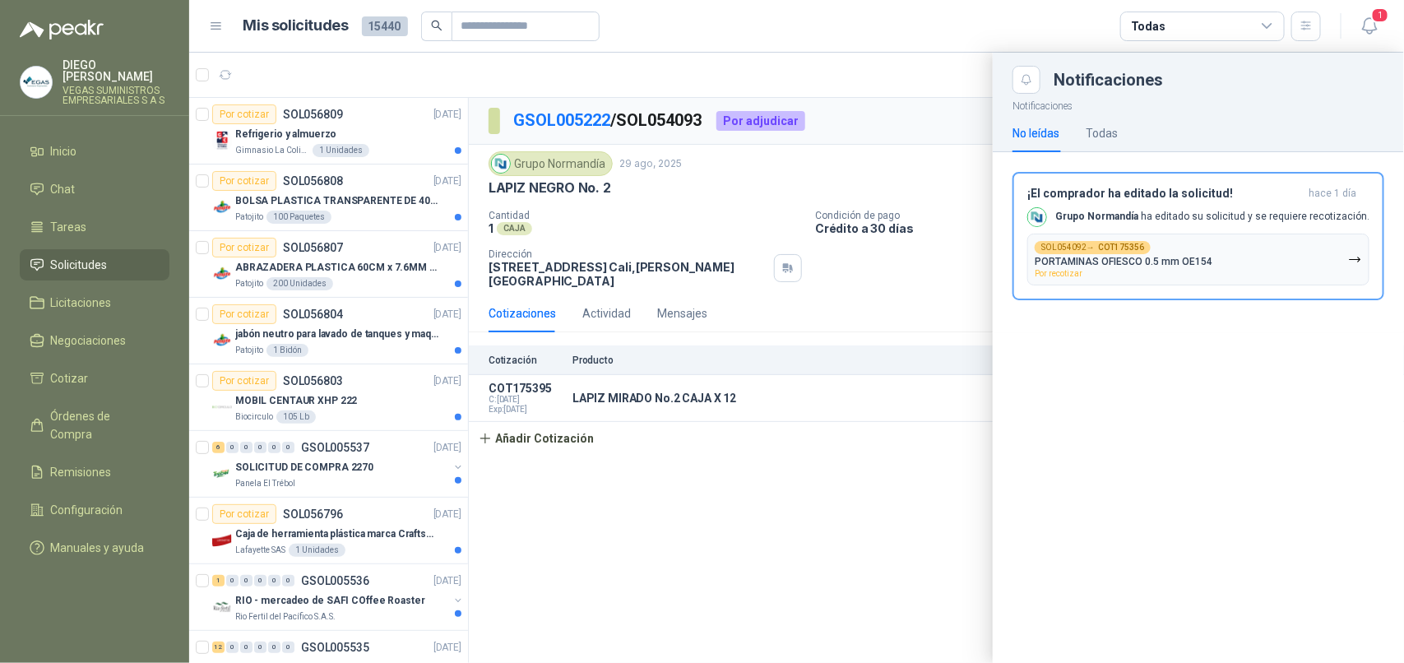
click at [1324, 252] on button "SOL054092 → COT175356 PORTAMINAS OFIESCO 0.5 mm OE154 Por recotizar" at bounding box center [1198, 260] width 342 height 52
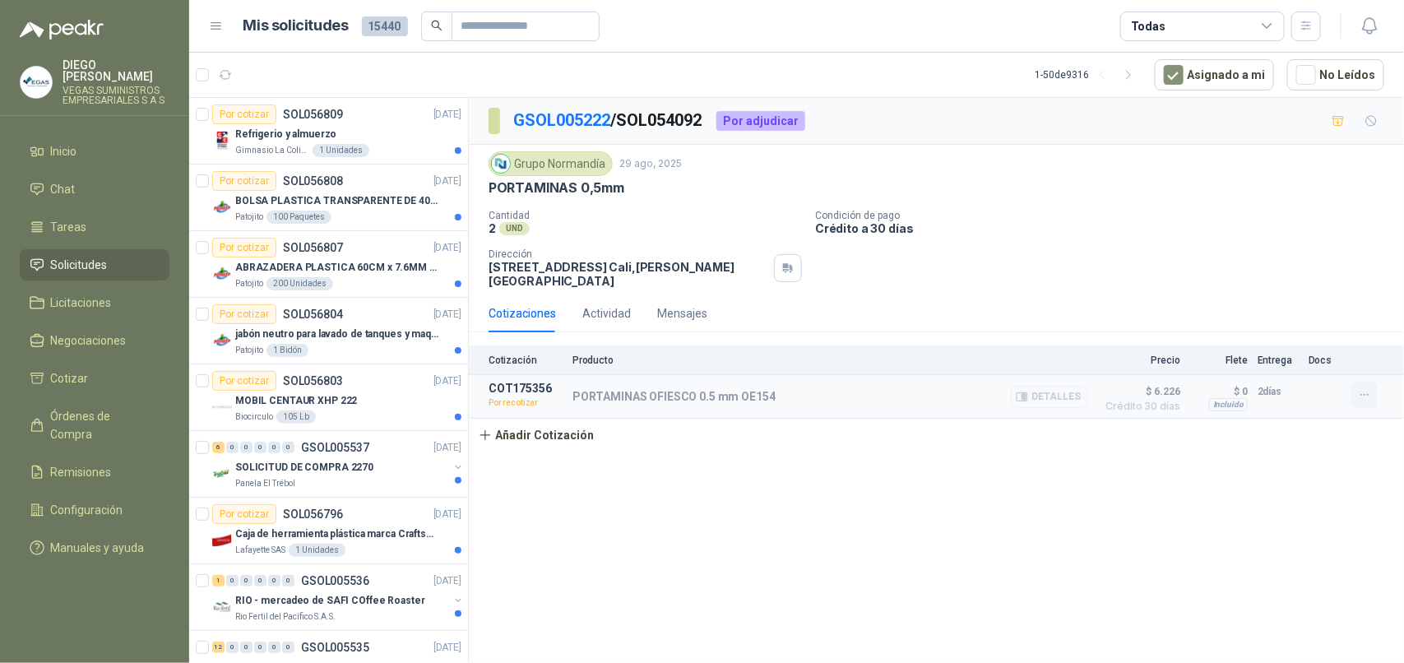
click at [1367, 397] on icon "button" at bounding box center [1365, 395] width 14 height 14
click at [1312, 364] on button "Re-cotizar" at bounding box center [1331, 360] width 132 height 26
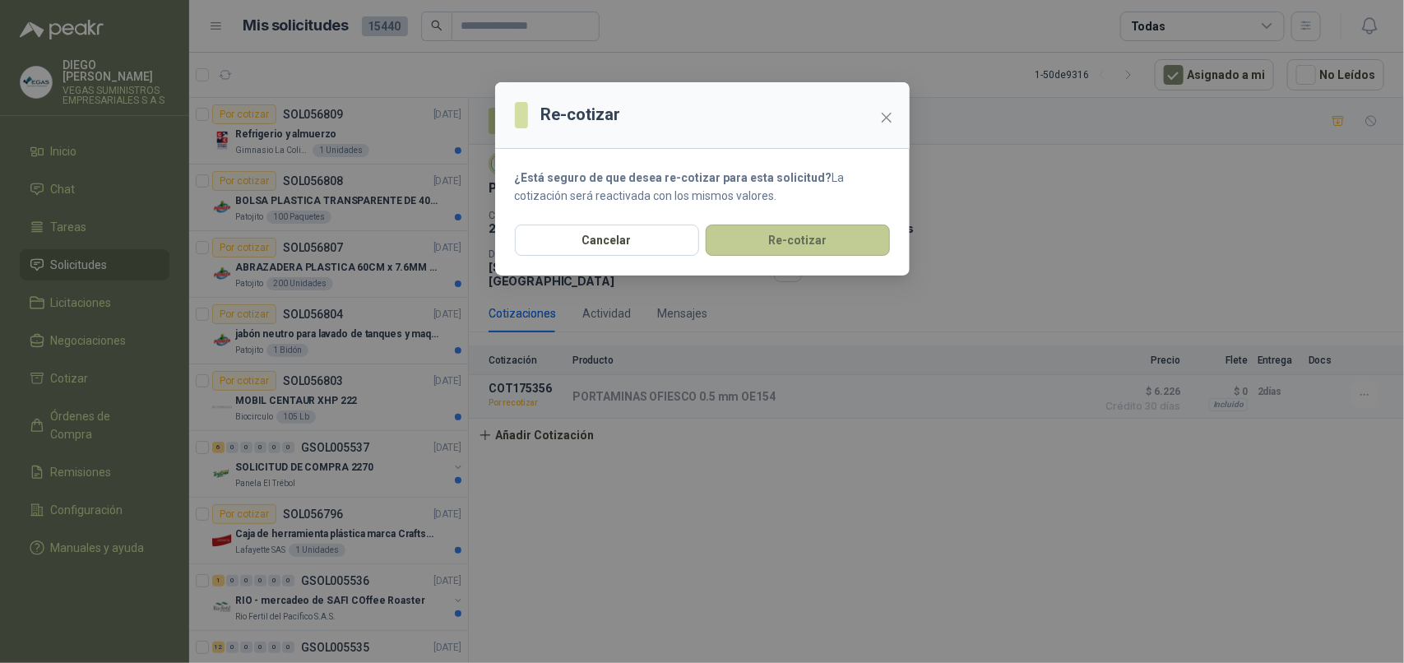
click at [848, 226] on button "Re-cotizar" at bounding box center [797, 239] width 184 height 31
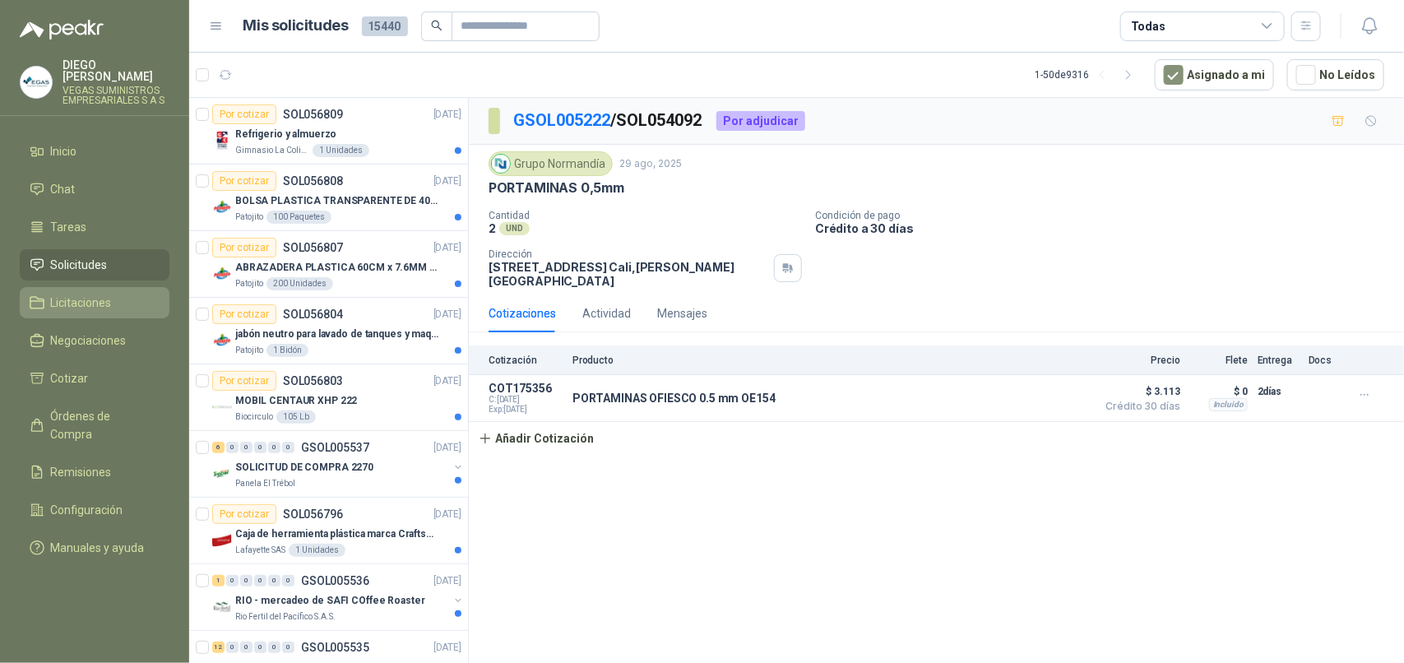
click at [95, 294] on span "Licitaciones" at bounding box center [81, 303] width 61 height 18
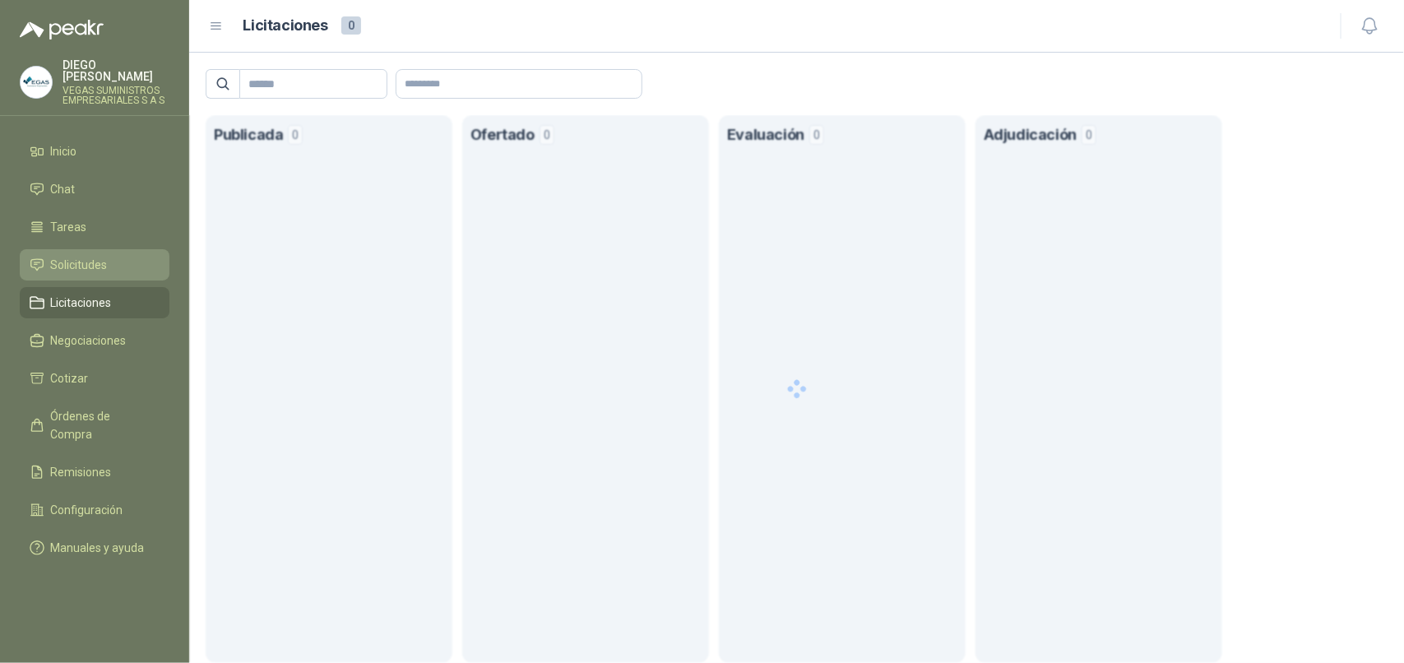
click at [95, 256] on span "Solicitudes" at bounding box center [79, 265] width 57 height 18
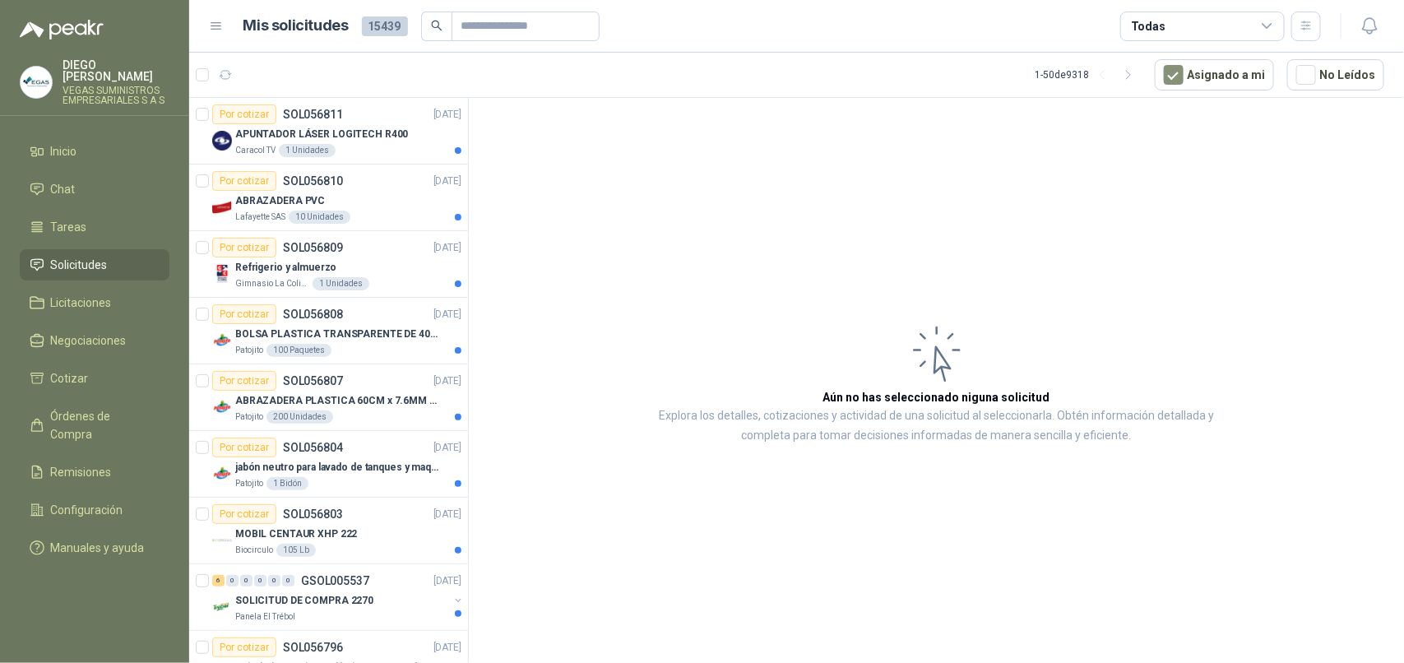
click at [798, 302] on article "Aún no has seleccionado niguna solicitud Explora los detalles, cotizaciones y a…" at bounding box center [936, 383] width 935 height 571
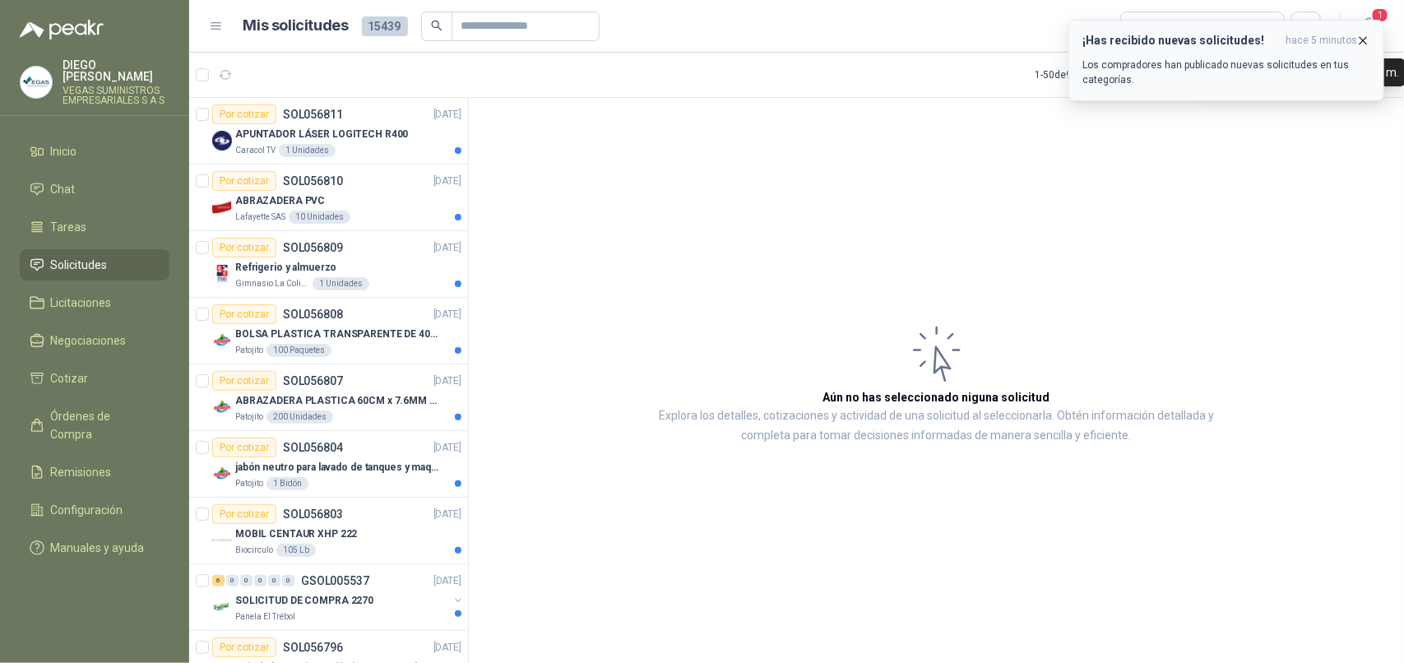
click at [1296, 45] on span "hace 5 minutos" at bounding box center [1321, 41] width 72 height 14
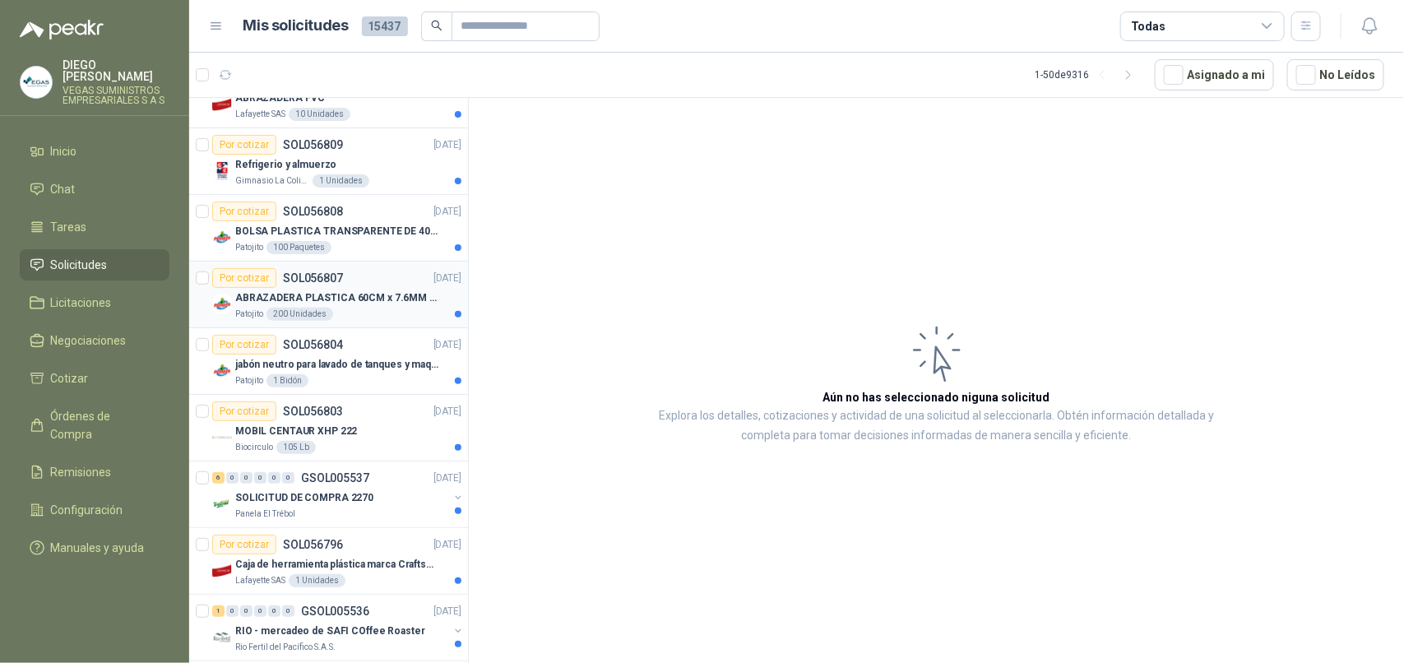
scroll to position [206, 0]
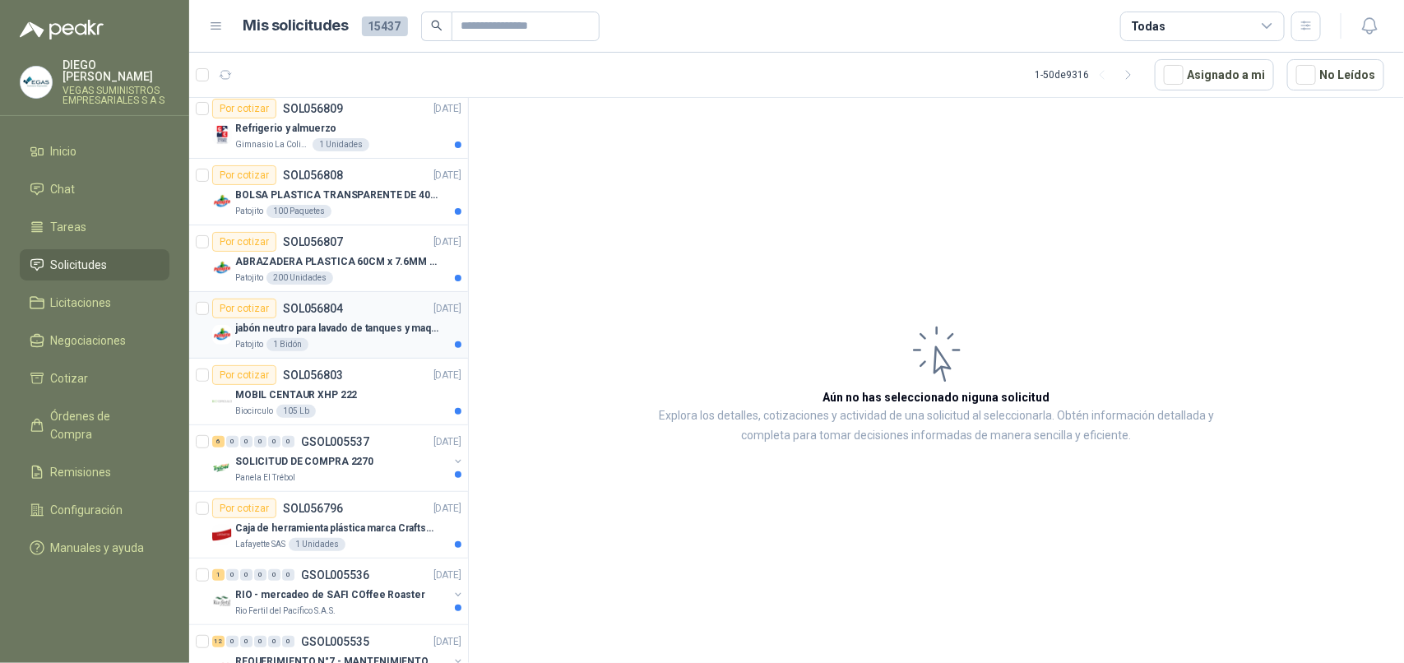
click at [381, 341] on div "Patojito 1 Bidón" at bounding box center [348, 344] width 226 height 13
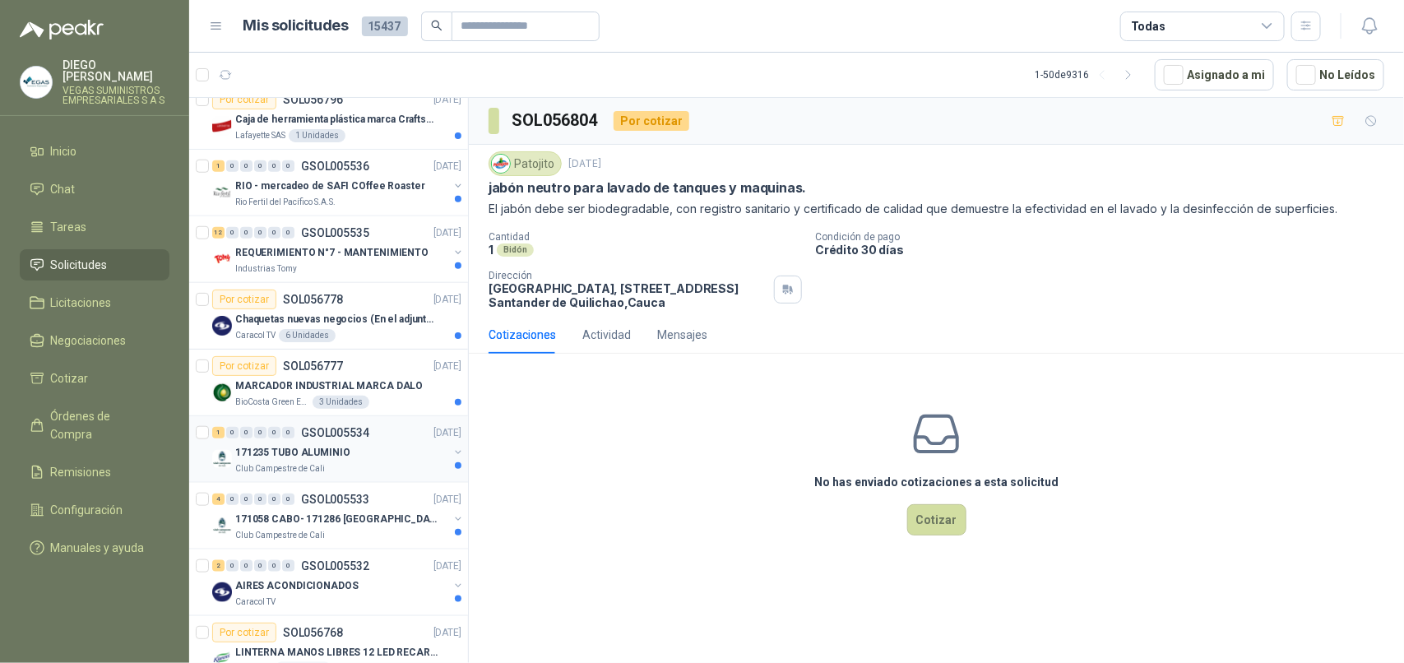
scroll to position [617, 0]
click at [273, 403] on p "BioCosta Green Energy S.A.S" at bounding box center [272, 399] width 74 height 13
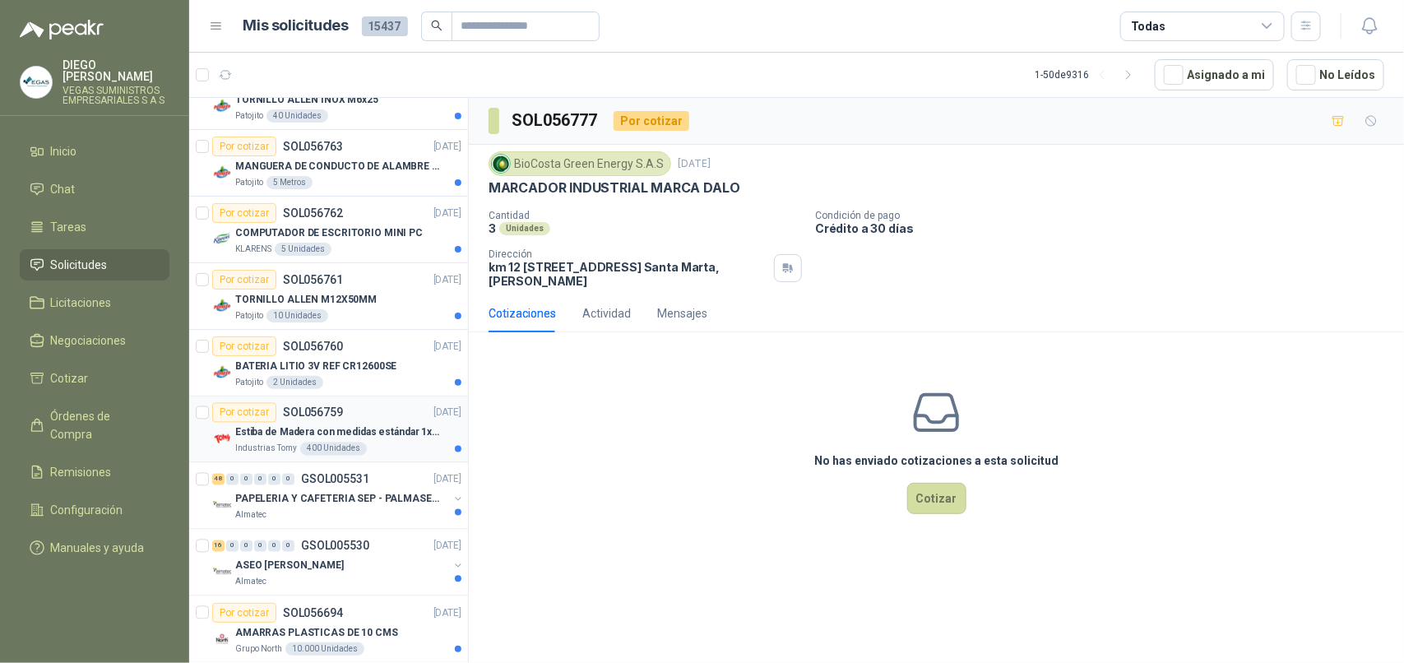
scroll to position [1336, 0]
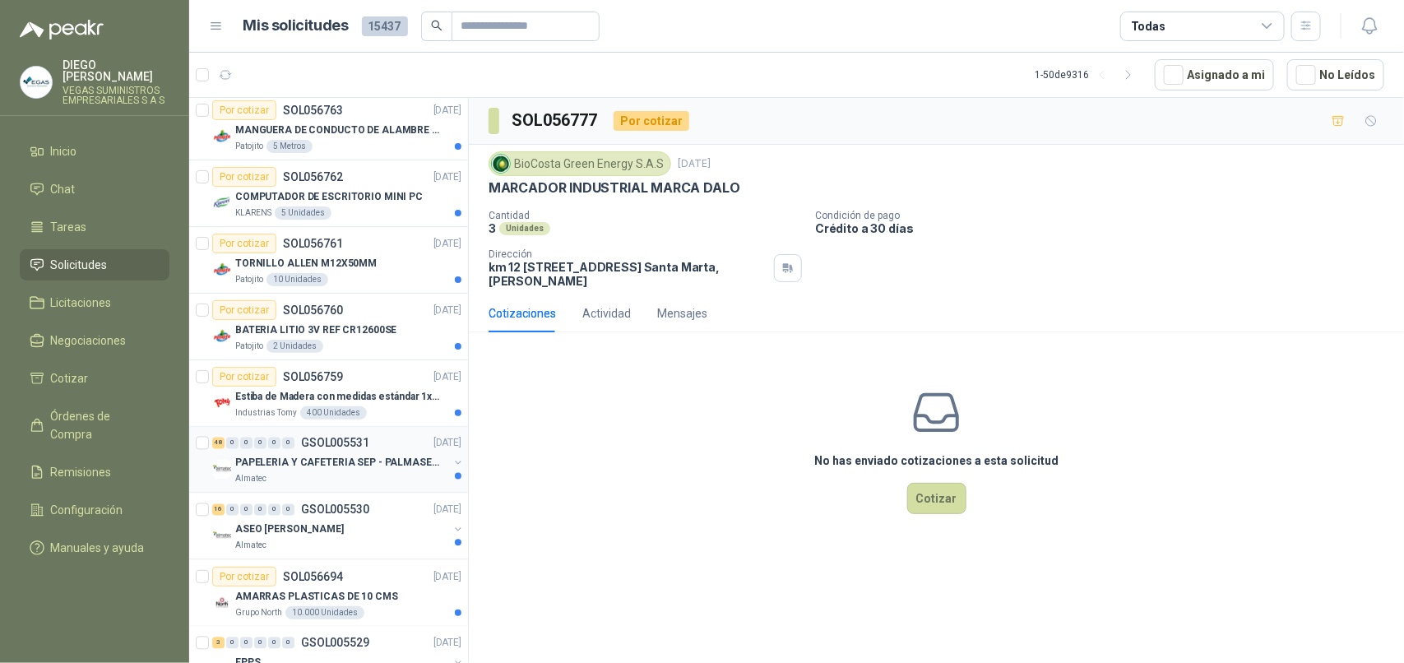
click at [359, 477] on div "Almatec" at bounding box center [341, 479] width 213 height 13
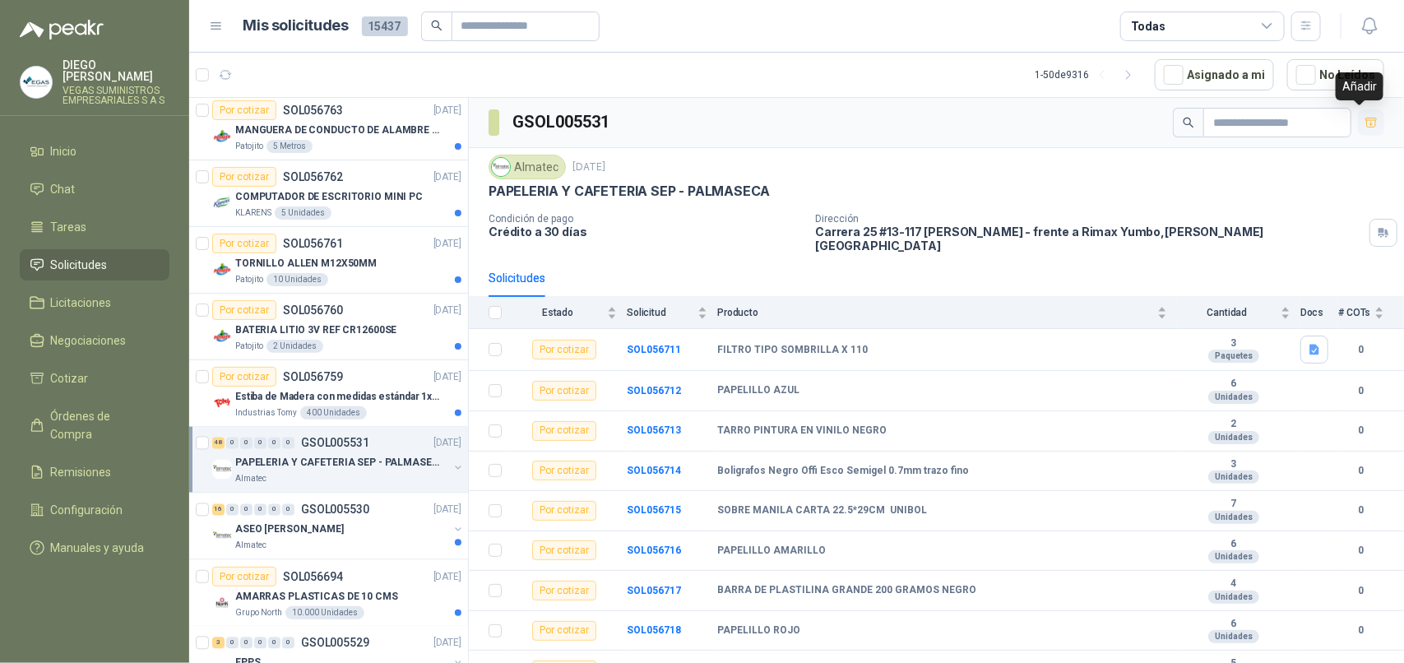
click at [1364, 121] on icon "button" at bounding box center [1371, 123] width 14 height 14
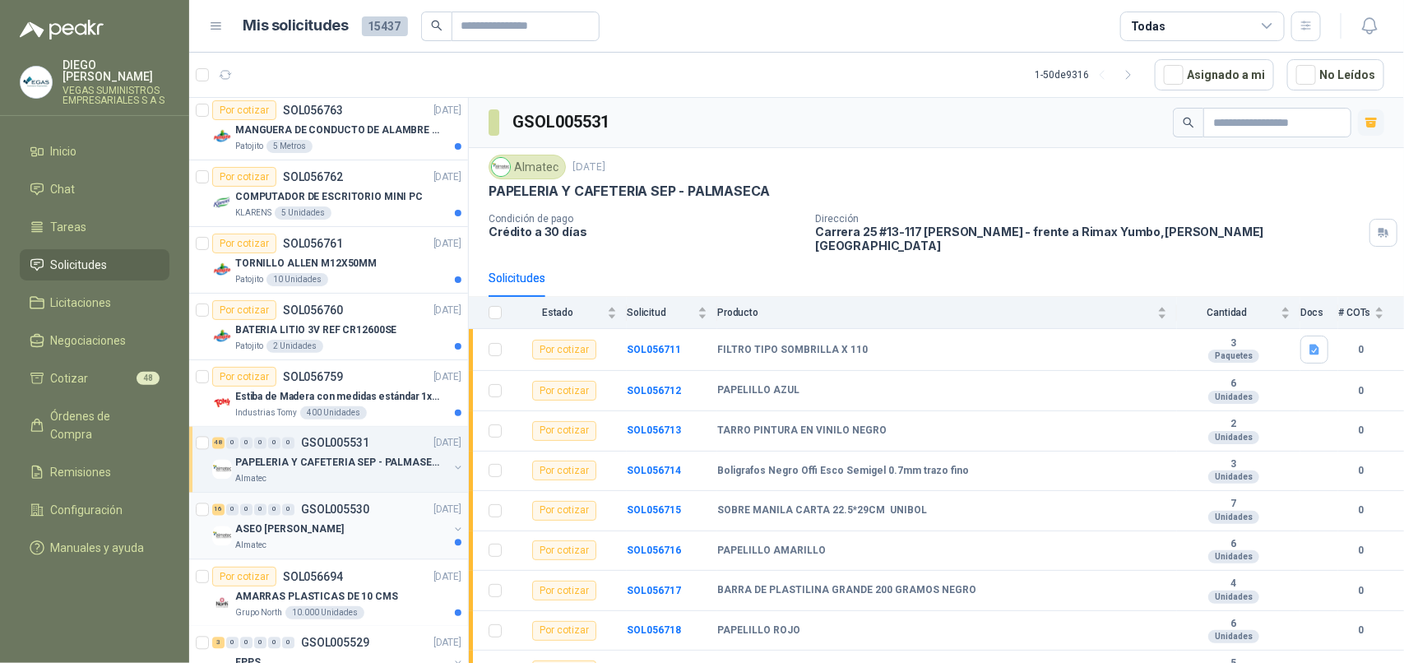
click at [315, 527] on p "ASEO [PERSON_NAME]" at bounding box center [289, 530] width 109 height 16
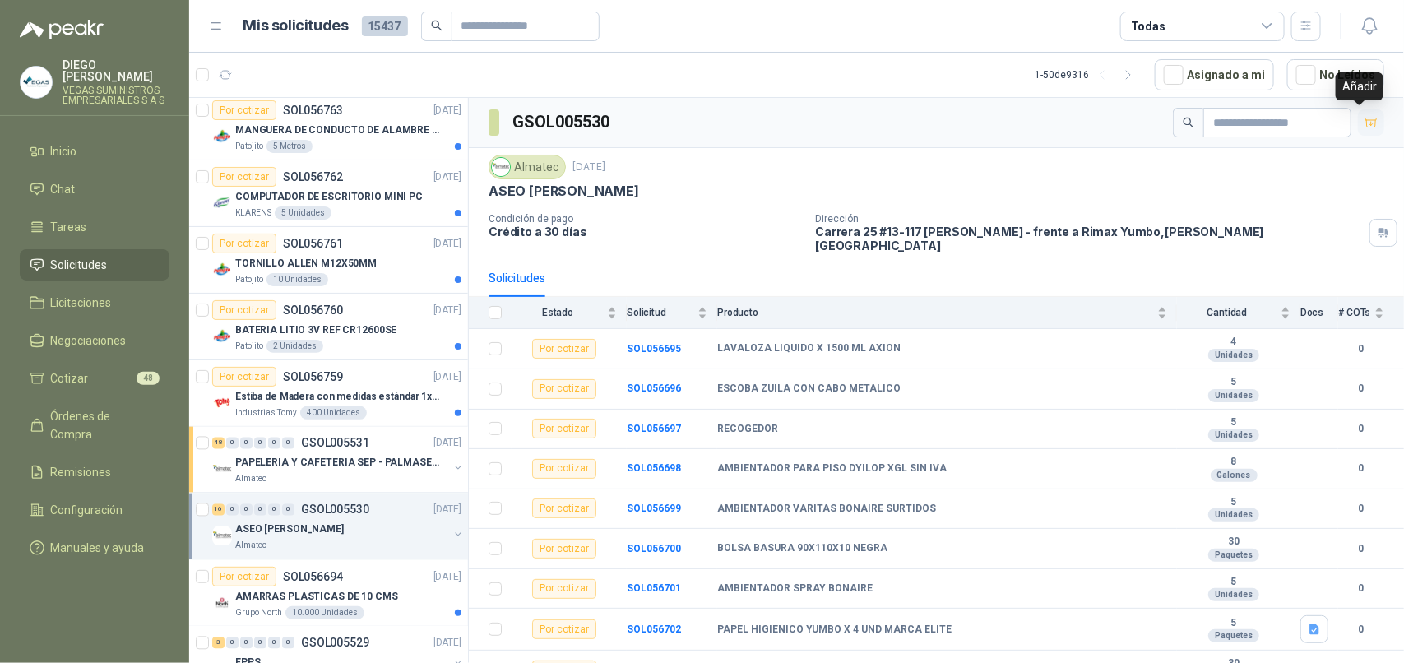
click at [1364, 120] on icon "button" at bounding box center [1371, 123] width 14 height 14
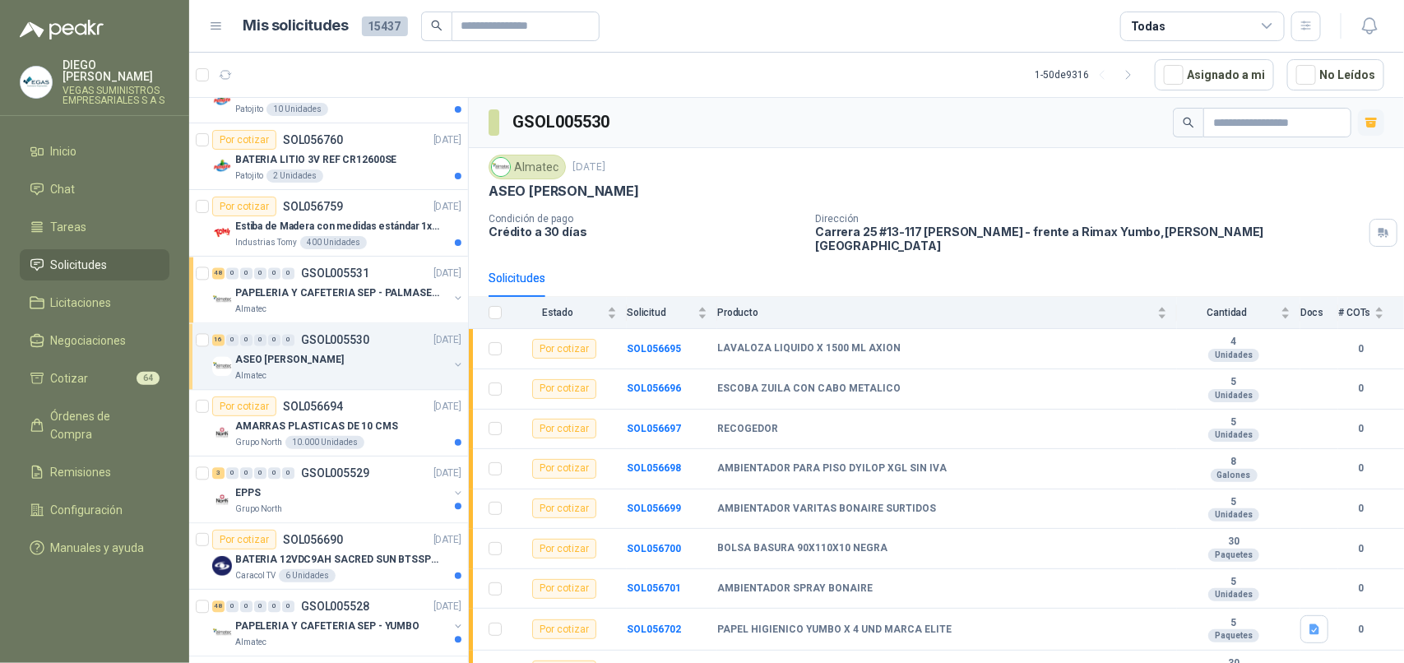
scroll to position [1542, 0]
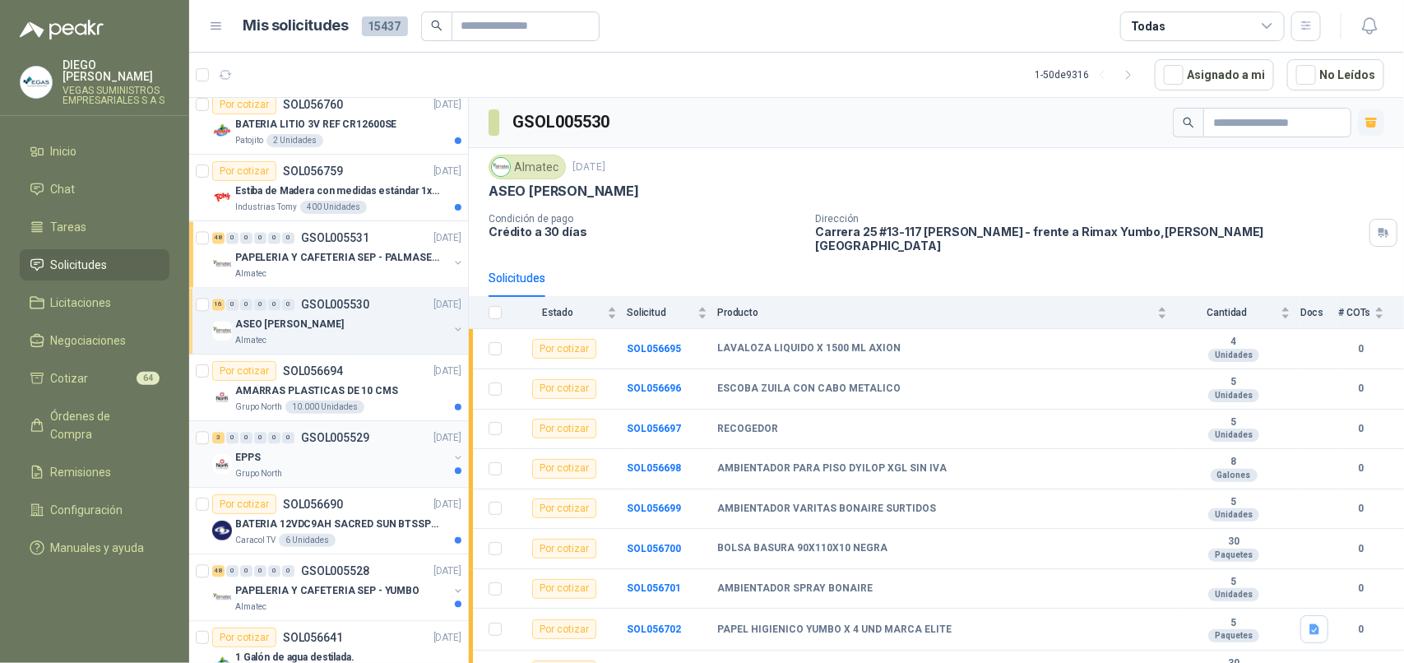
click at [354, 478] on div "Grupo North" at bounding box center [341, 473] width 213 height 13
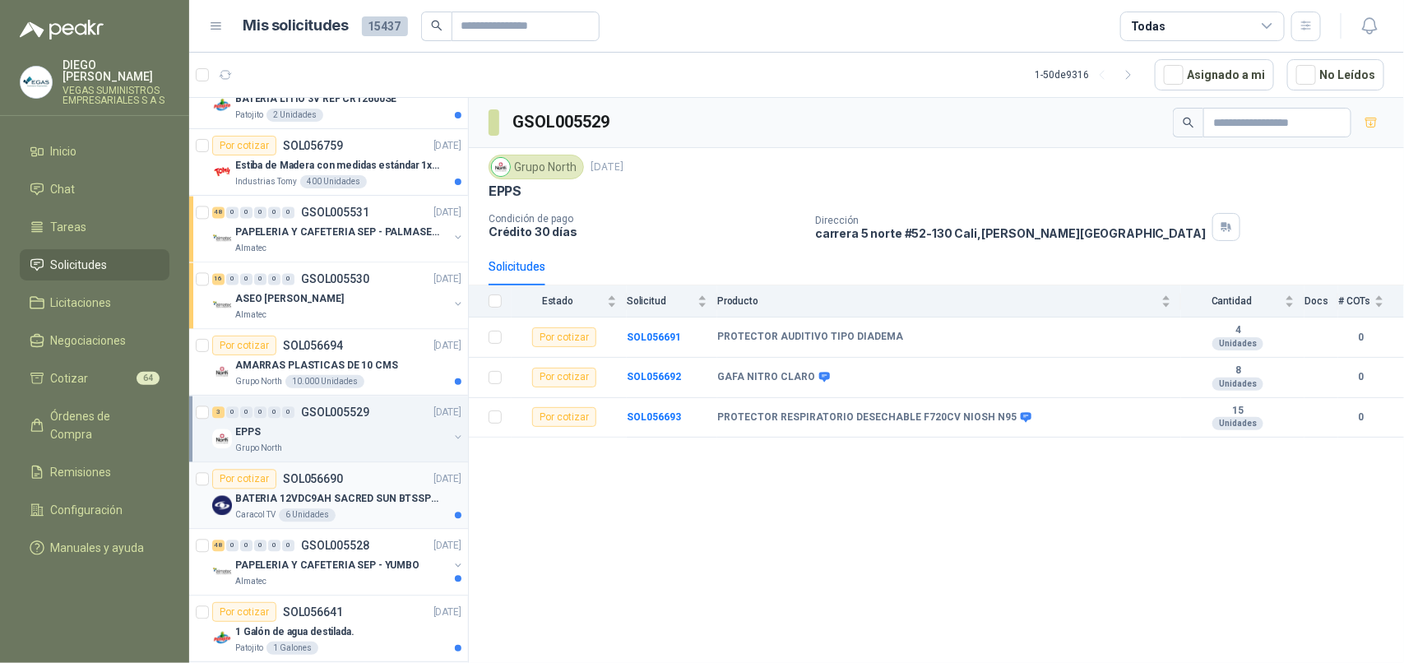
scroll to position [1645, 0]
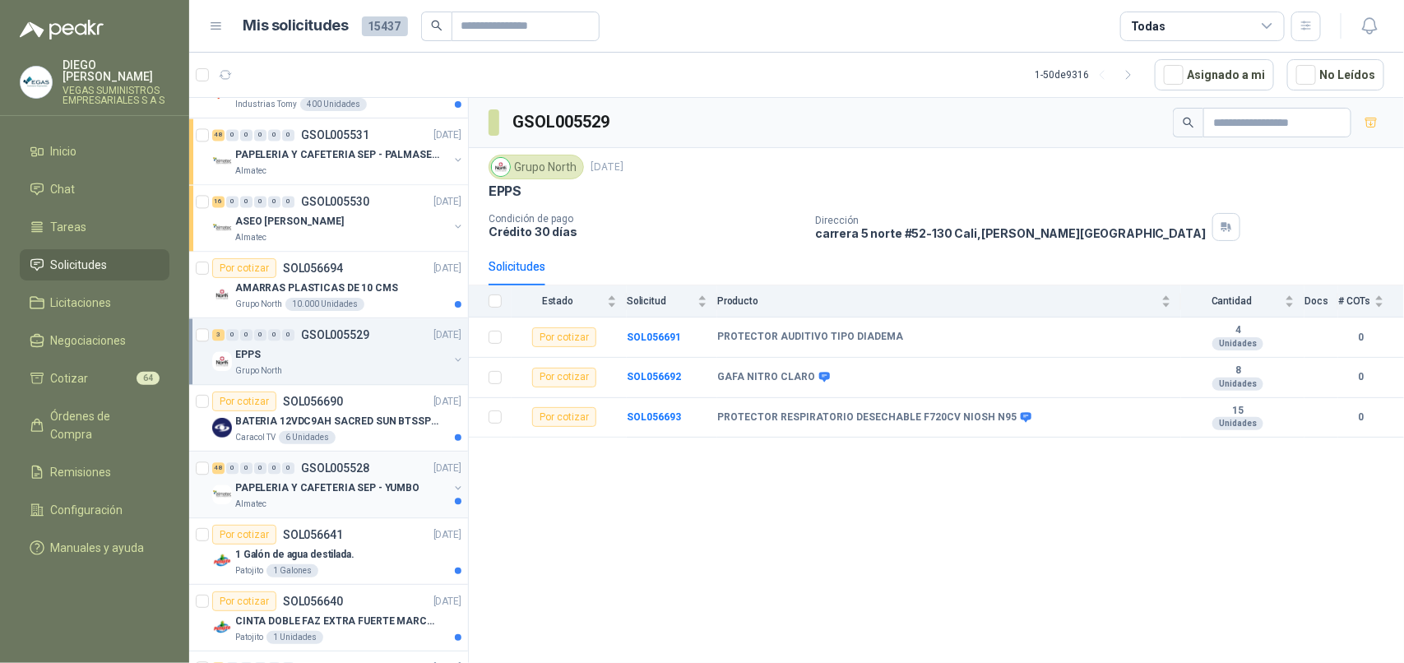
click at [400, 507] on div "Almatec" at bounding box center [341, 503] width 213 height 13
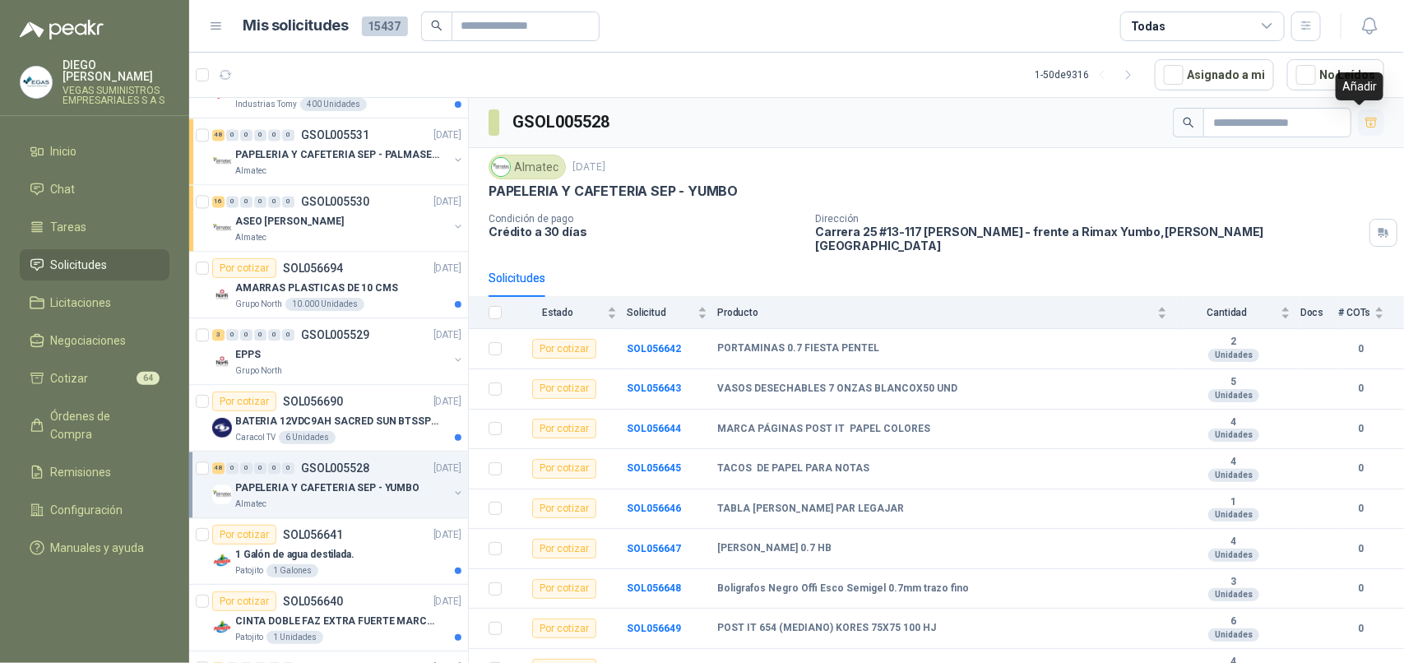
click at [1365, 125] on icon "button" at bounding box center [1371, 122] width 12 height 9
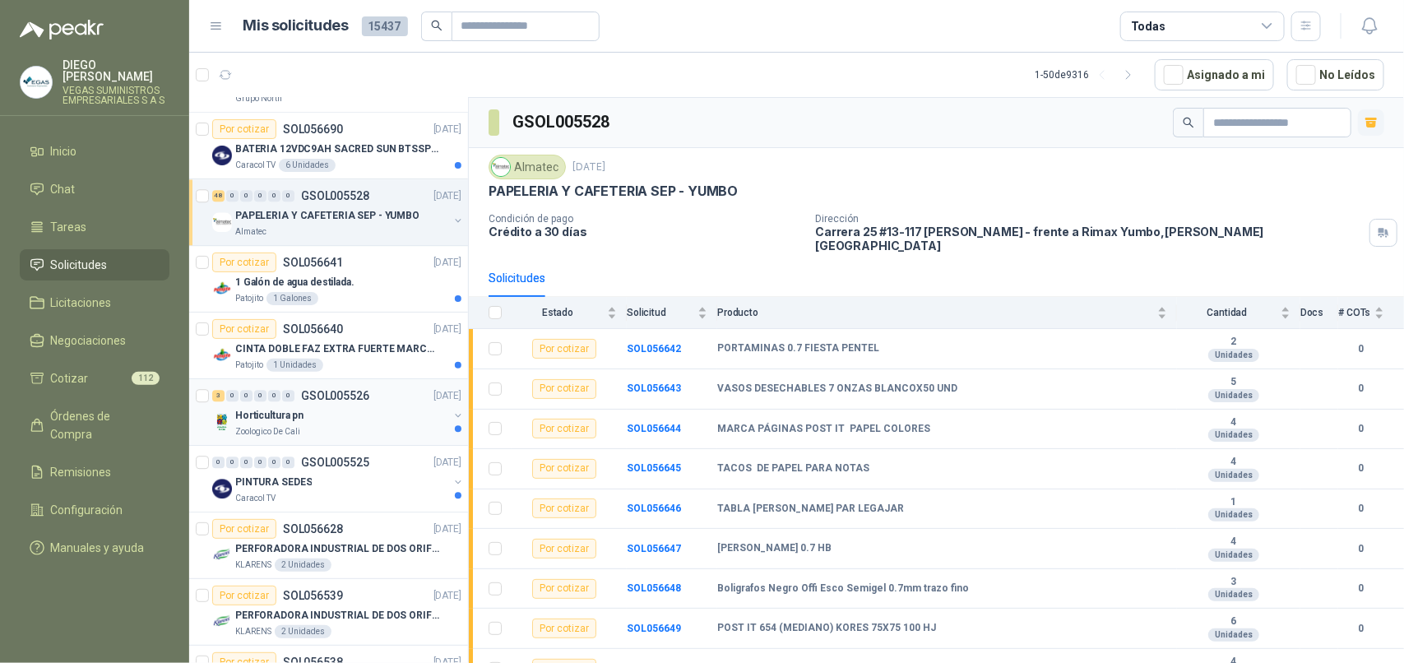
scroll to position [1953, 0]
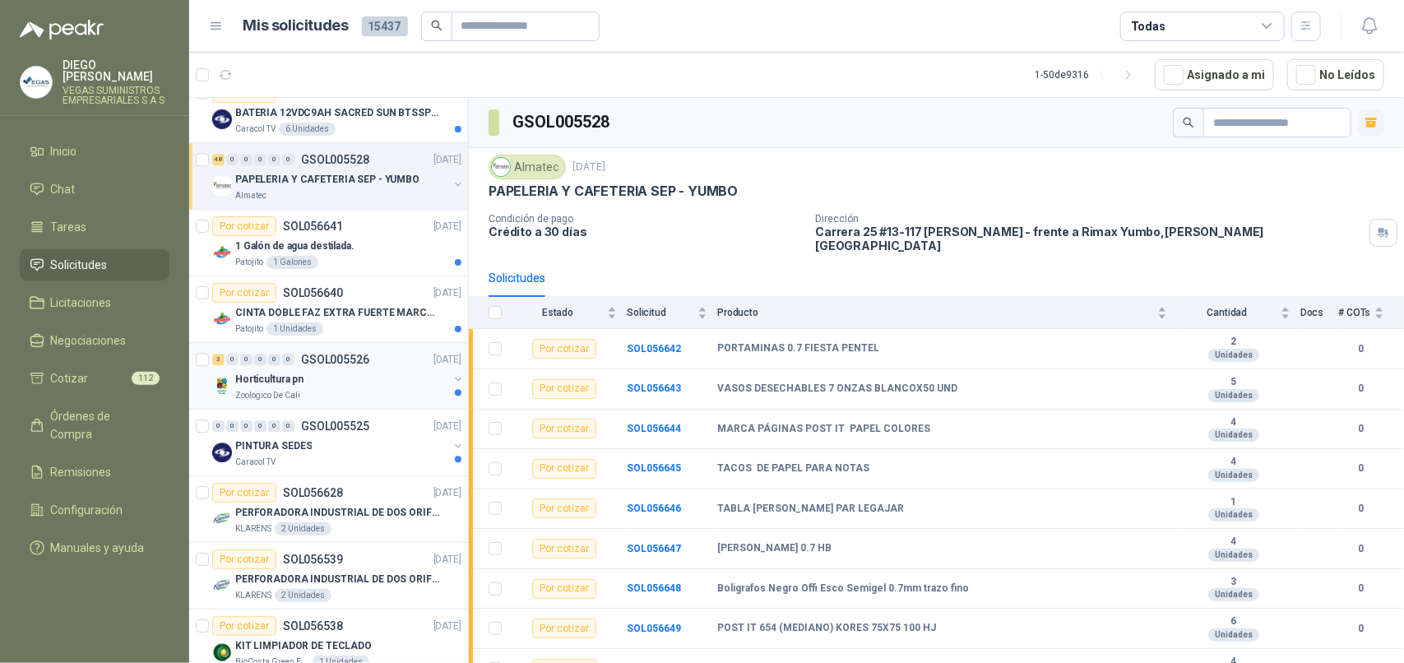
click at [359, 402] on div "Zoologico De Cali" at bounding box center [341, 395] width 213 height 13
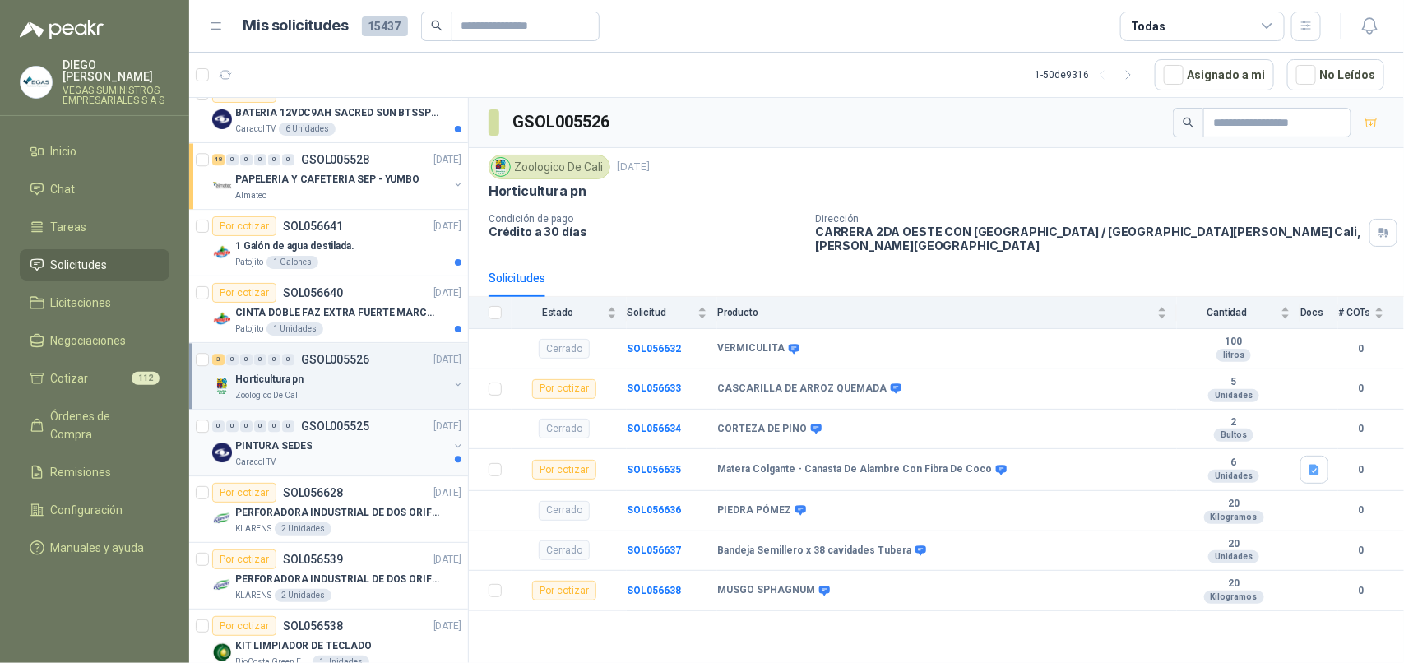
scroll to position [2158, 0]
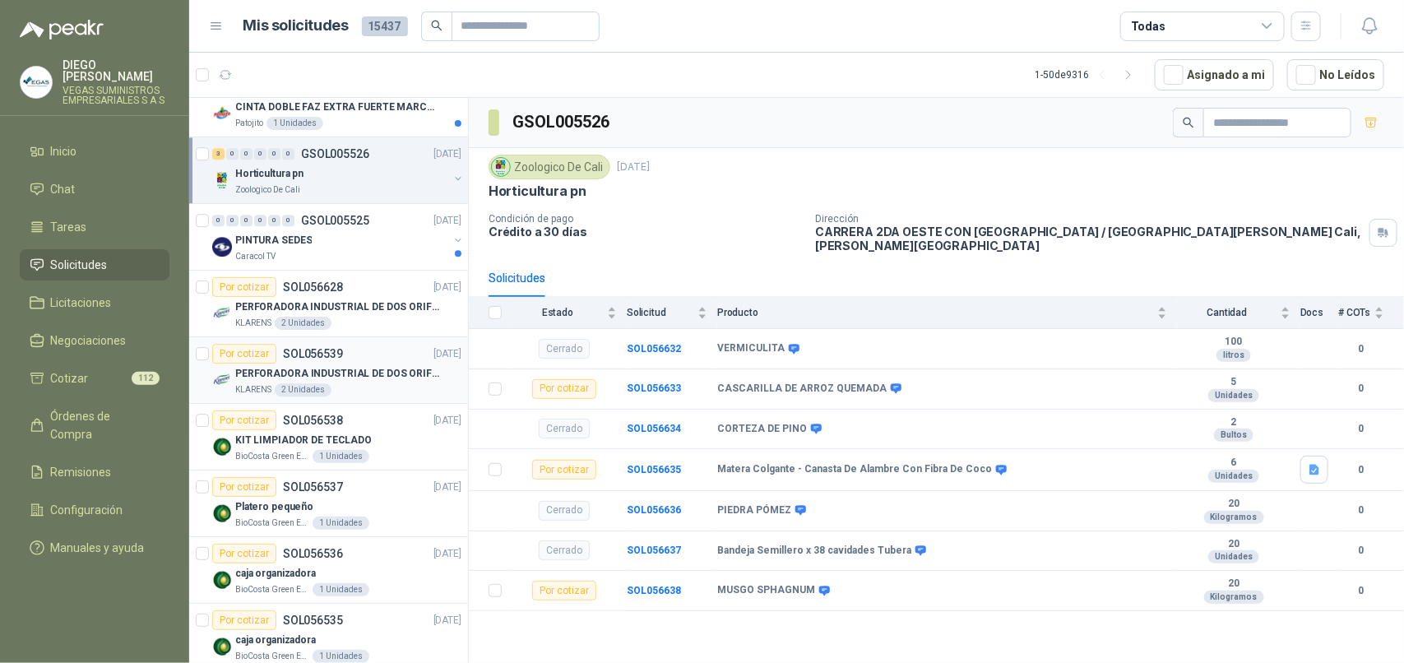
click at [384, 395] on div "KLARENS 2 Unidades" at bounding box center [348, 389] width 226 height 13
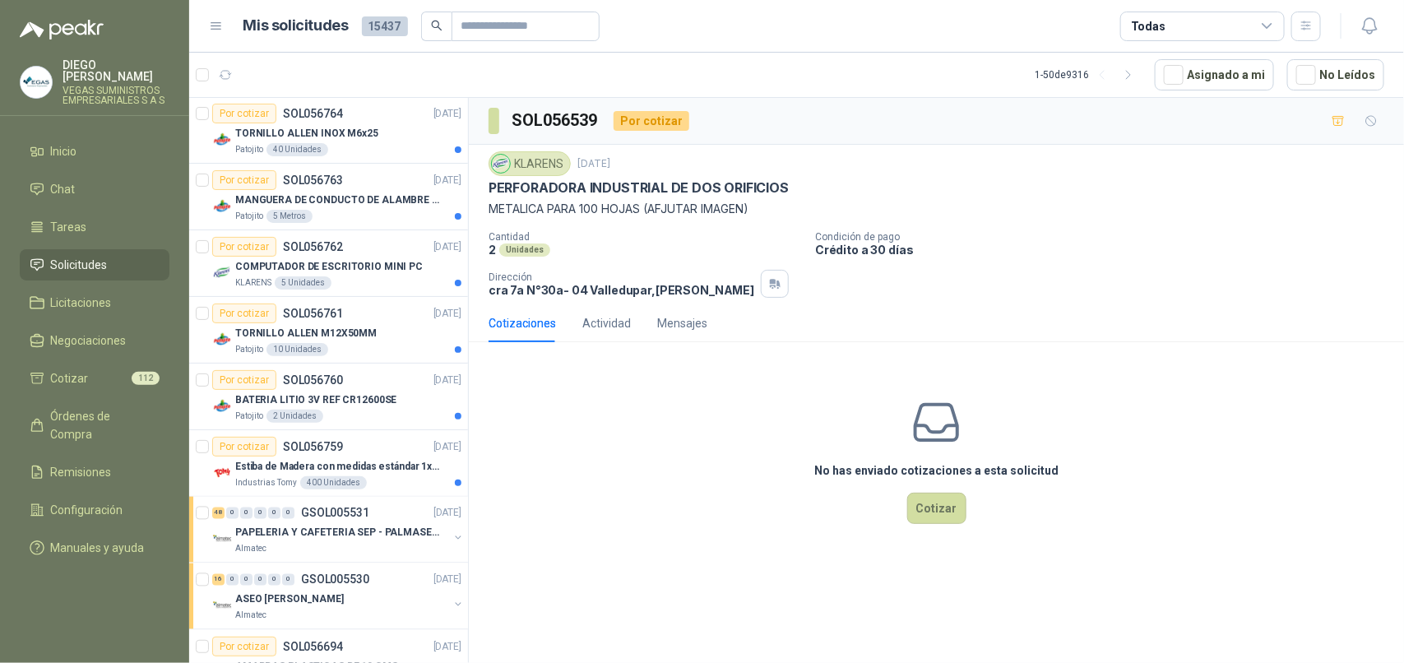
scroll to position [940, 0]
